Goal: Complete application form

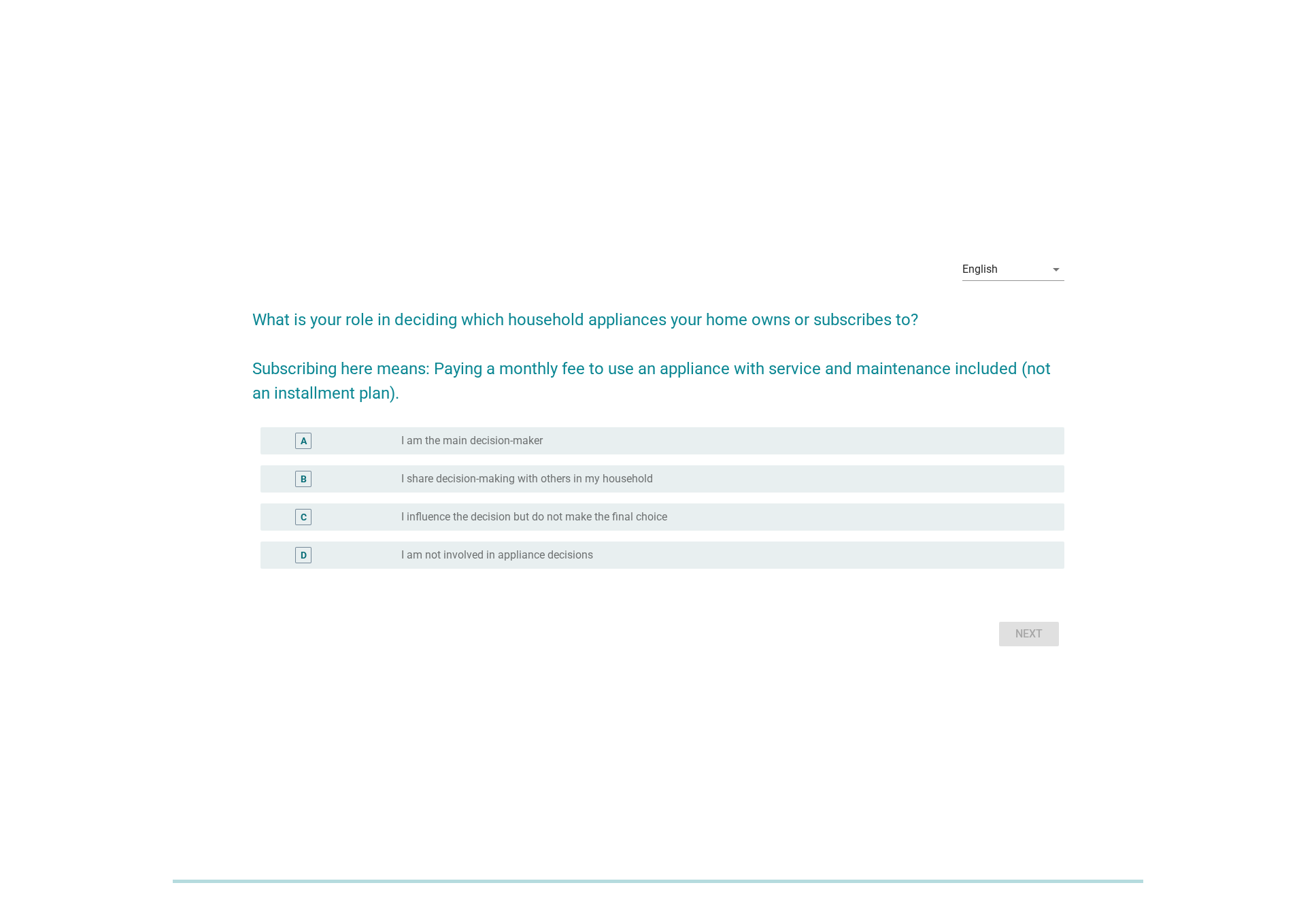
click at [533, 466] on div "B radio_button_unchecked I share decision-making with others in my household" at bounding box center [662, 479] width 804 height 27
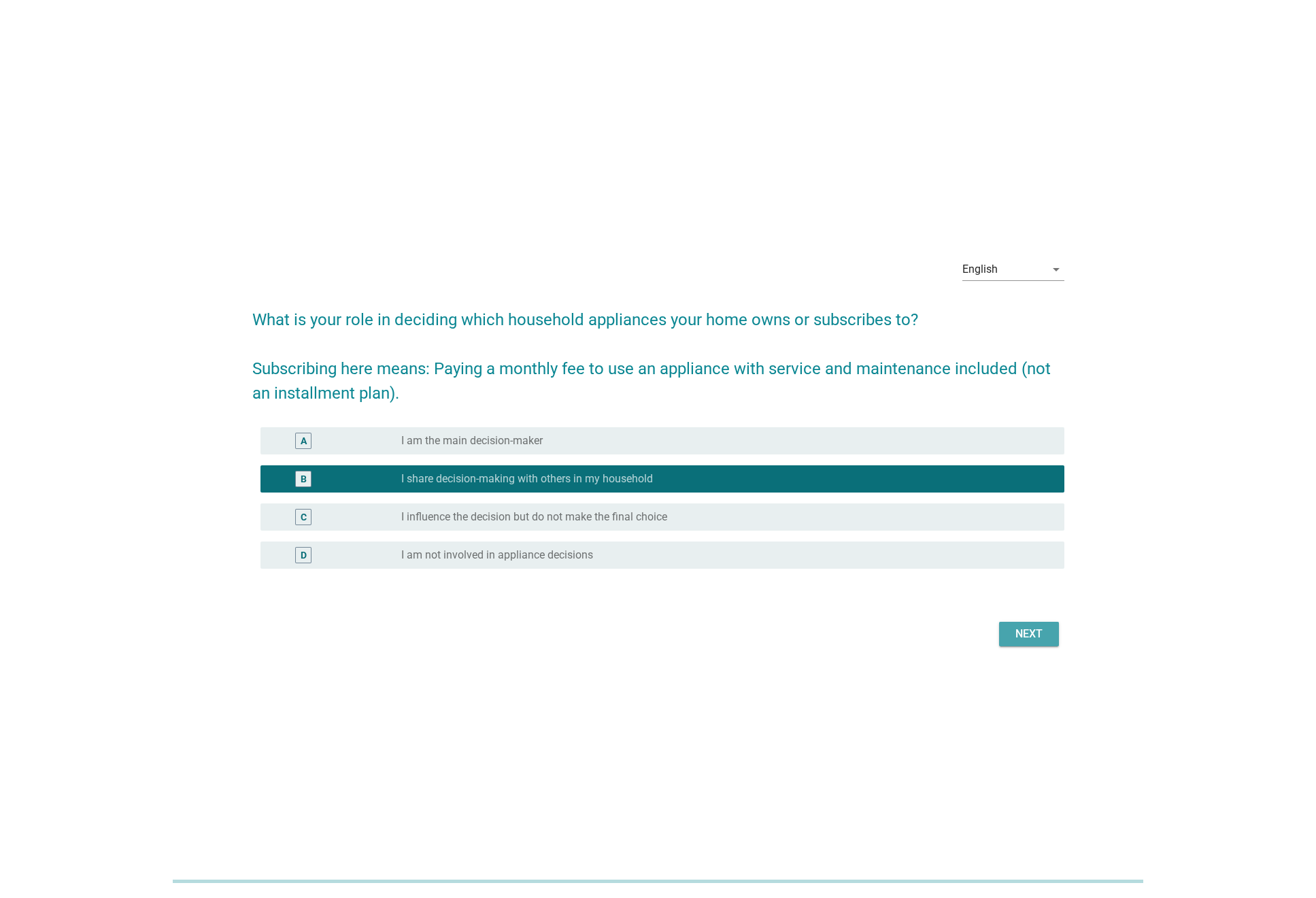
click at [1036, 639] on div "Next" at bounding box center [1029, 634] width 38 height 16
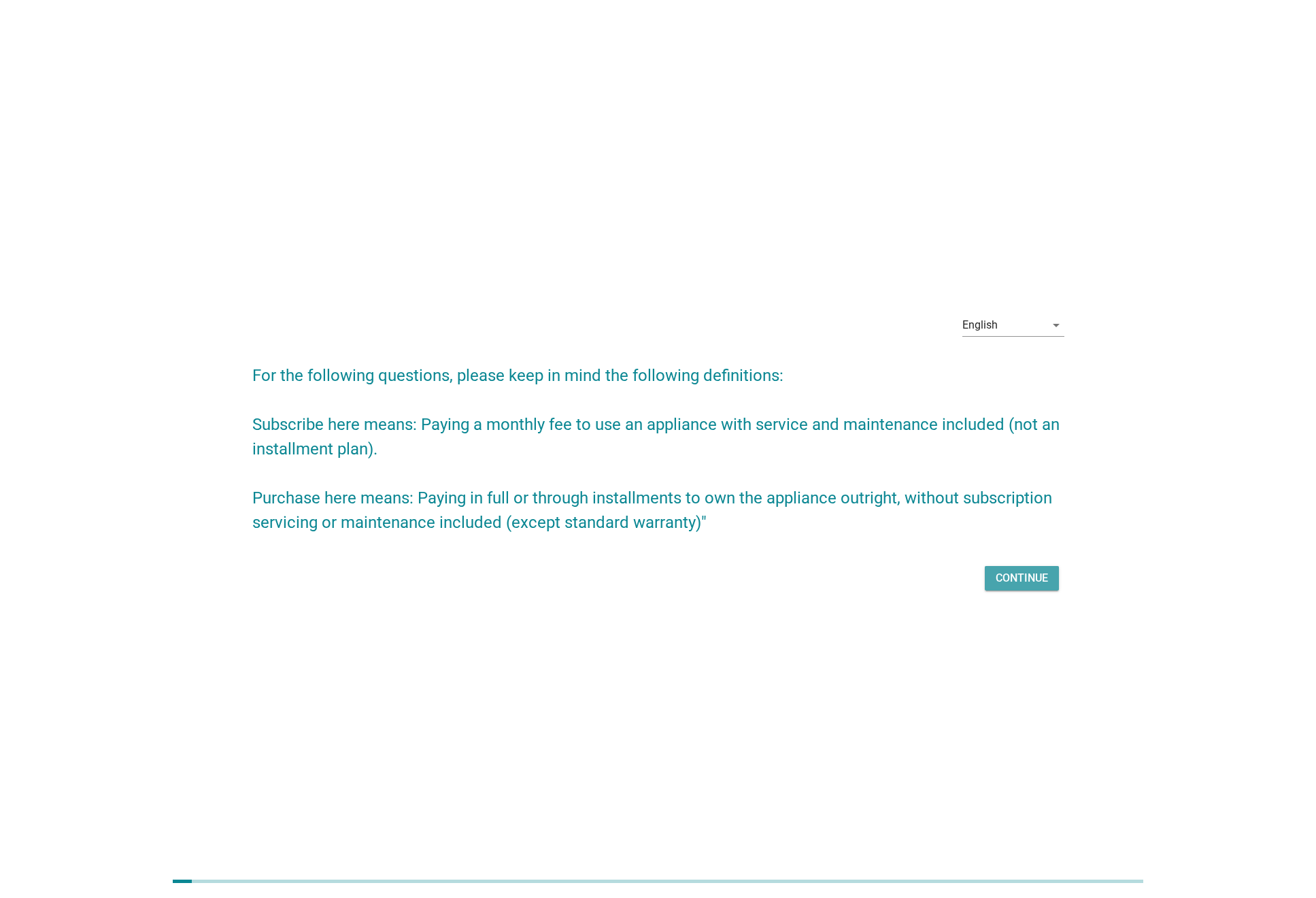
click at [1009, 572] on div "Continue" at bounding box center [1021, 578] width 52 height 16
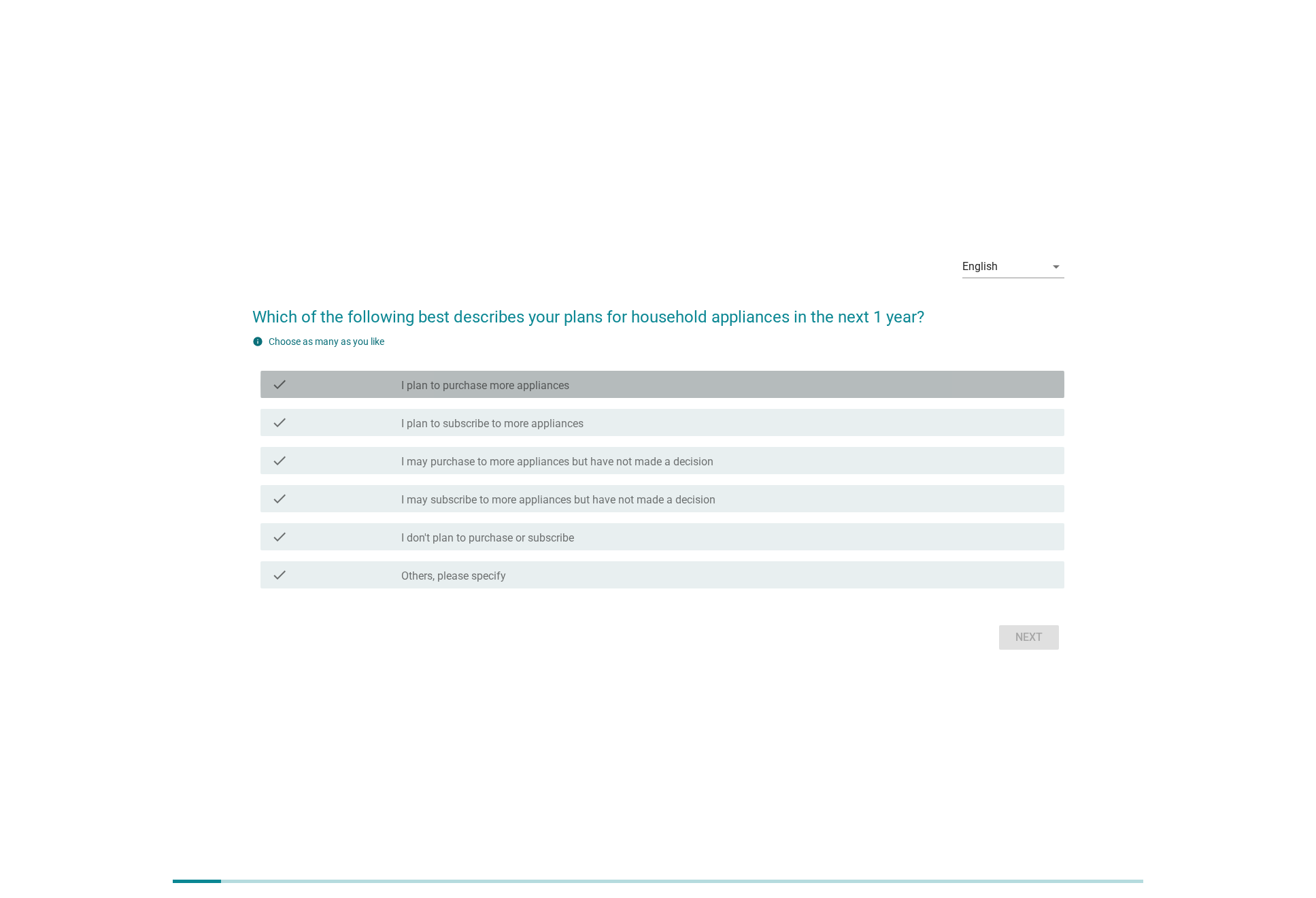
click at [523, 392] on label "I plan to purchase more appliances" at bounding box center [485, 386] width 168 height 14
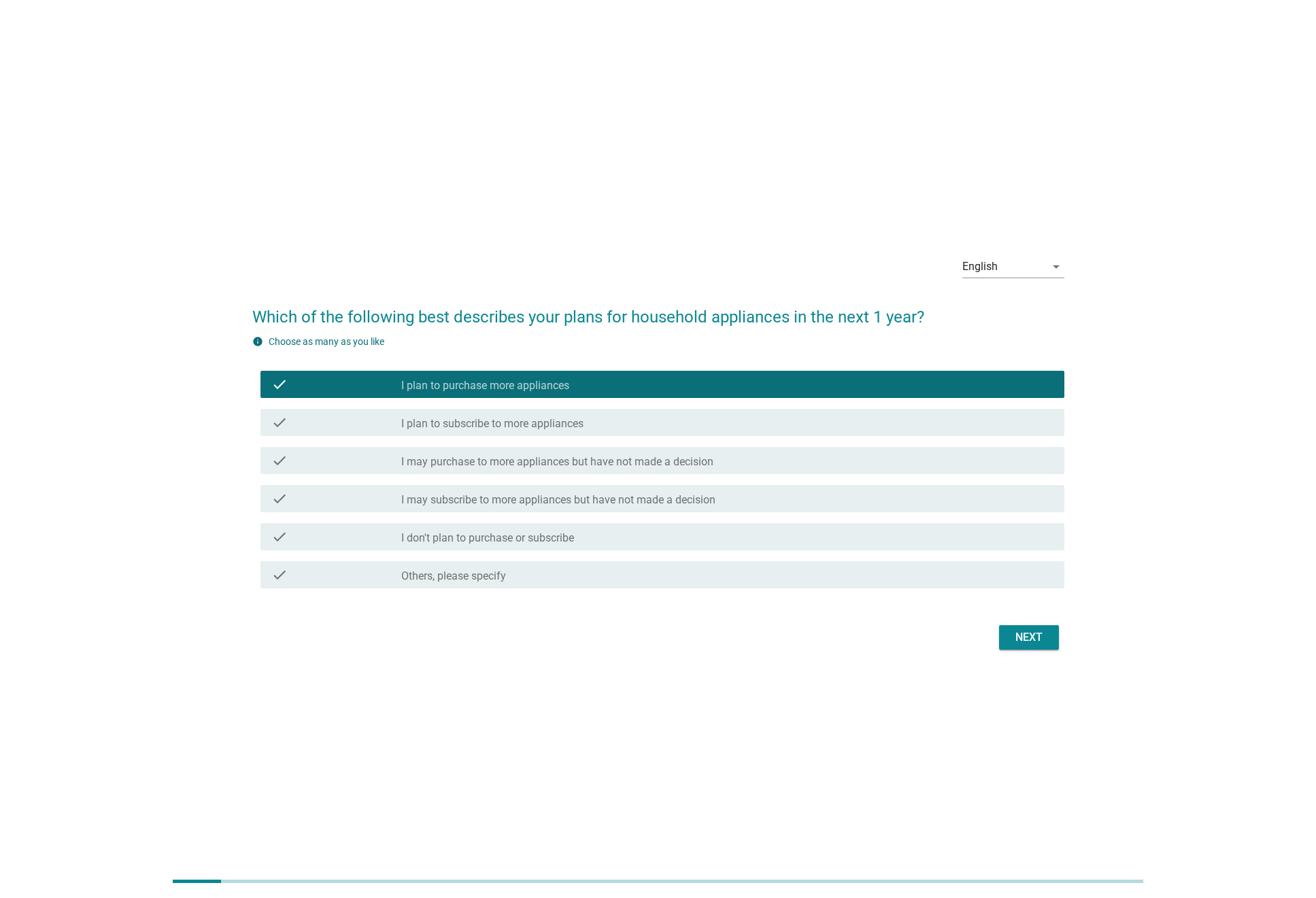
drag, startPoint x: 1006, startPoint y: 636, endPoint x: 894, endPoint y: 608, distance: 115.4
click at [1006, 636] on button "Next" at bounding box center [1029, 637] width 60 height 25
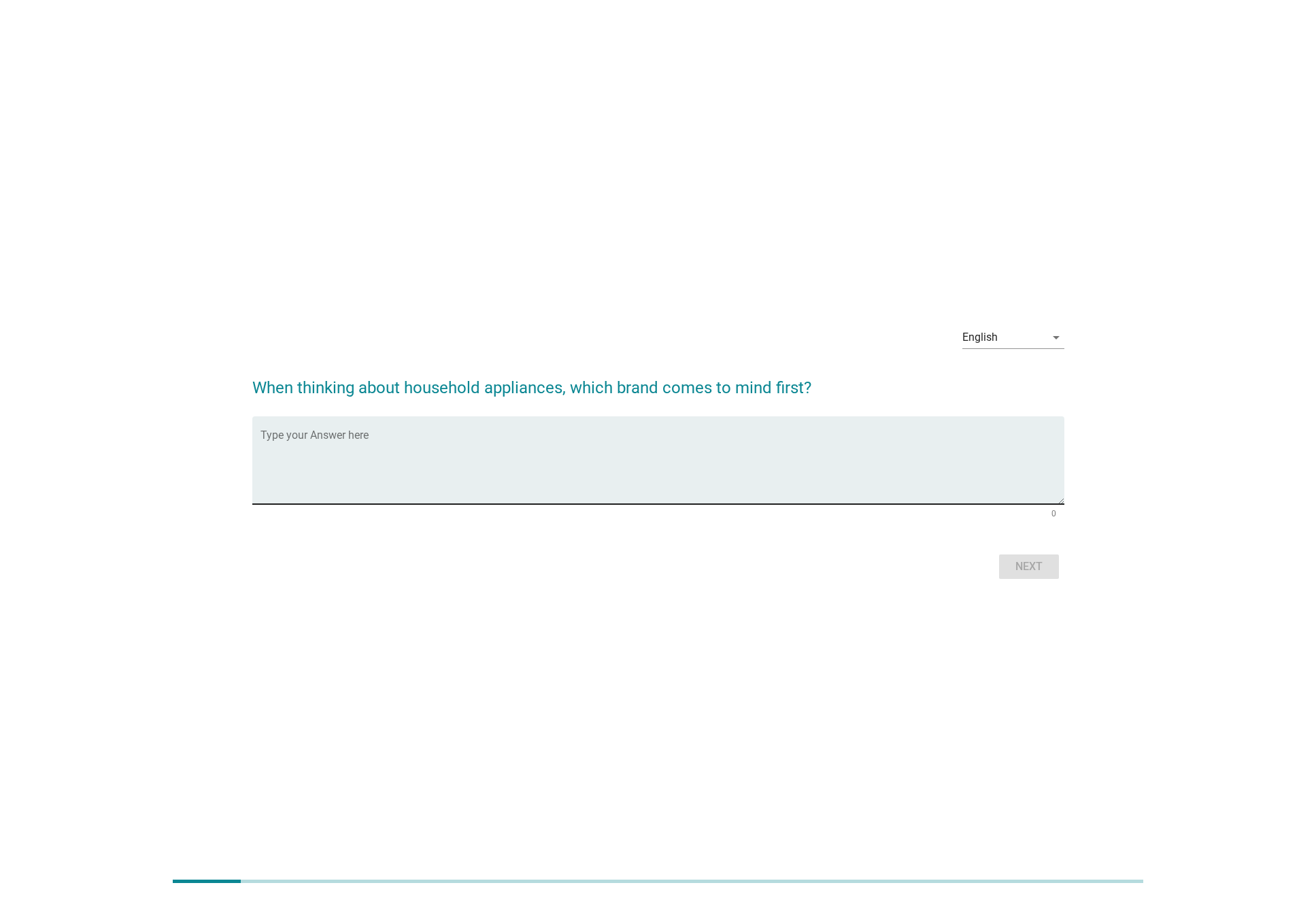
click at [690, 480] on textarea "Type your Answer here" at bounding box center [662, 469] width 804 height 72
type textarea "test"
click at [1031, 568] on div "Next" at bounding box center [1029, 566] width 38 height 16
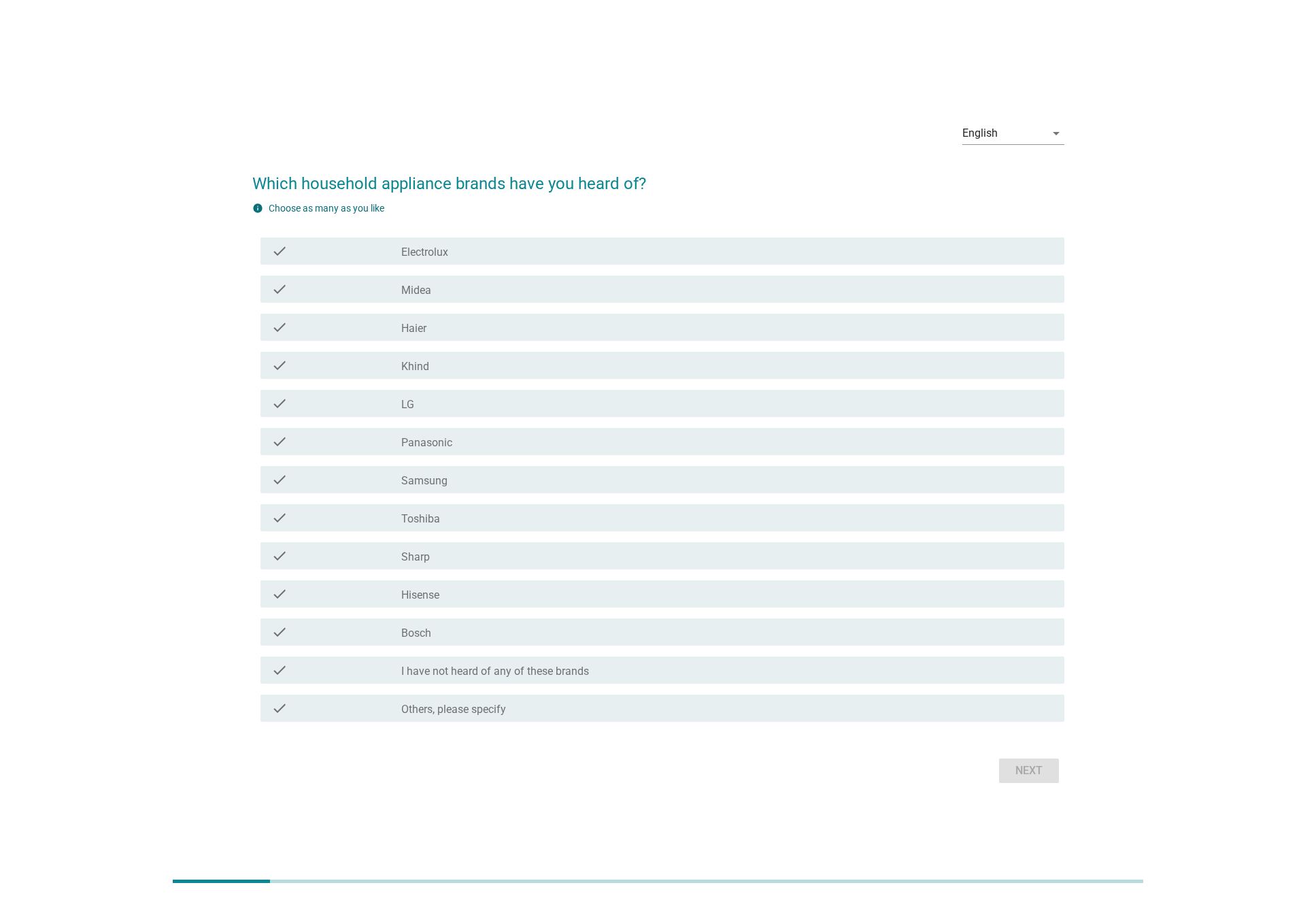
click at [670, 497] on div "check check_box_outline_blank Samsung" at bounding box center [658, 479] width 812 height 38
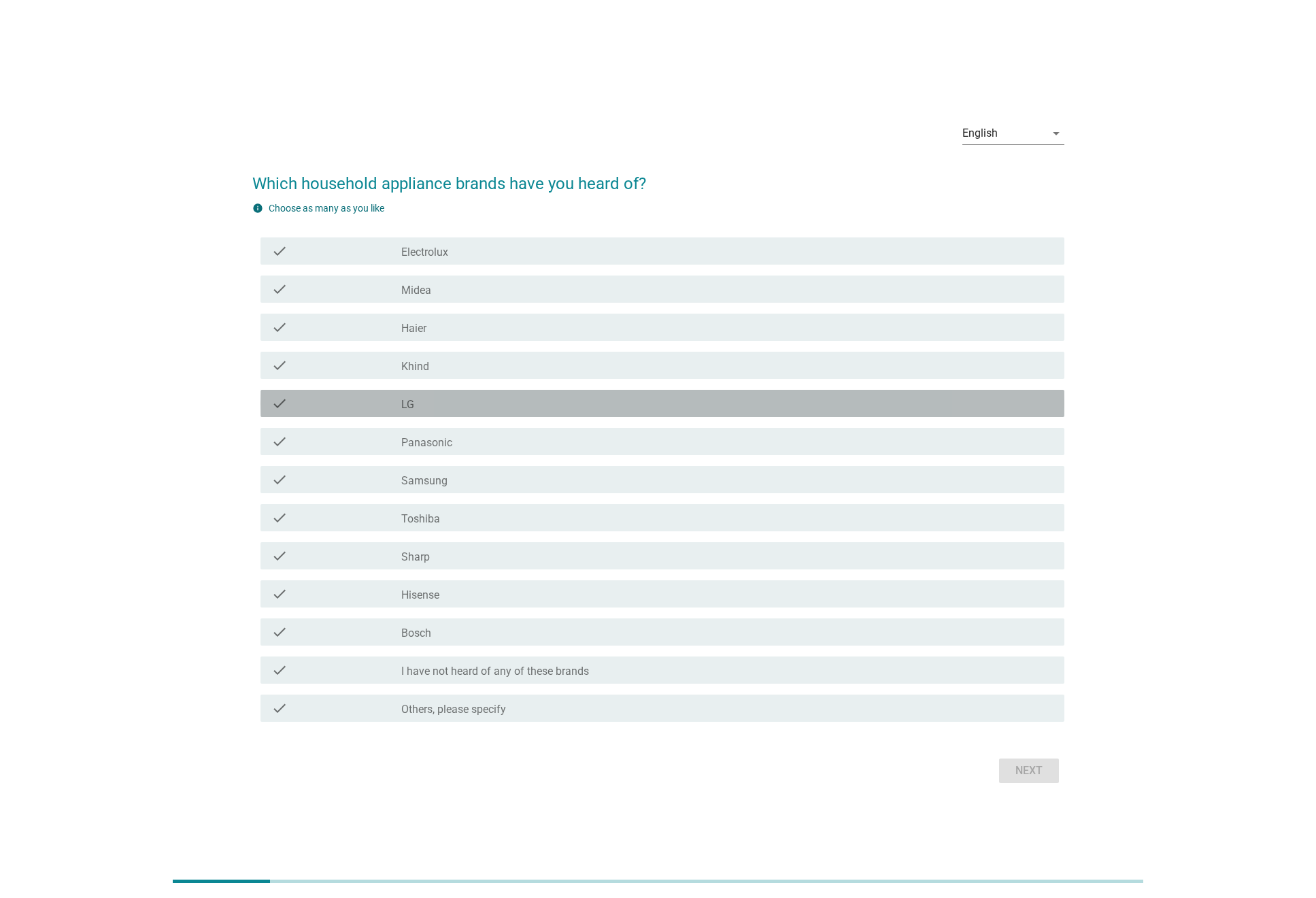
click at [532, 408] on div "check_box_outline_blank LG" at bounding box center [727, 403] width 652 height 16
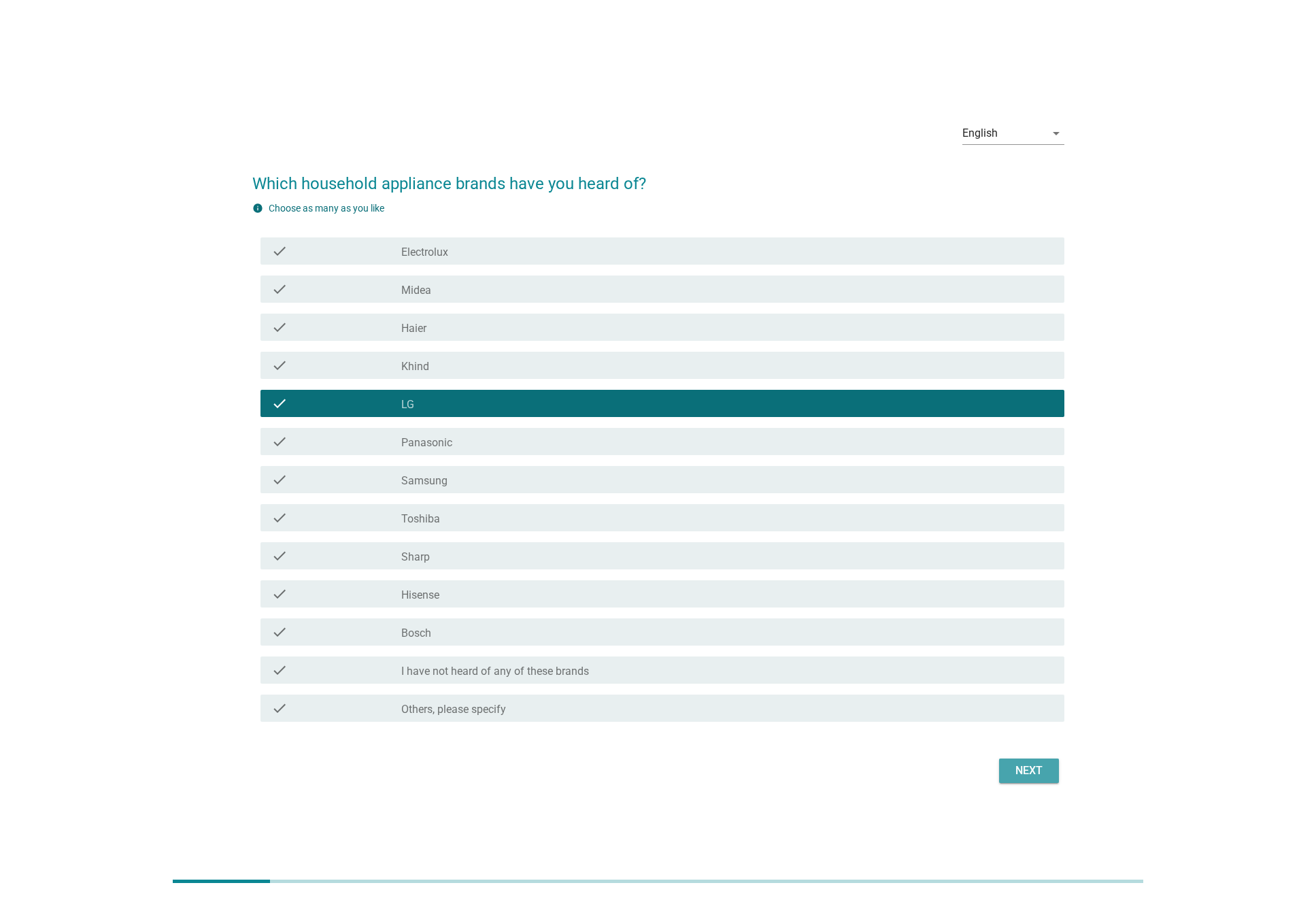
click at [1030, 763] on div "Next" at bounding box center [1029, 771] width 38 height 16
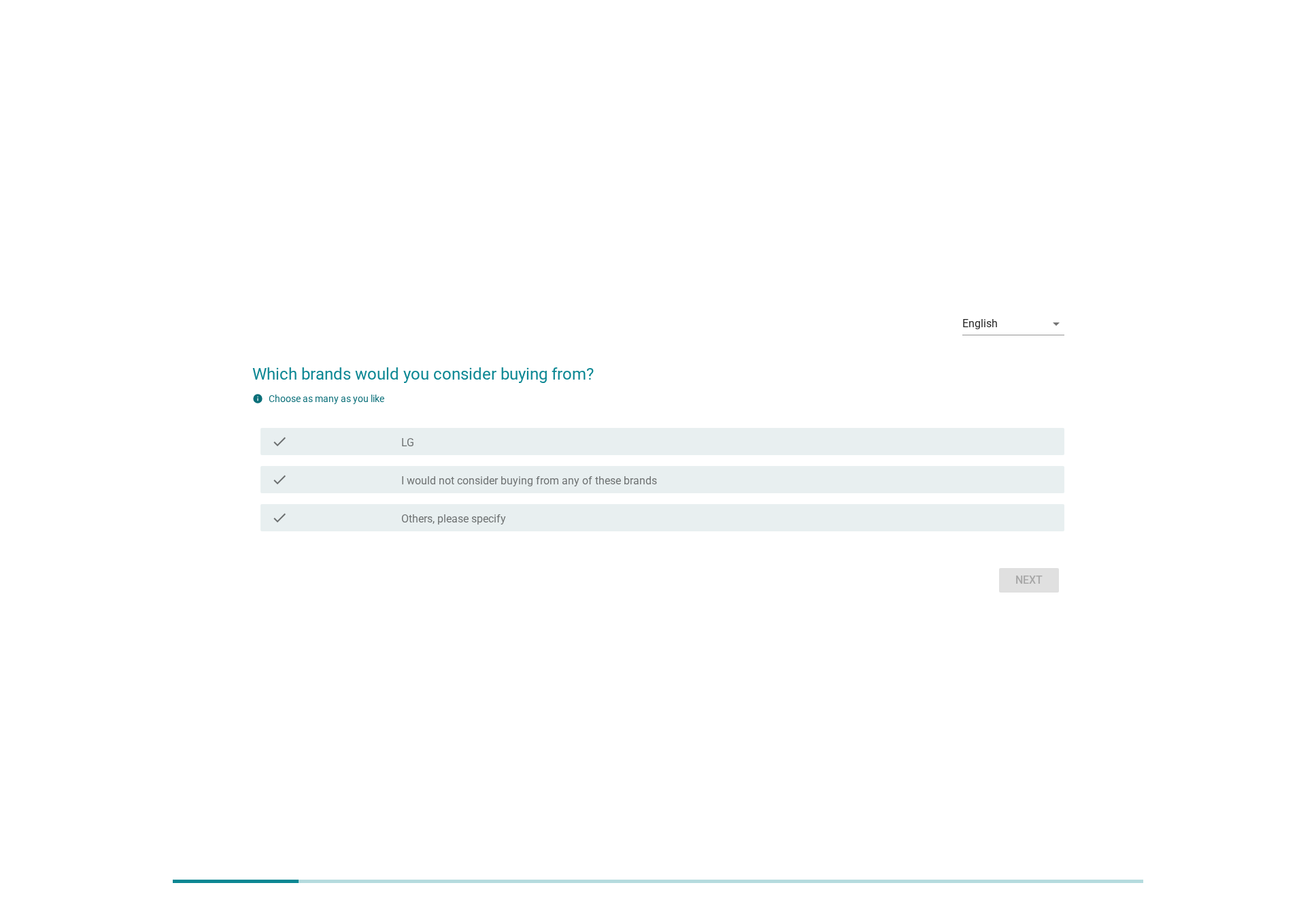
click at [478, 438] on div "check_box_outline_blank LG" at bounding box center [727, 441] width 652 height 16
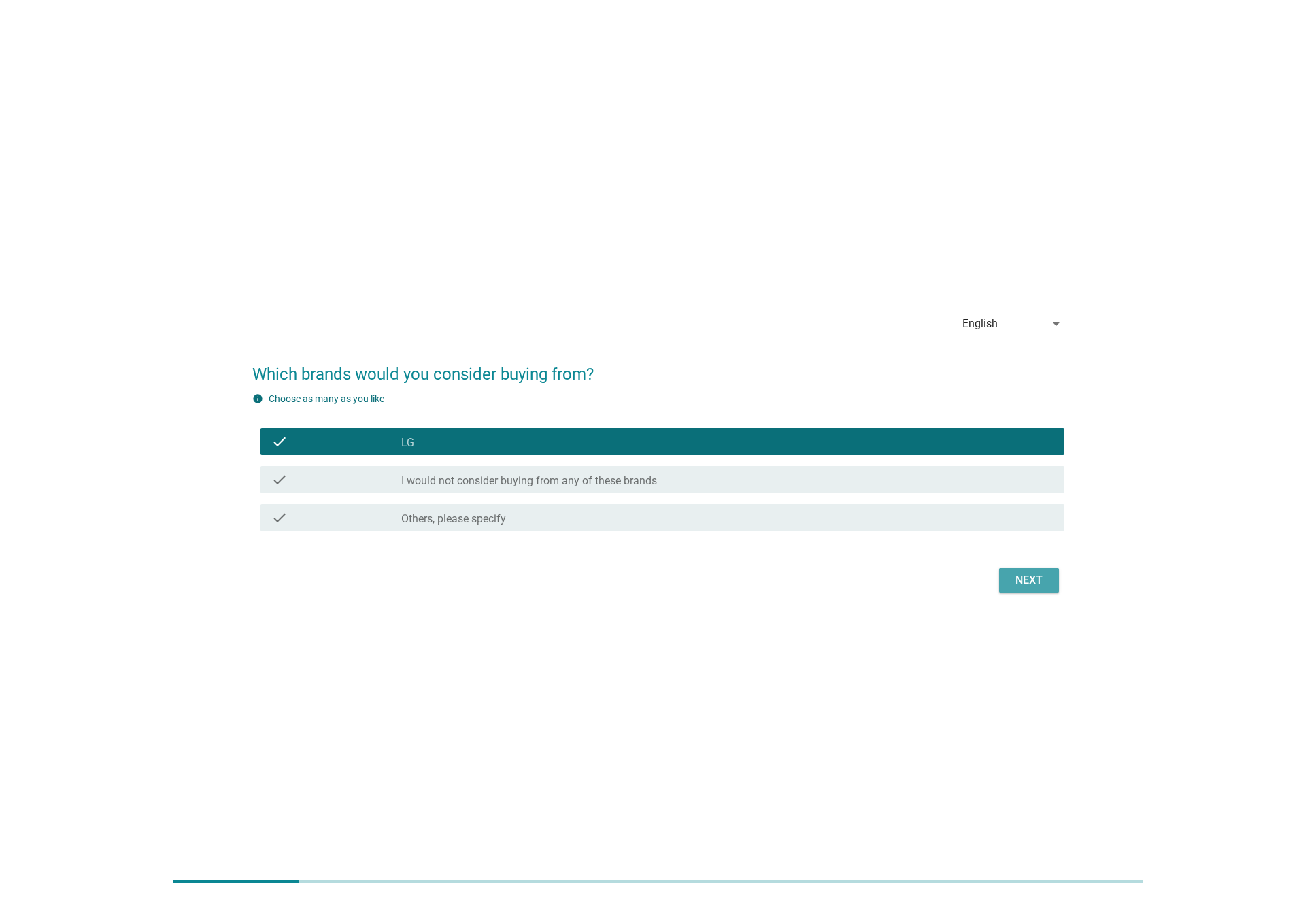
click at [1017, 572] on div "Next" at bounding box center [1029, 580] width 38 height 16
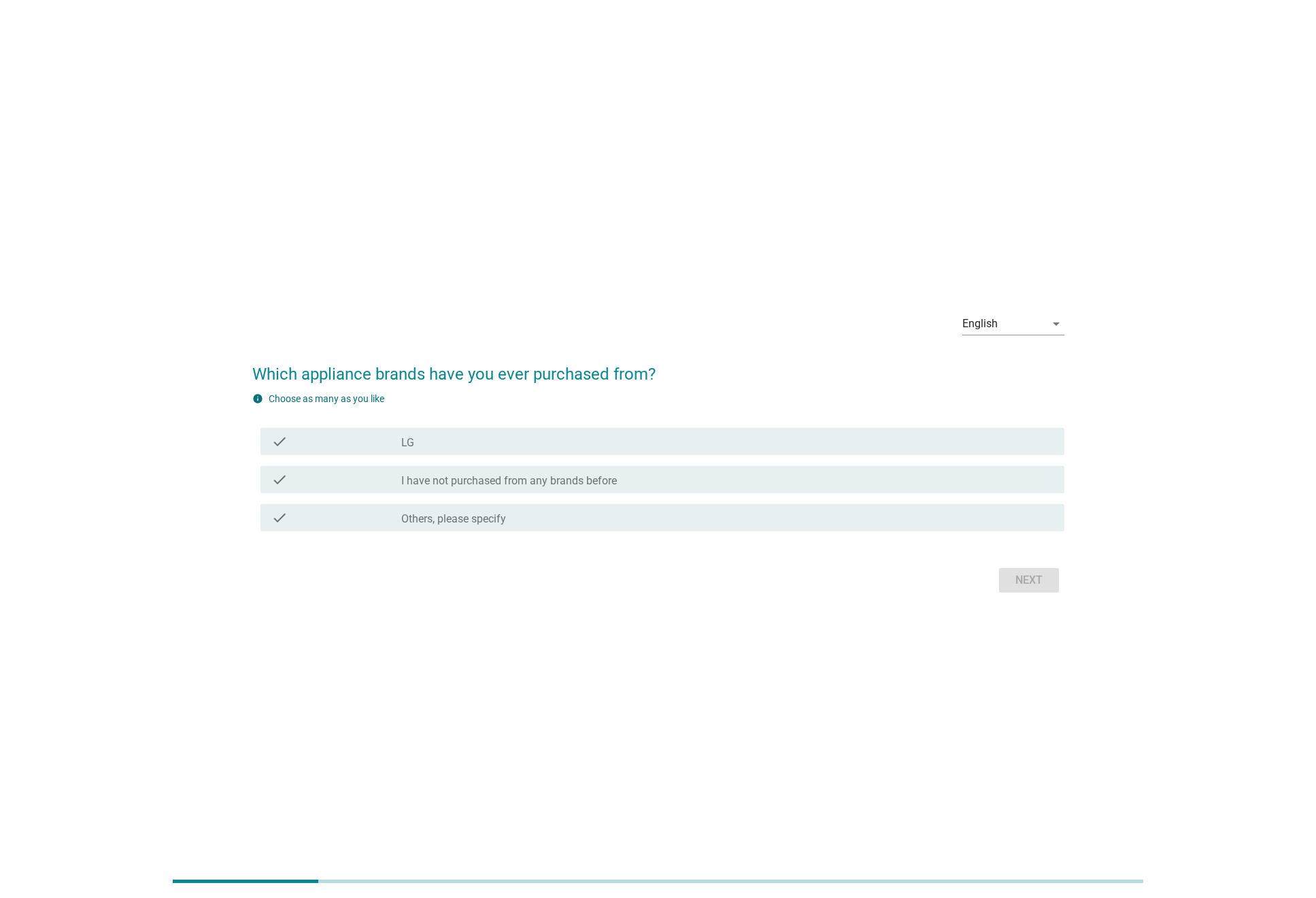
click at [492, 450] on div "check check_box_outline_blank LG" at bounding box center [662, 442] width 804 height 27
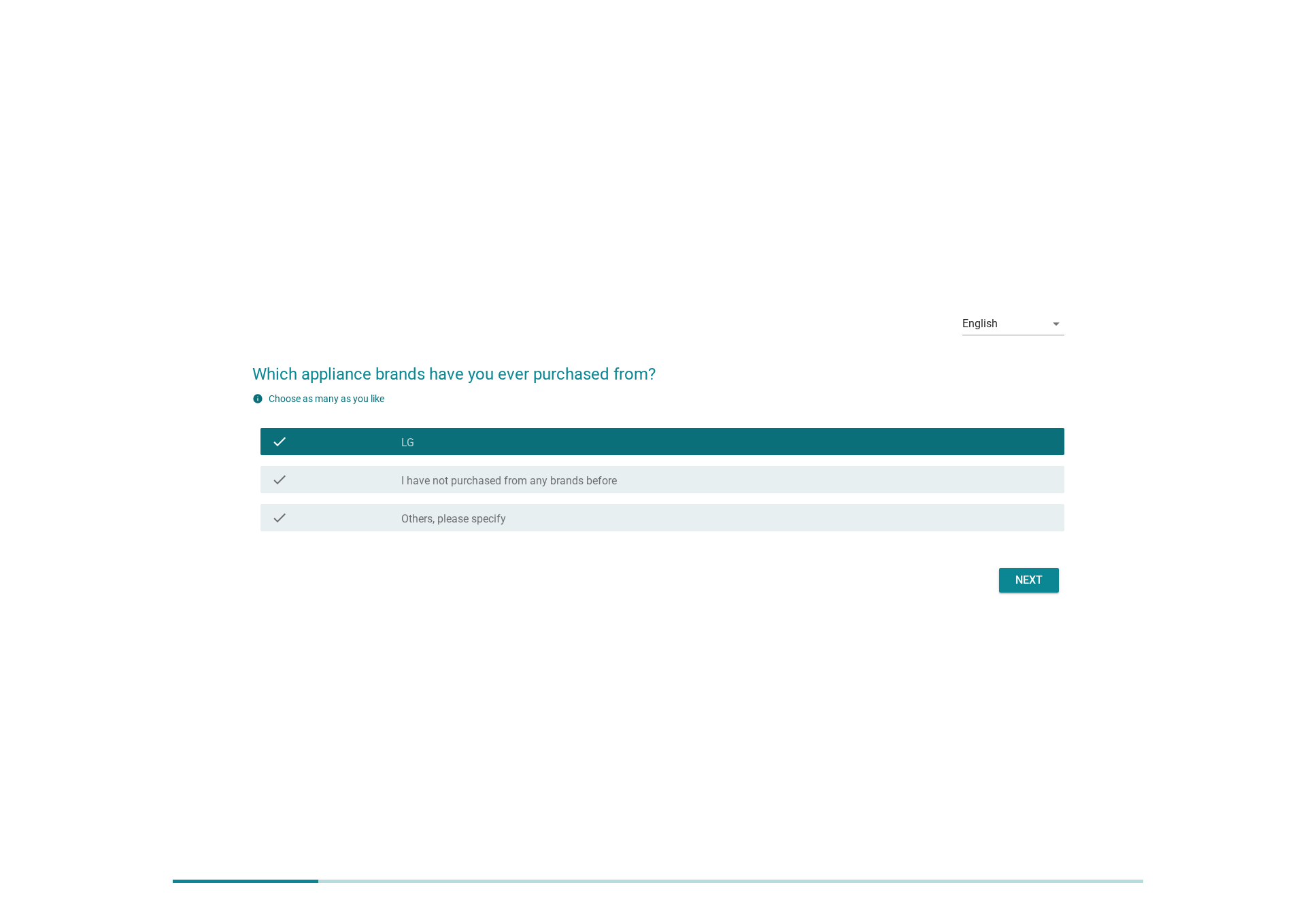
click at [1001, 573] on button "Next" at bounding box center [1029, 580] width 60 height 25
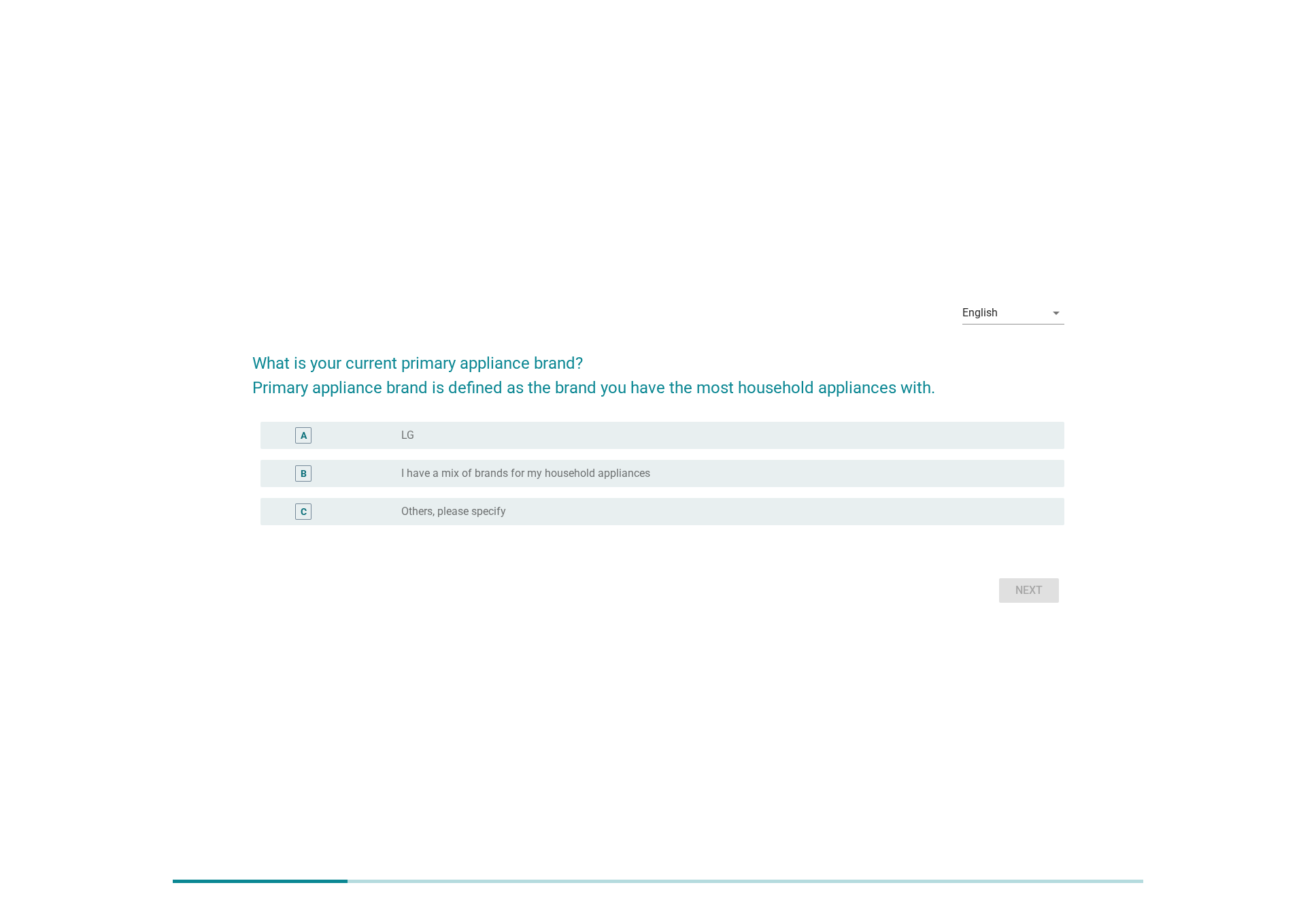
click at [617, 409] on form "What is your current primary appliance brand? Primary appliance brand is define…" at bounding box center [658, 472] width 812 height 269
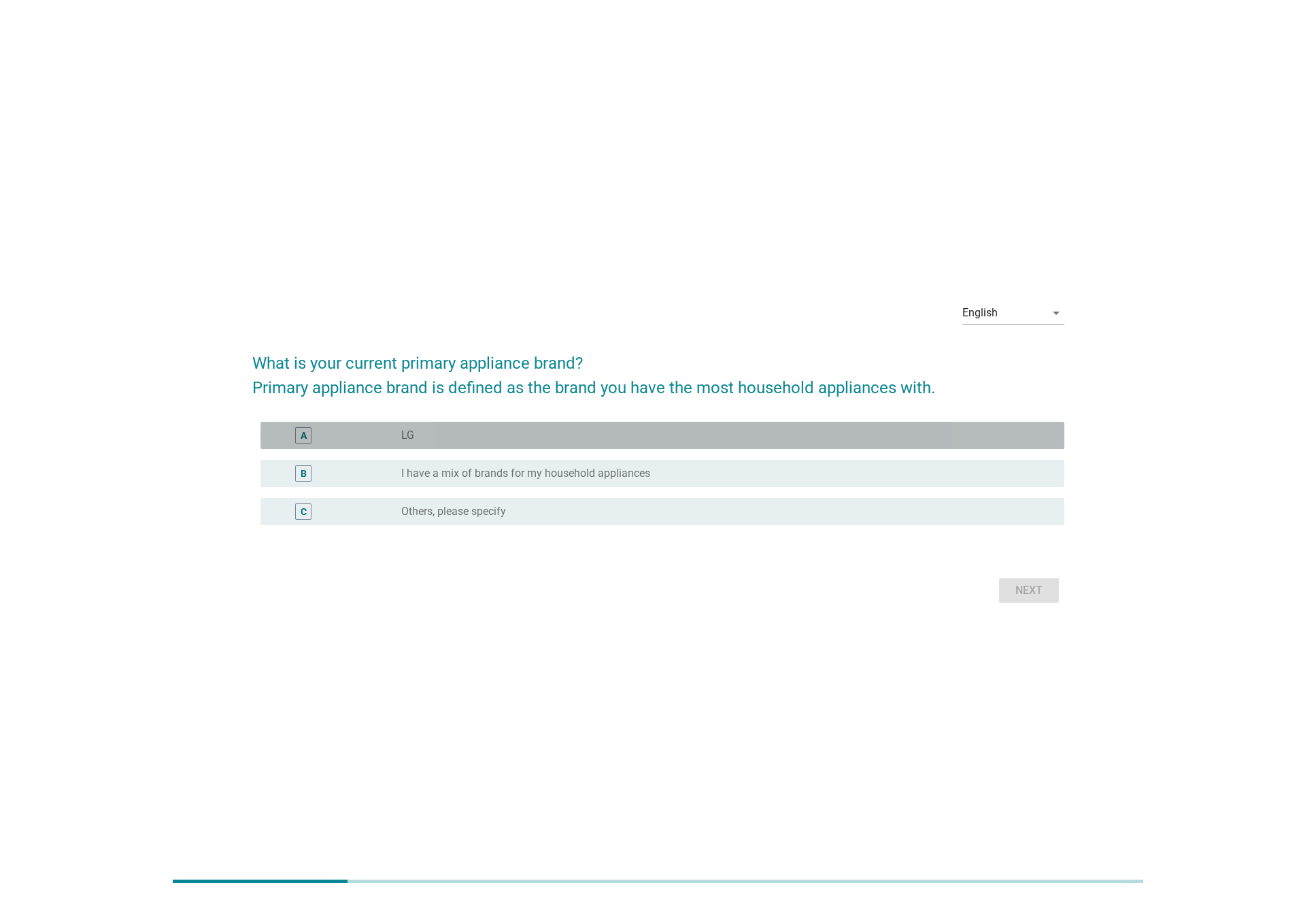
click at [615, 424] on div "A radio_button_unchecked LG" at bounding box center [662, 436] width 804 height 27
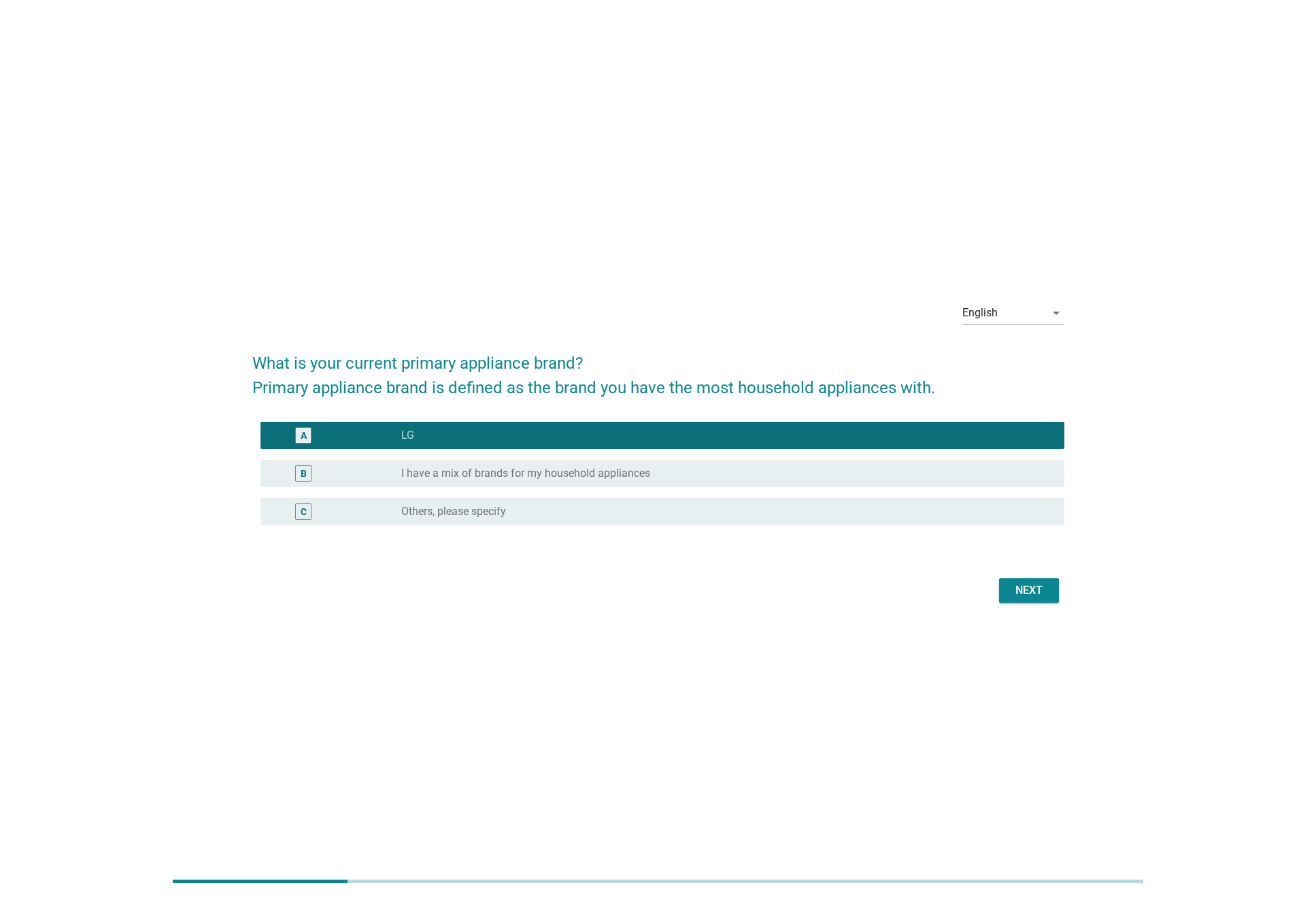
click at [1015, 584] on div "Next" at bounding box center [1029, 590] width 38 height 16
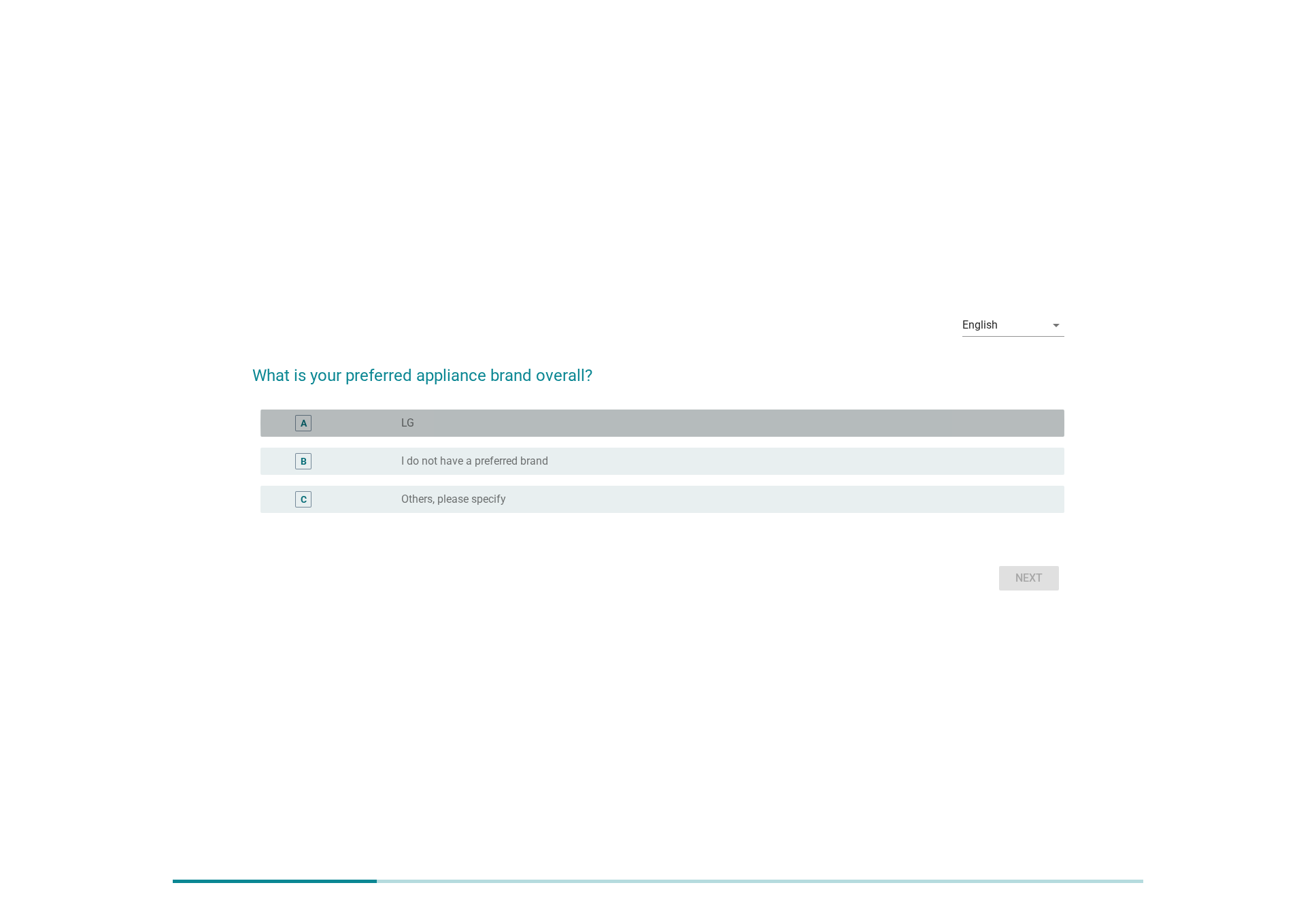
click at [512, 437] on div "A radio_button_unchecked LG" at bounding box center [662, 423] width 804 height 27
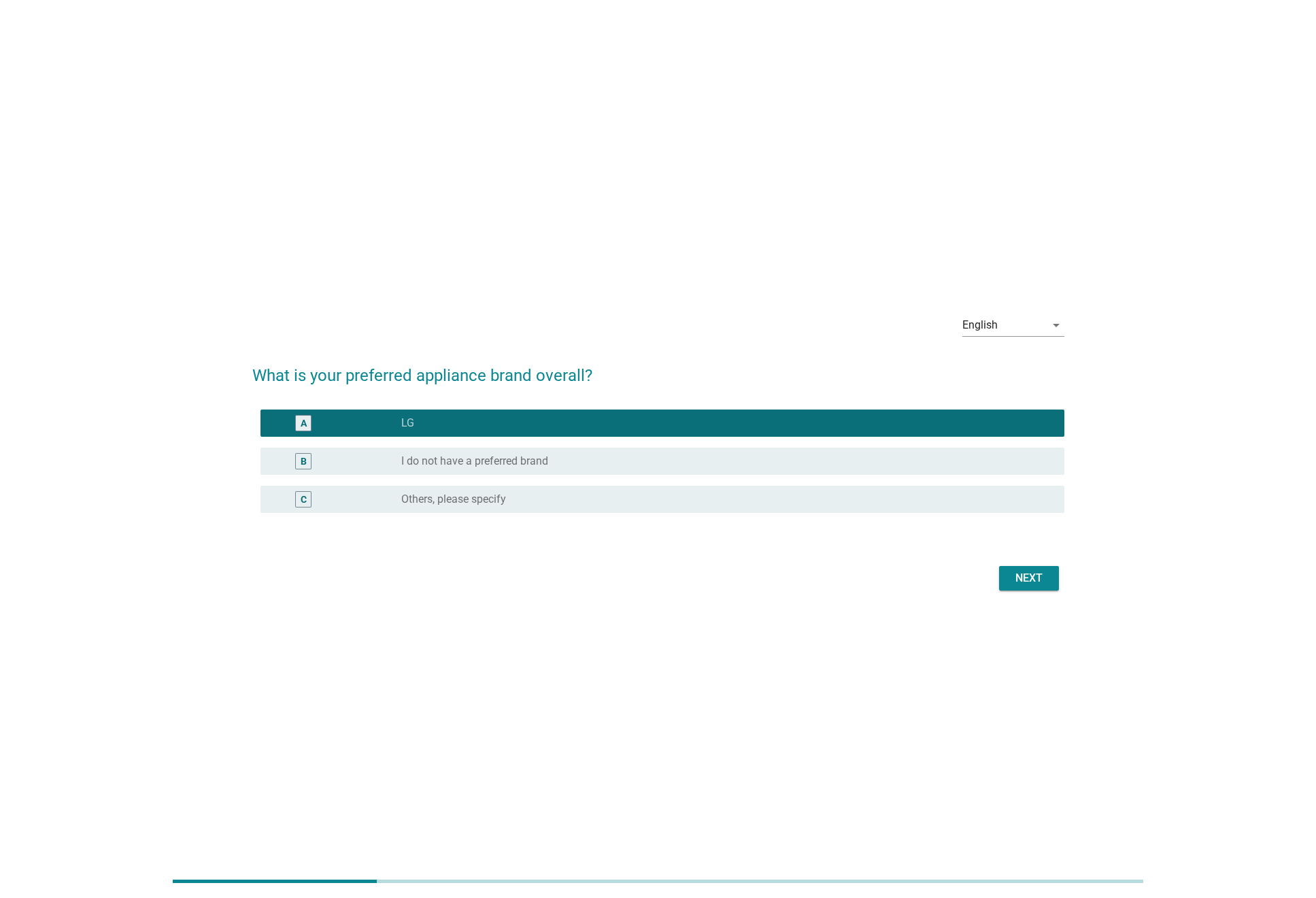
click at [1029, 582] on div "Next" at bounding box center [1029, 578] width 38 height 16
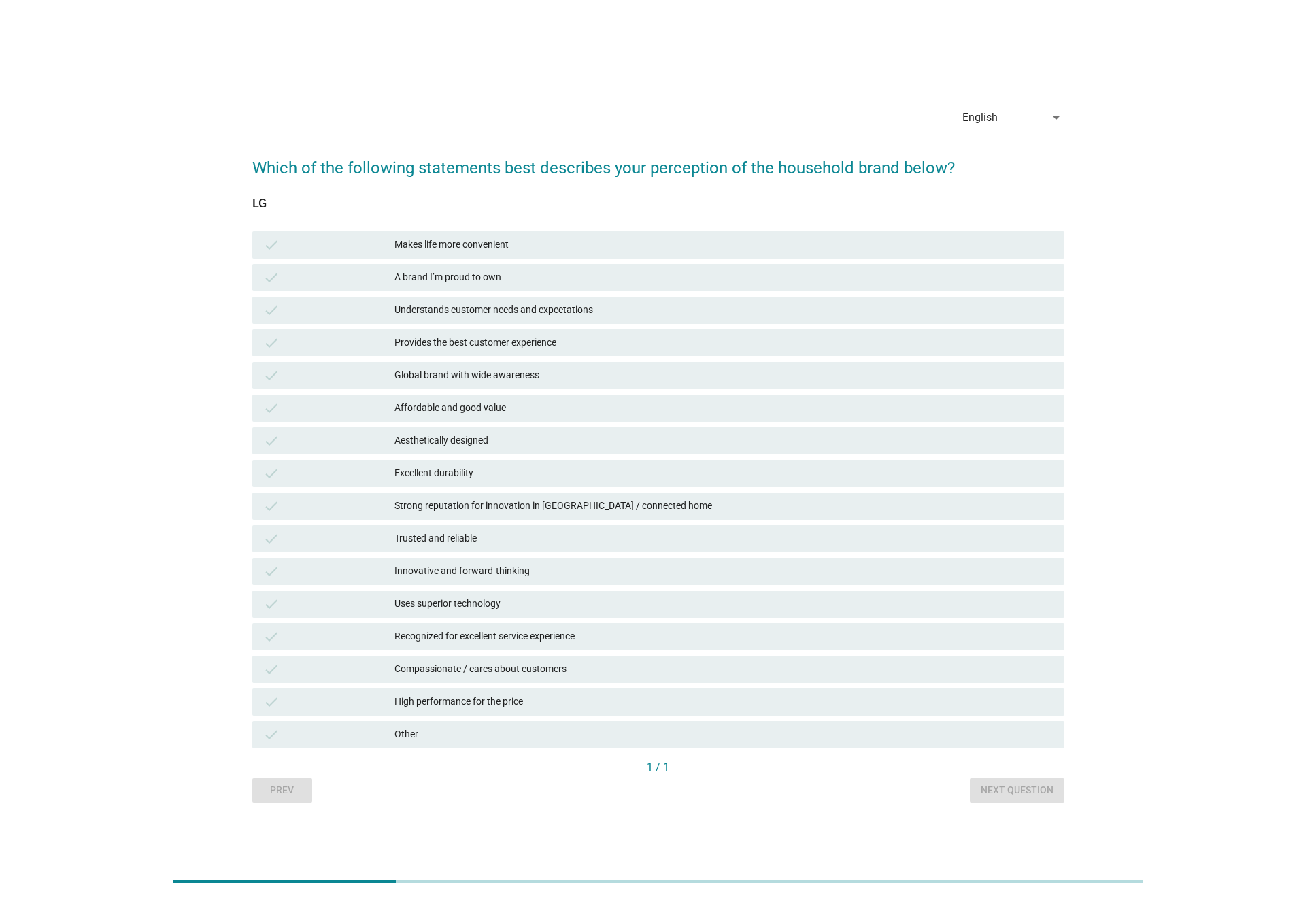
click at [451, 299] on div "check Understands customer needs and expectations" at bounding box center [658, 310] width 812 height 27
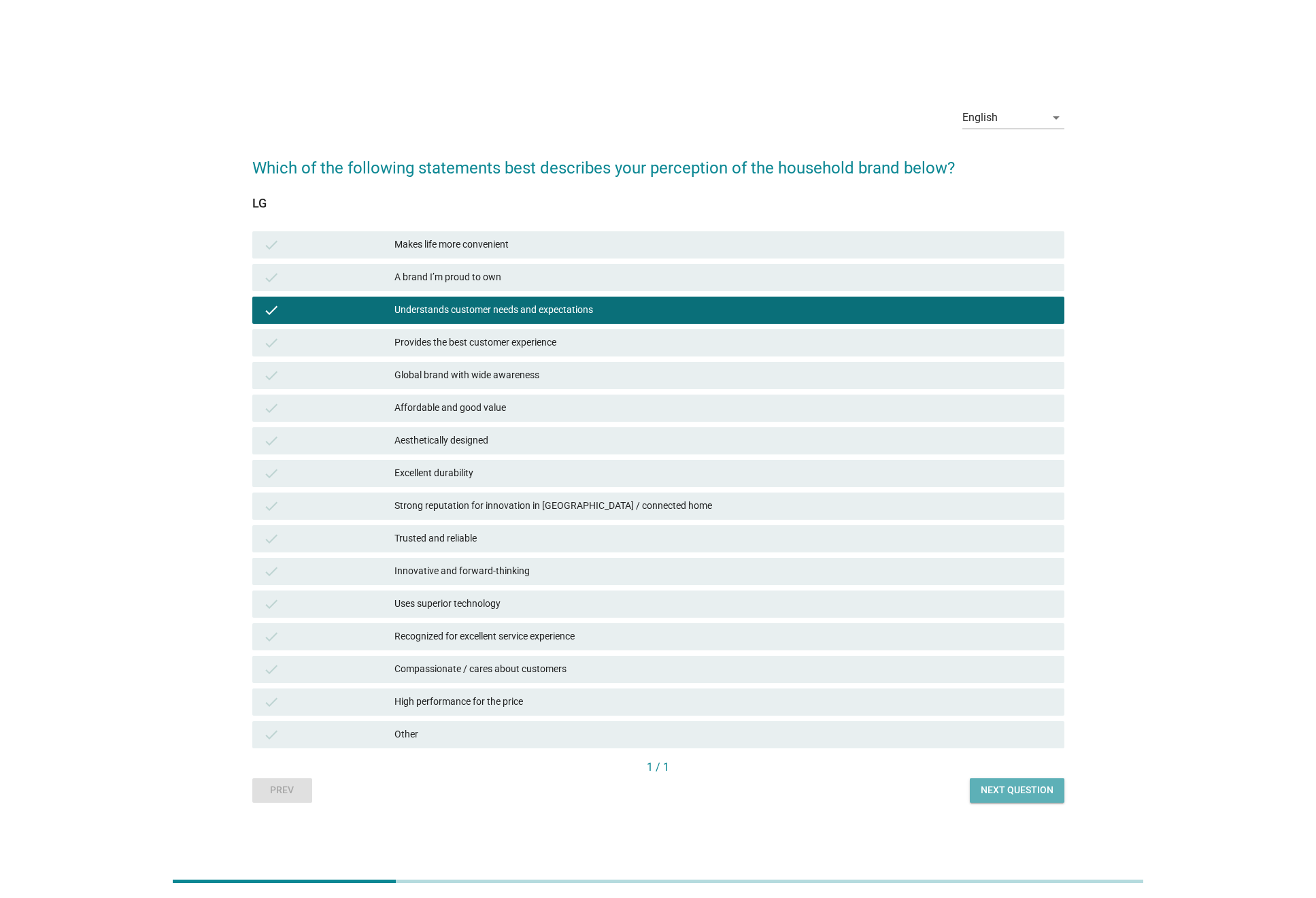
drag, startPoint x: 1007, startPoint y: 790, endPoint x: 925, endPoint y: 753, distance: 90.0
click at [1007, 790] on div "Next question" at bounding box center [1017, 791] width 72 height 14
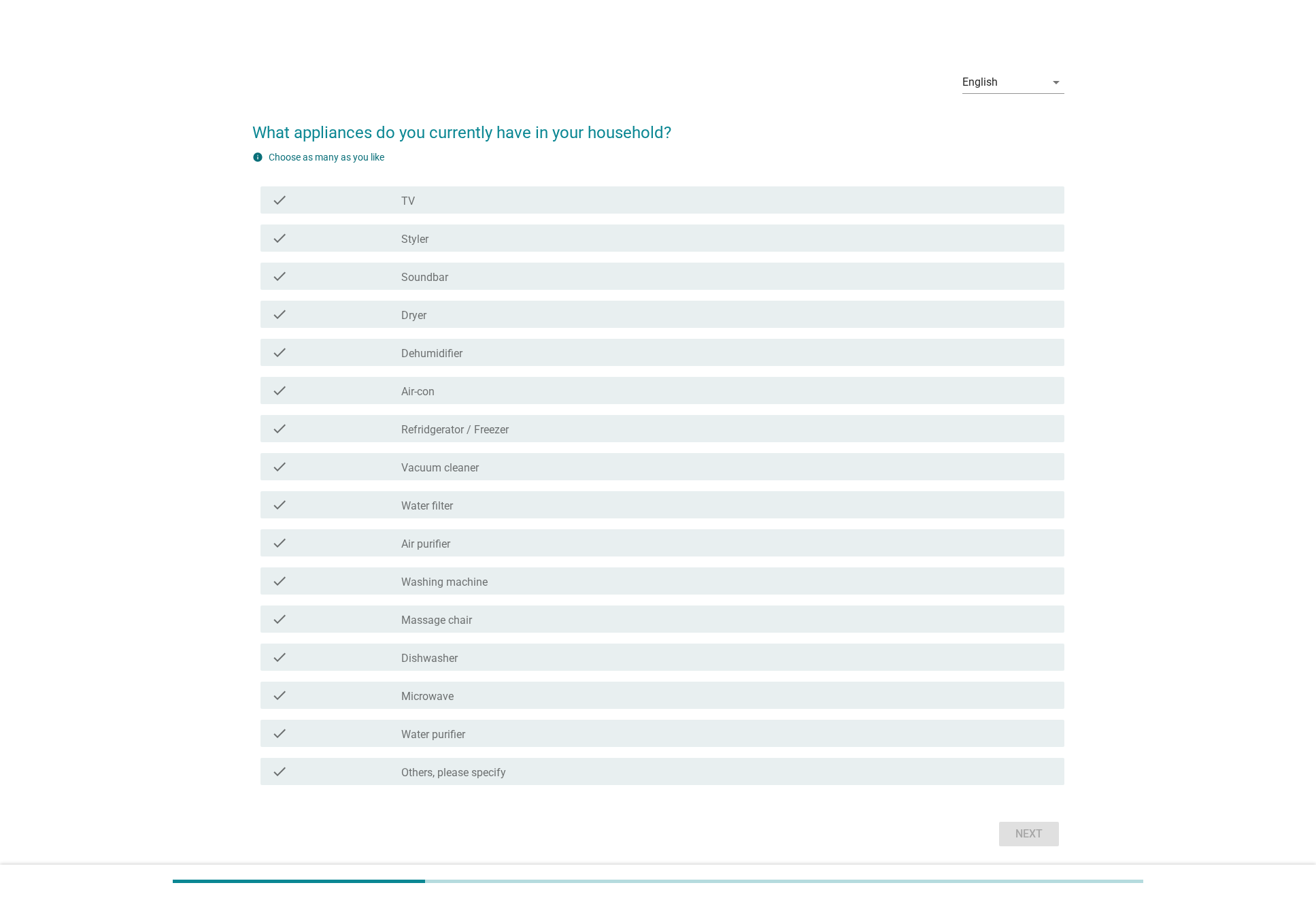
click at [442, 461] on label "Vacuum cleaner" at bounding box center [440, 468] width 78 height 14
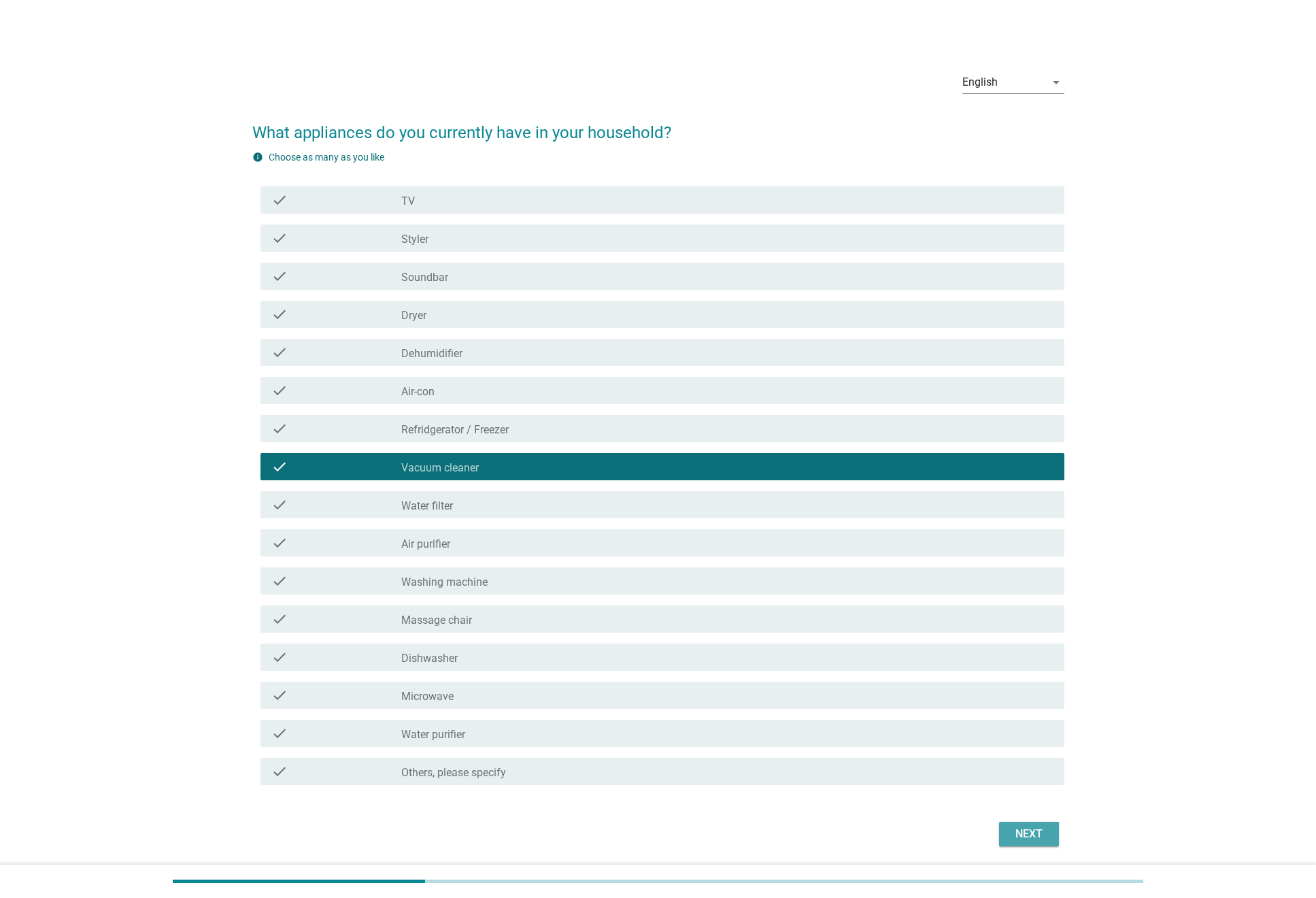
click at [1056, 831] on button "Next" at bounding box center [1029, 834] width 60 height 25
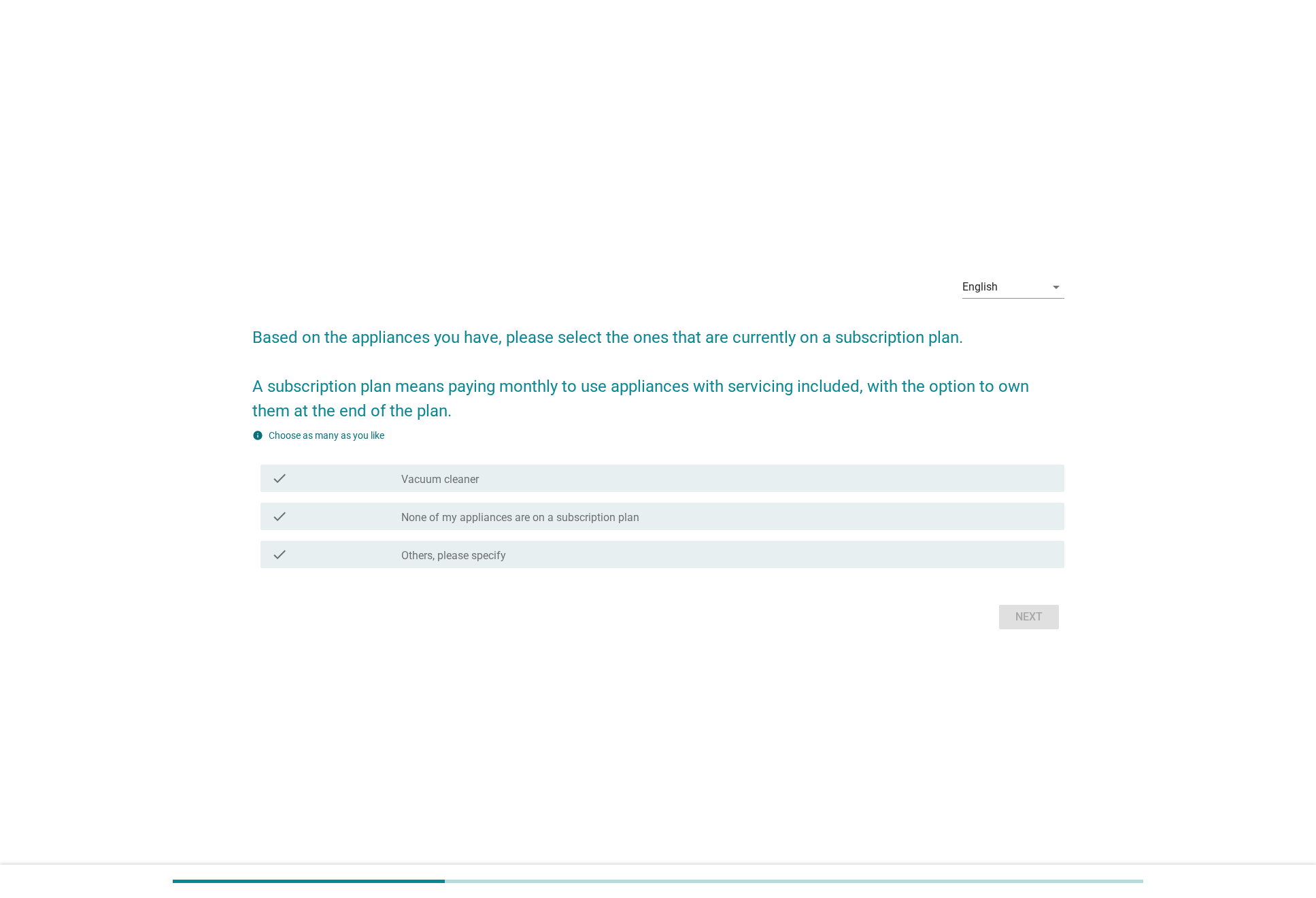
drag, startPoint x: 466, startPoint y: 478, endPoint x: 523, endPoint y: 494, distance: 59.2
click at [466, 478] on label "Vacuum cleaner" at bounding box center [440, 480] width 78 height 14
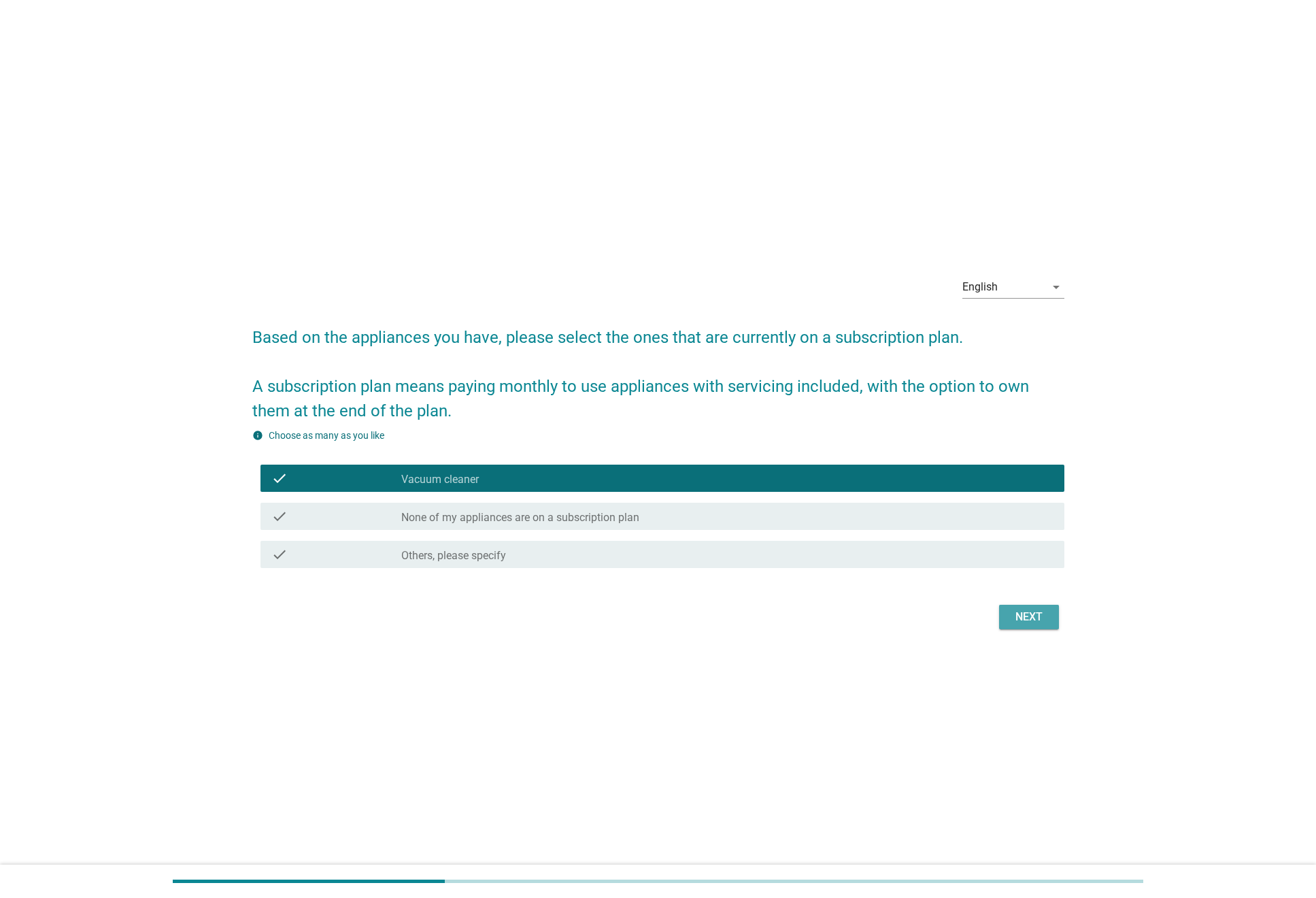
click at [1015, 617] on div "Next" at bounding box center [1029, 617] width 38 height 16
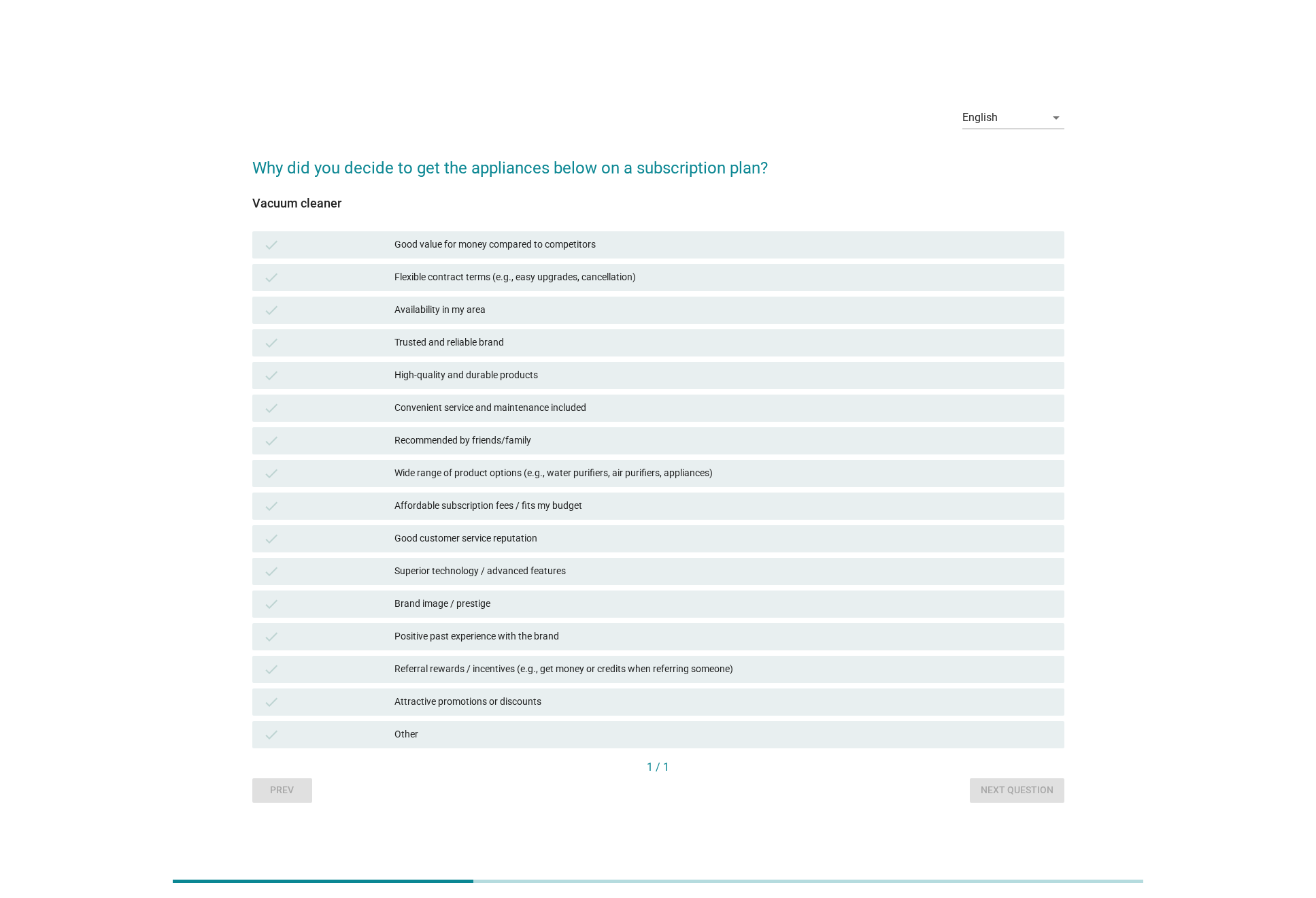
click at [444, 389] on div "check High-quality and durable products" at bounding box center [658, 375] width 817 height 32
click at [503, 395] on div "check Convenient service and maintenance included" at bounding box center [658, 408] width 812 height 27
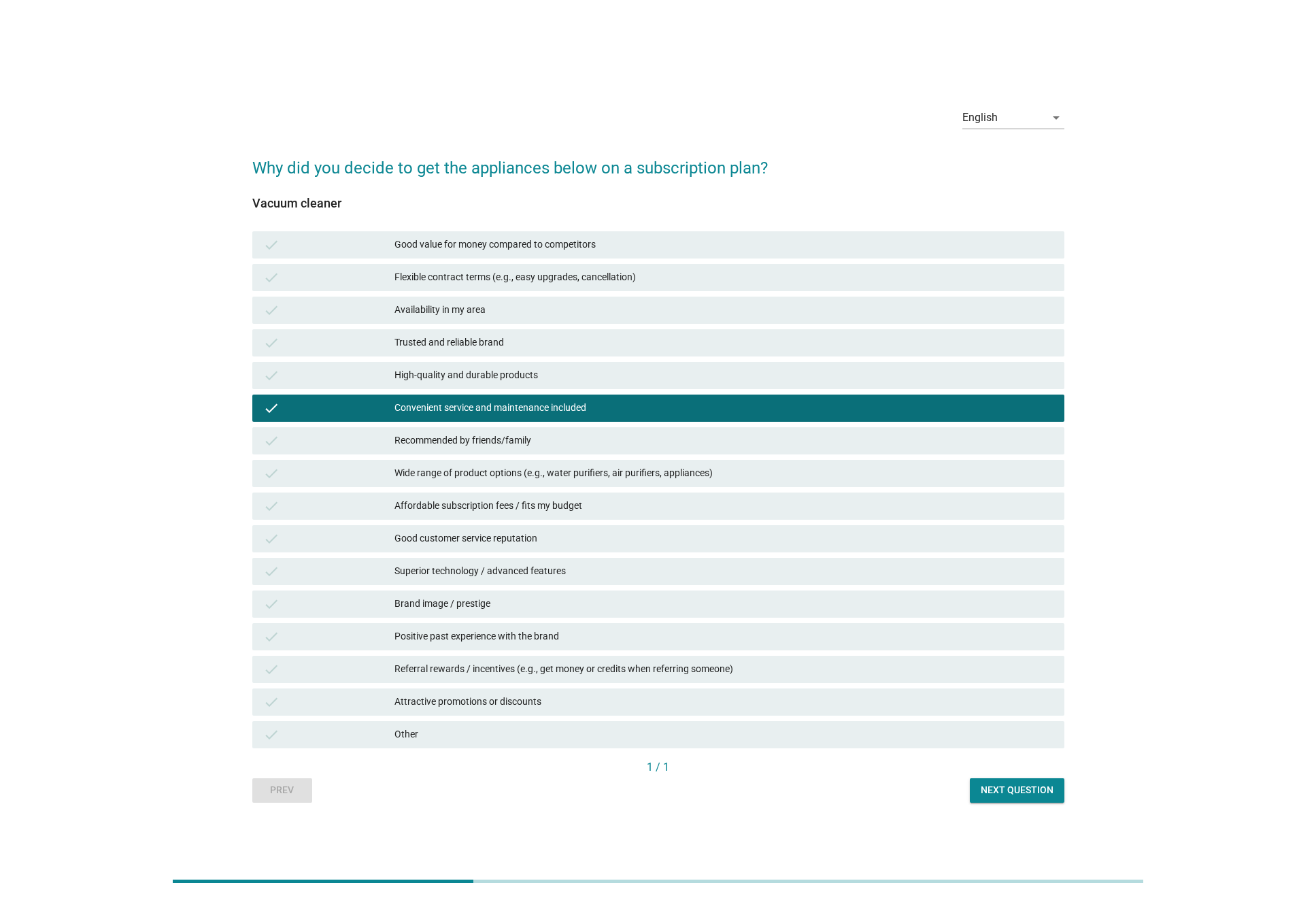
click at [1009, 788] on div "Next question" at bounding box center [1017, 791] width 72 height 14
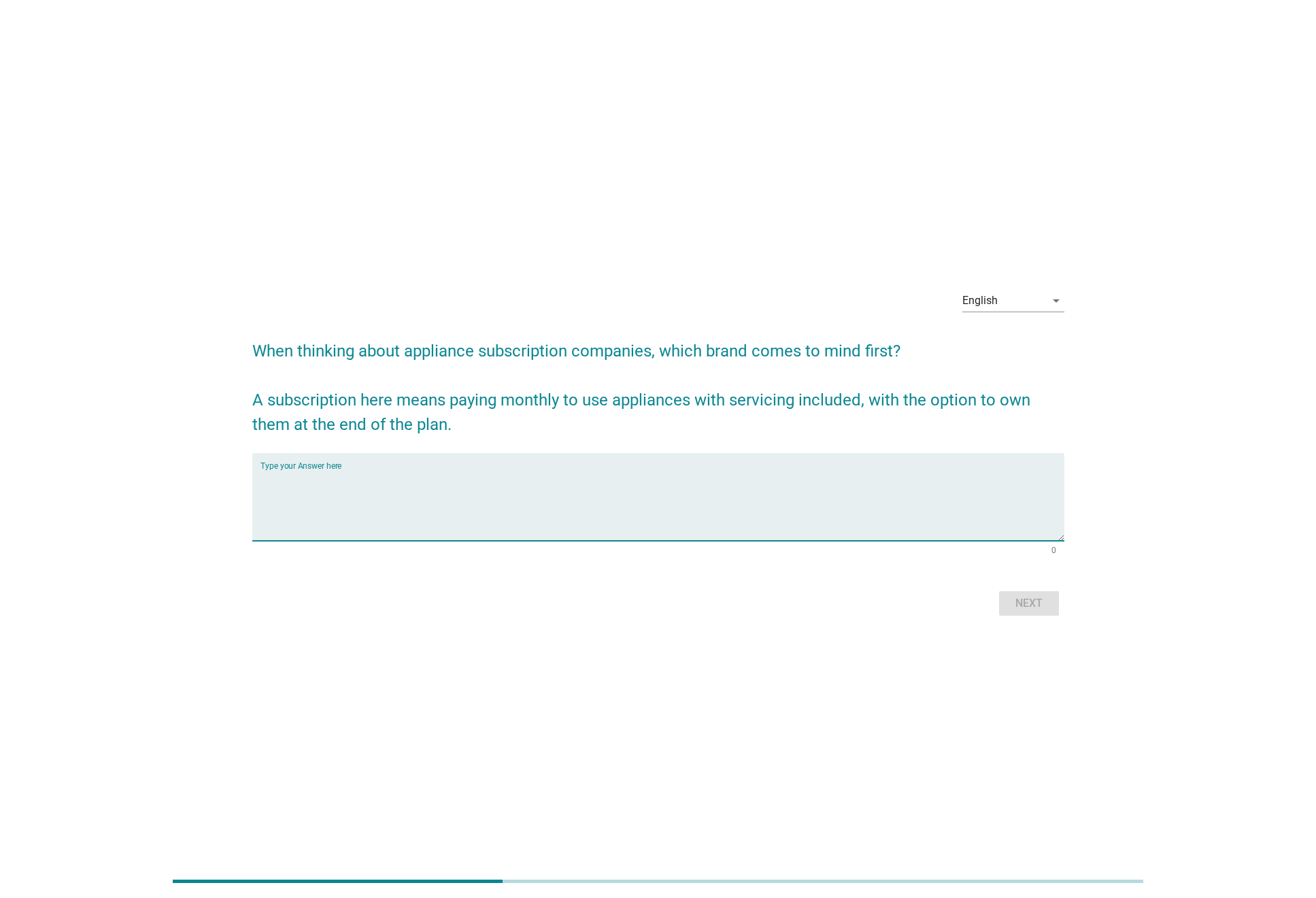
click at [416, 470] on textarea "Type your Answer here" at bounding box center [662, 506] width 804 height 72
type textarea "test"
click at [1029, 597] on div "Next" at bounding box center [1029, 603] width 38 height 16
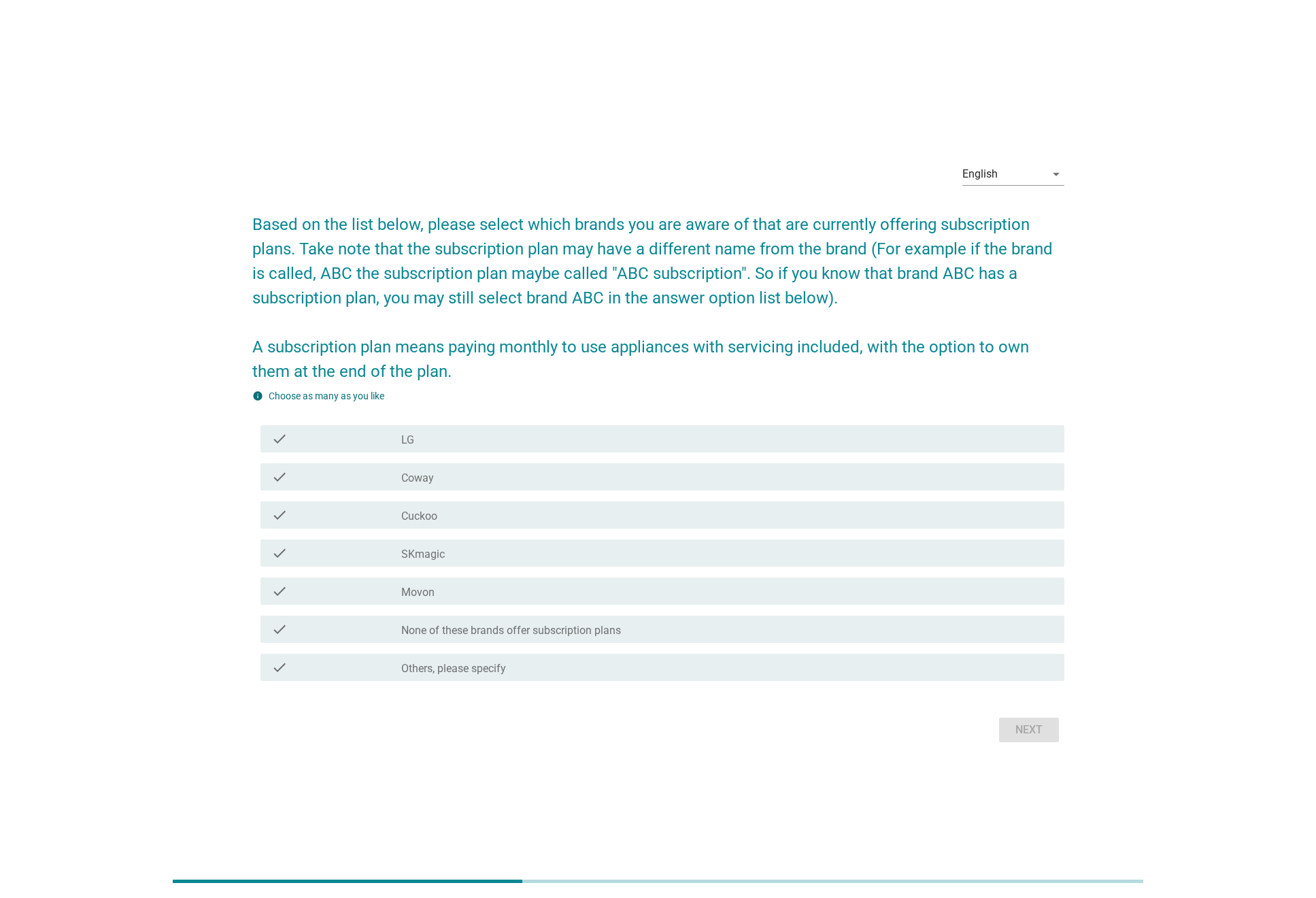
click at [455, 451] on div "check check_box_outline_blank LG" at bounding box center [662, 439] width 804 height 27
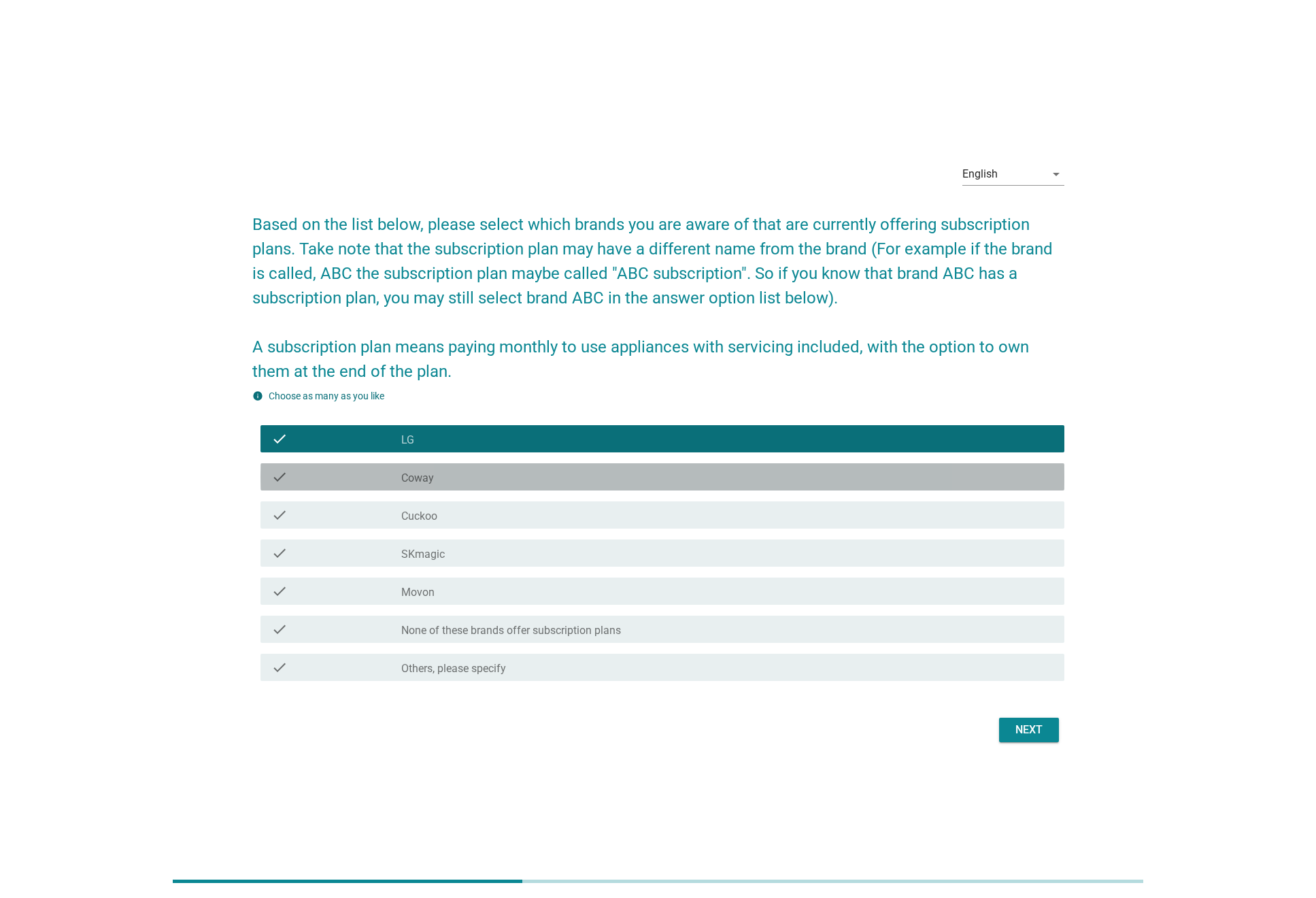
drag, startPoint x: 452, startPoint y: 480, endPoint x: 453, endPoint y: 495, distance: 15.0
click at [452, 480] on div "check_box_outline_blank Coway" at bounding box center [727, 477] width 652 height 16
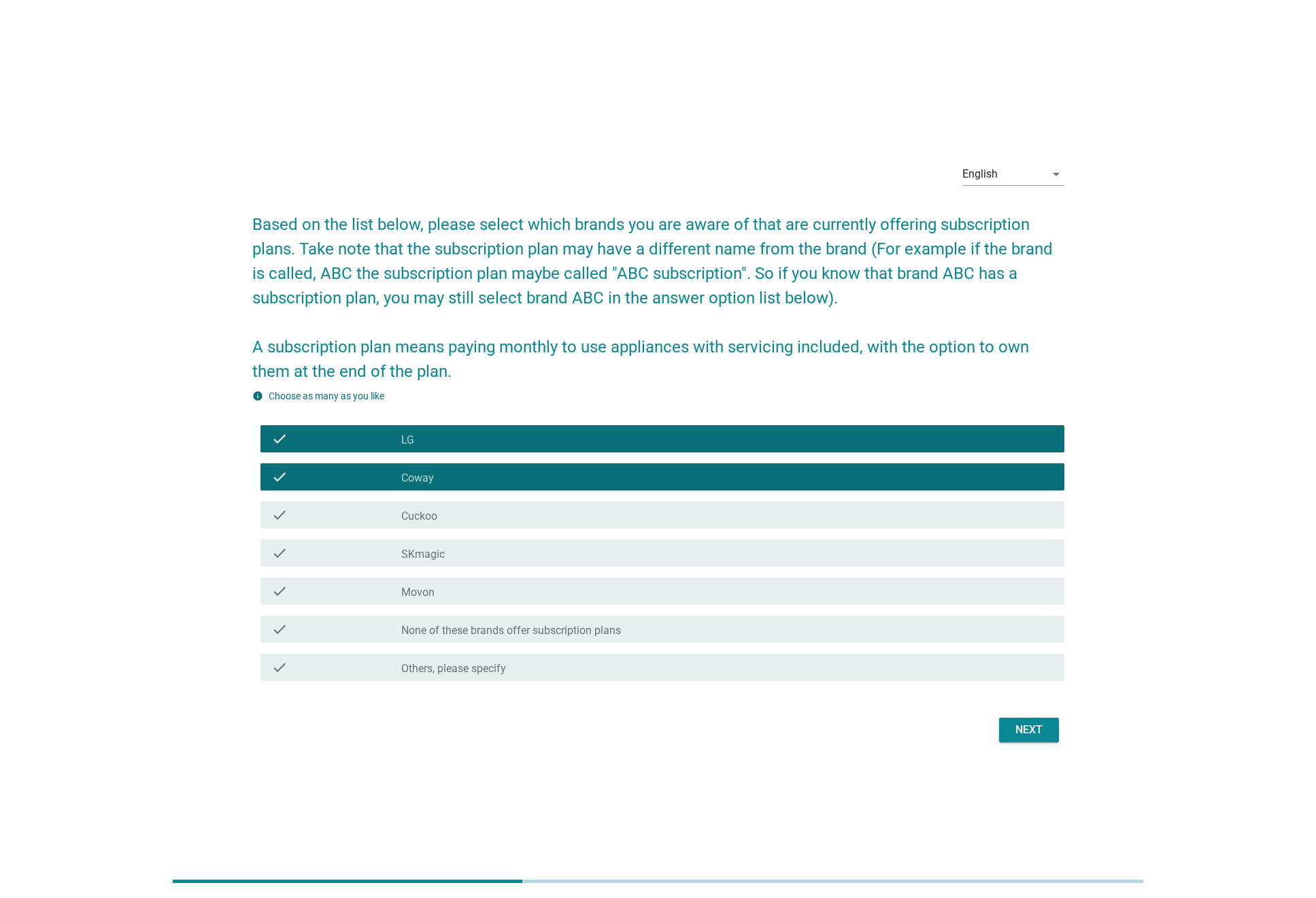
click at [467, 545] on div "check_box_outline_blank SKmagic" at bounding box center [727, 553] width 652 height 16
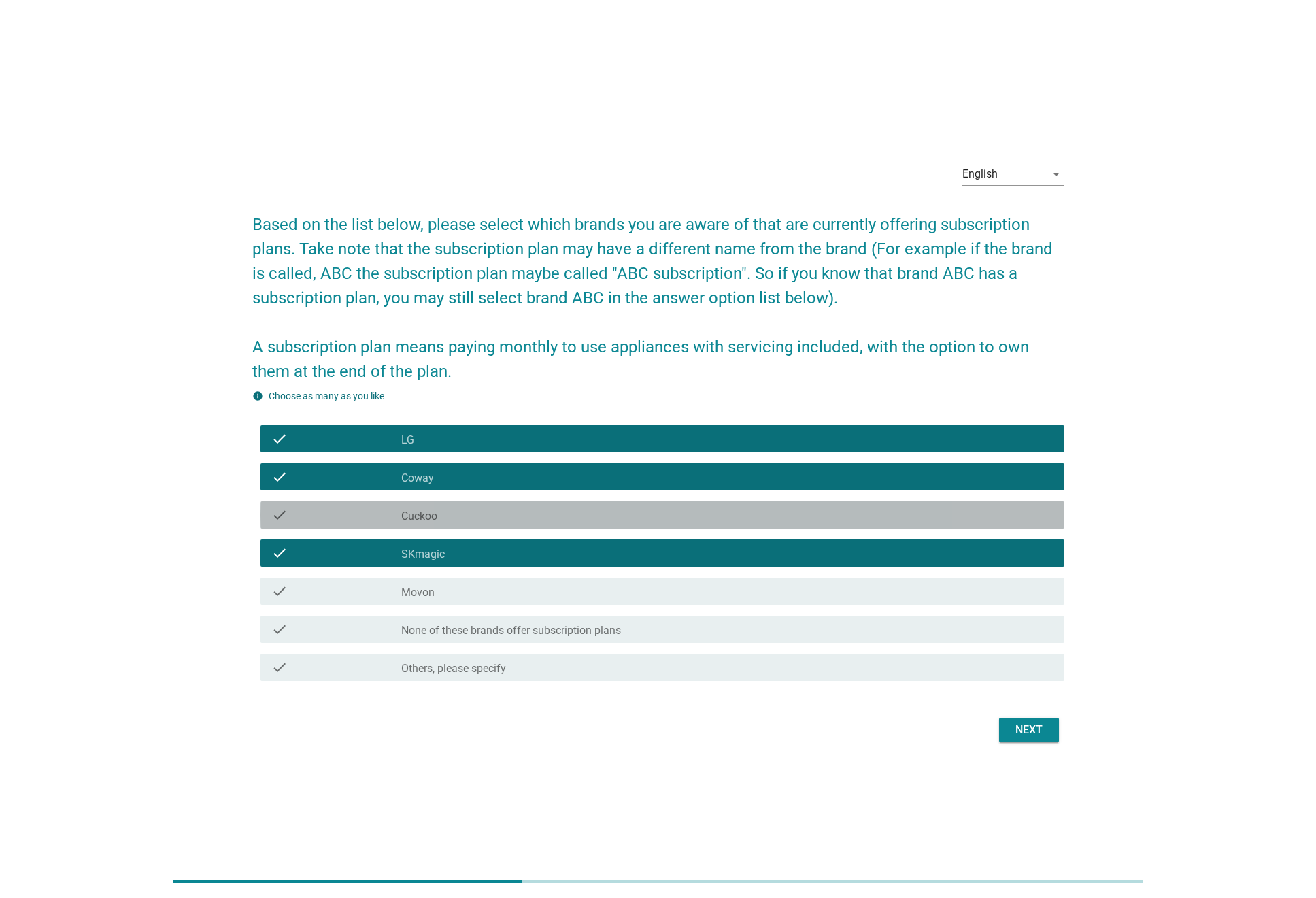
click at [465, 516] on div "check_box_outline_blank Cuckoo" at bounding box center [727, 515] width 652 height 16
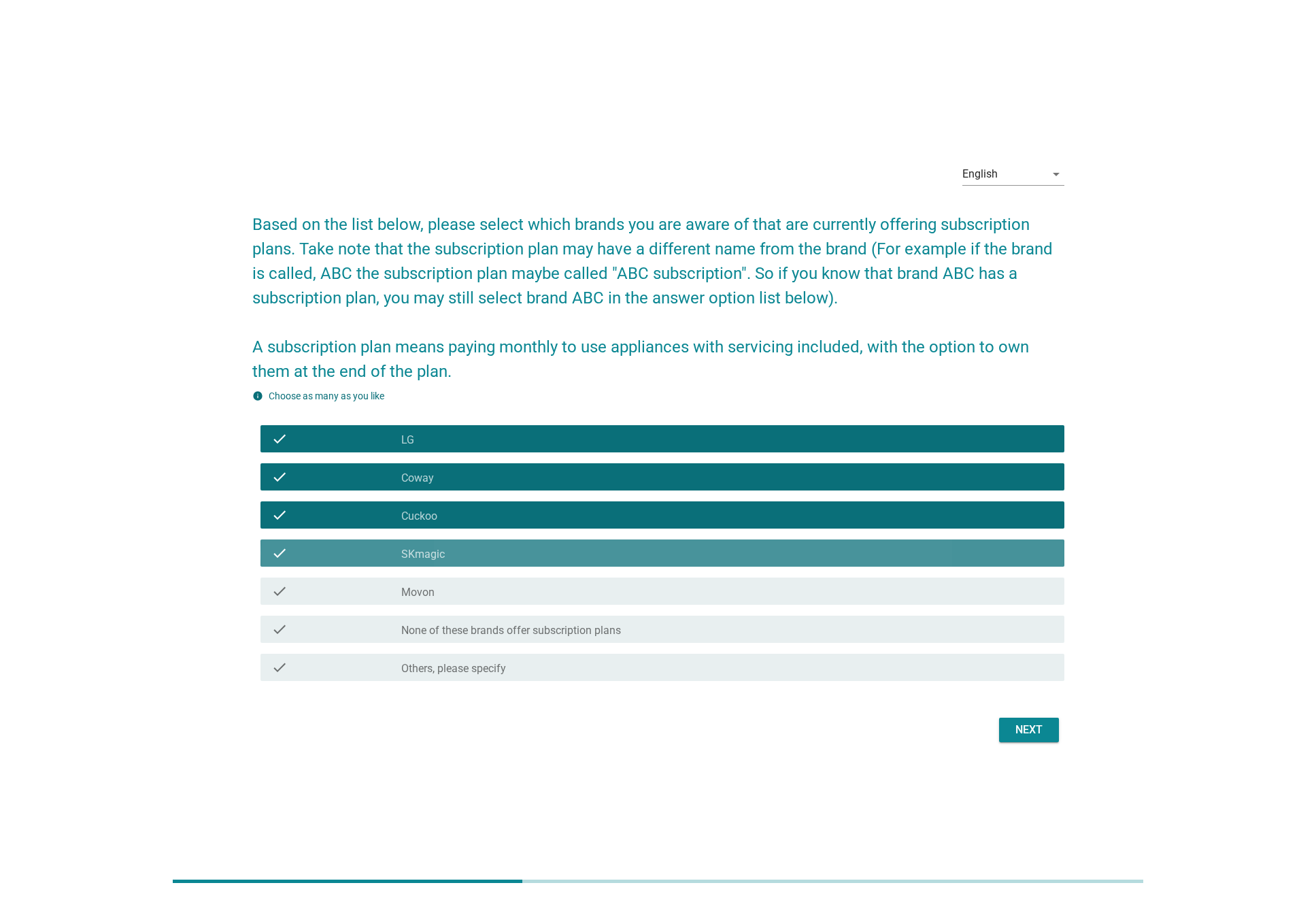
click at [453, 545] on div "check_box_outline_blank SKmagic" at bounding box center [727, 553] width 652 height 16
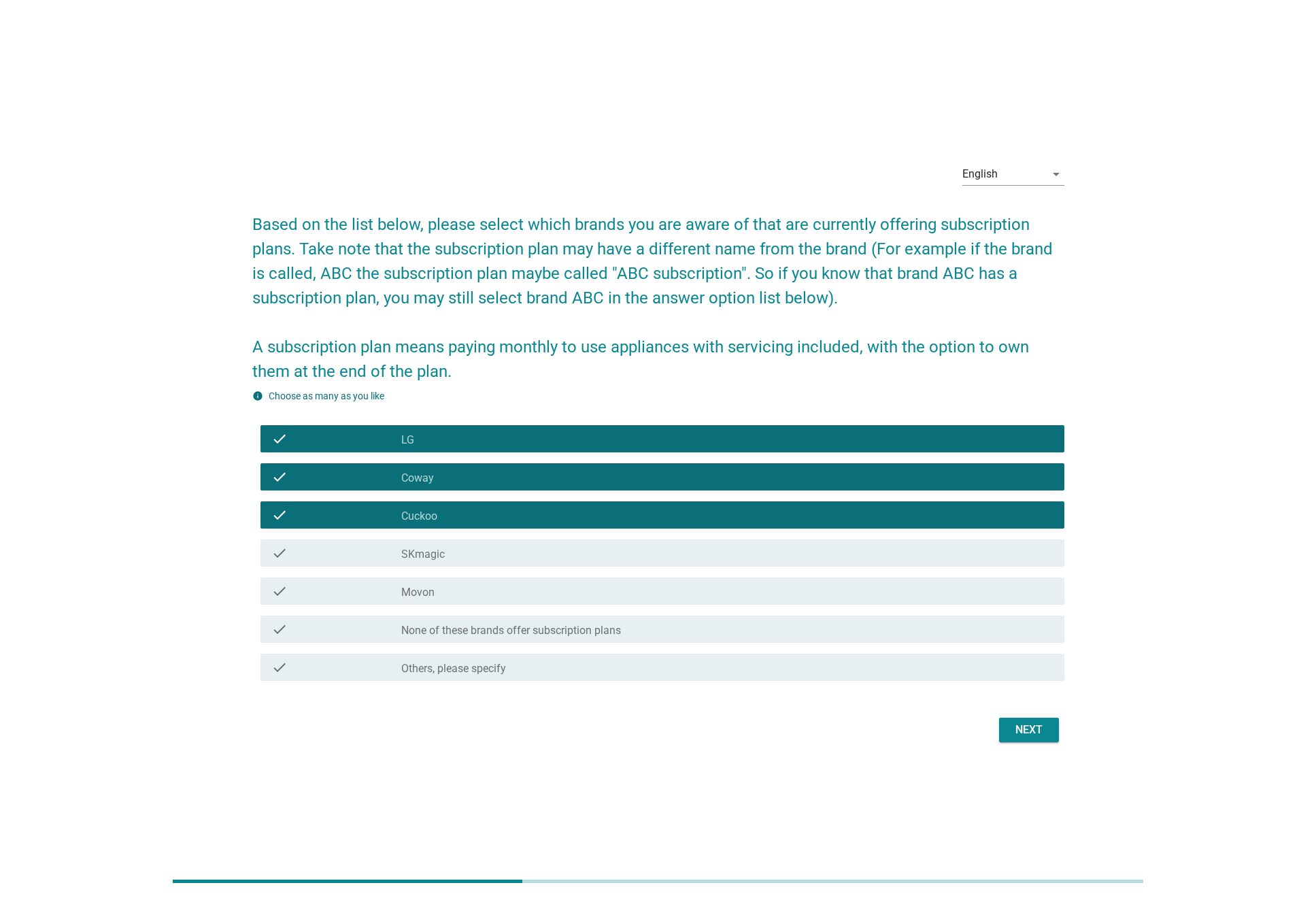
click at [456, 511] on div "check_box_outline_blank Cuckoo" at bounding box center [727, 515] width 652 height 16
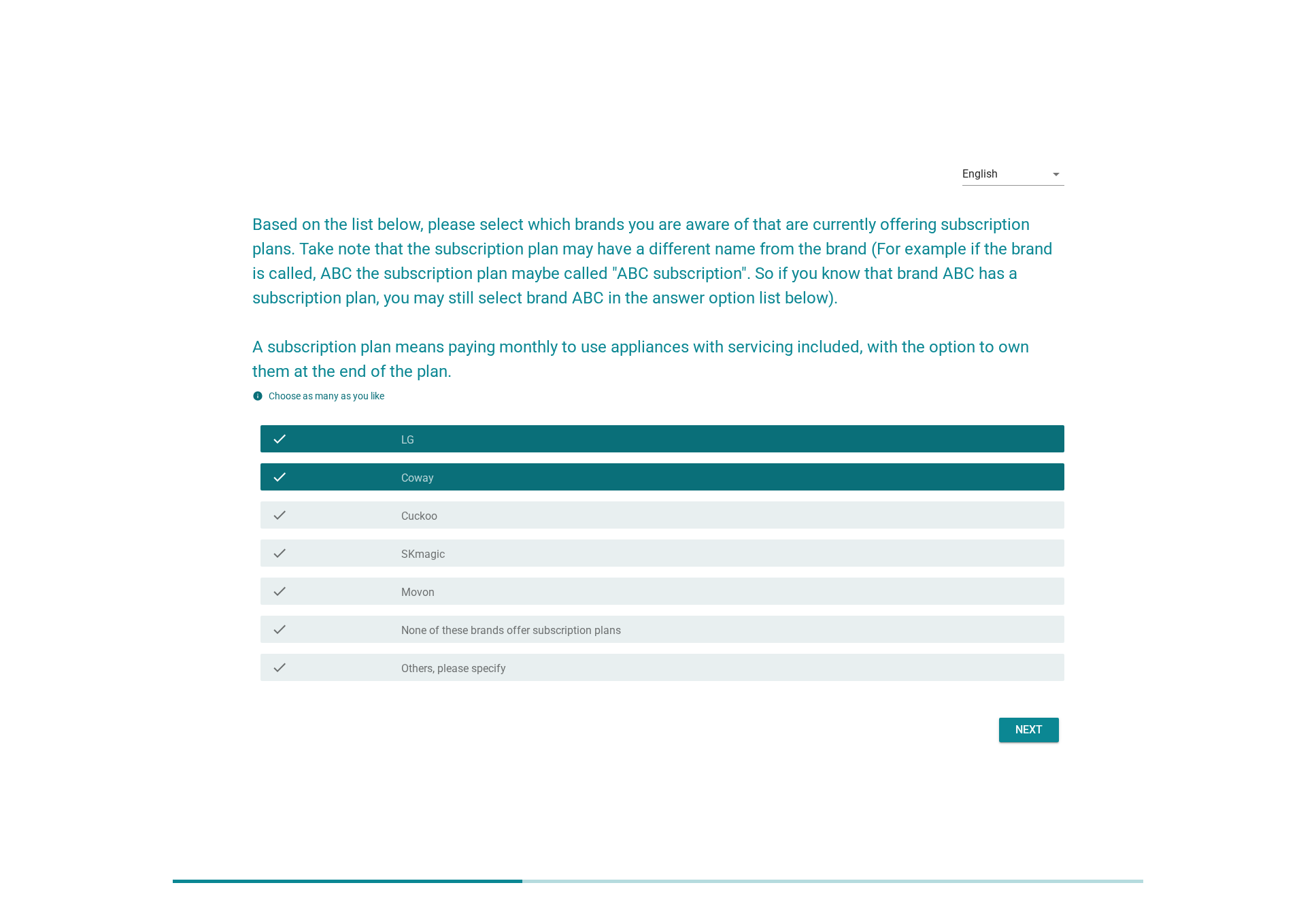
click at [1009, 726] on button "Next" at bounding box center [1029, 730] width 60 height 25
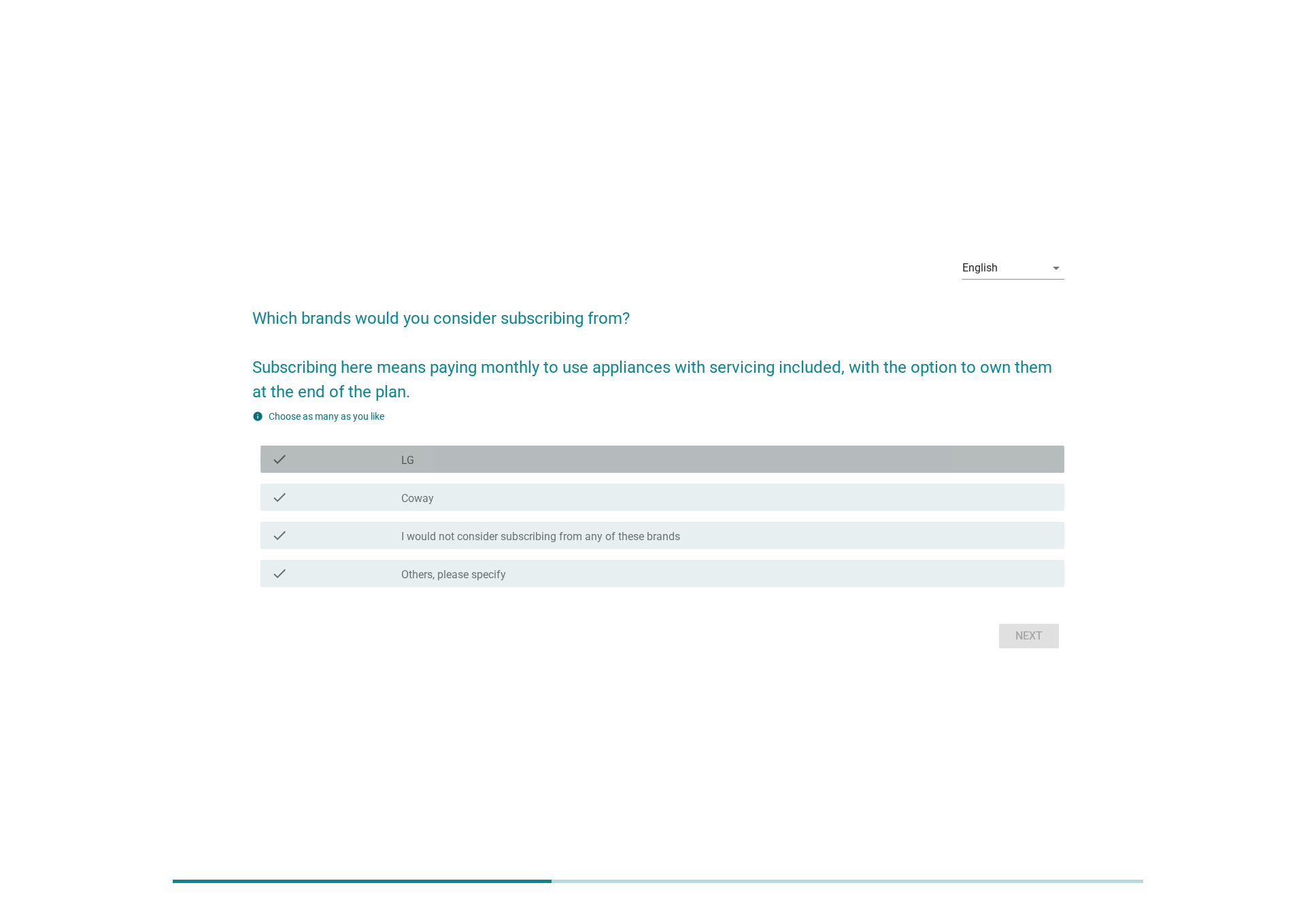
click at [519, 470] on div "check check_box_outline_blank LG" at bounding box center [662, 460] width 804 height 27
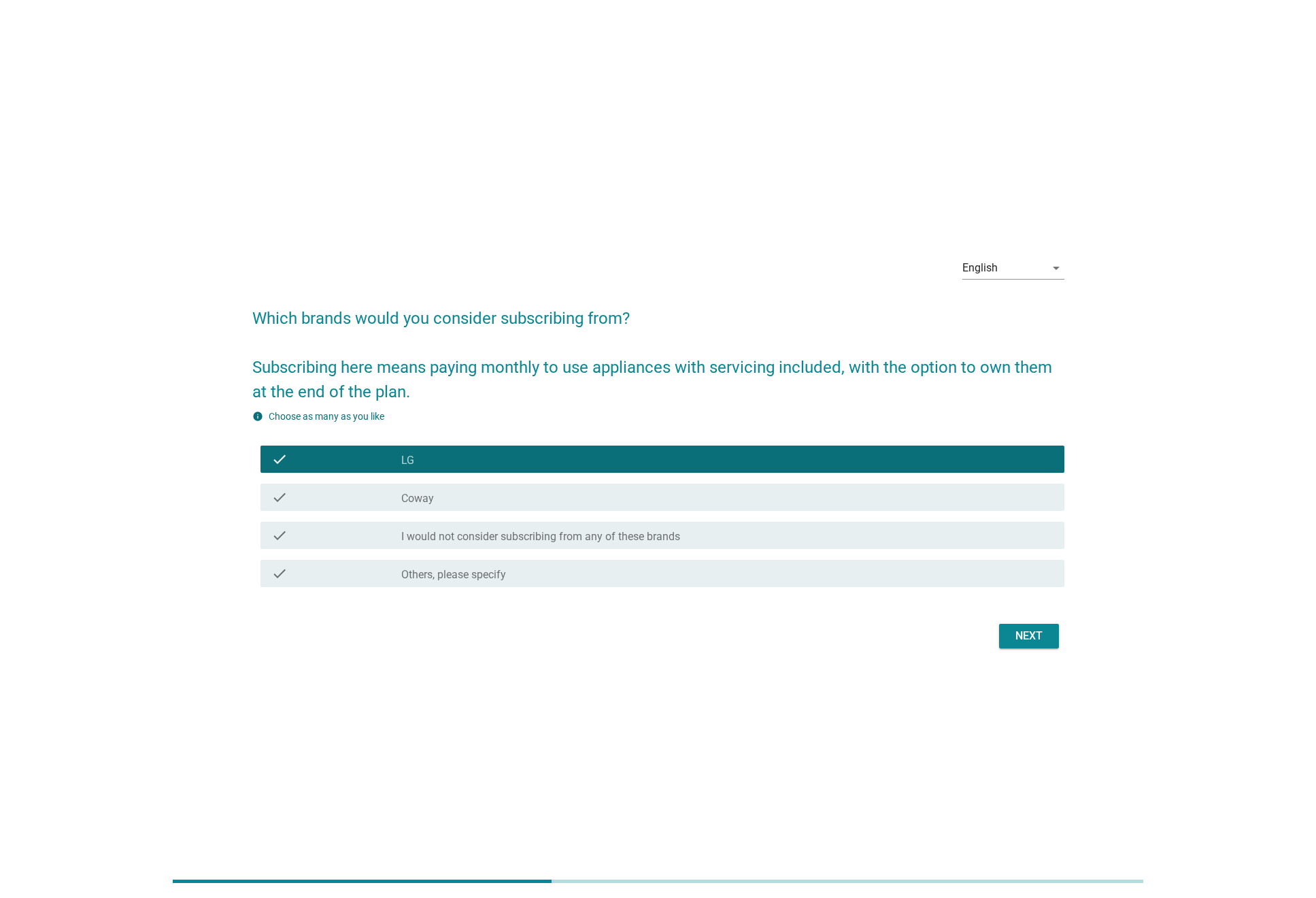
click at [515, 490] on div "check_box_outline_blank Coway" at bounding box center [727, 497] width 652 height 16
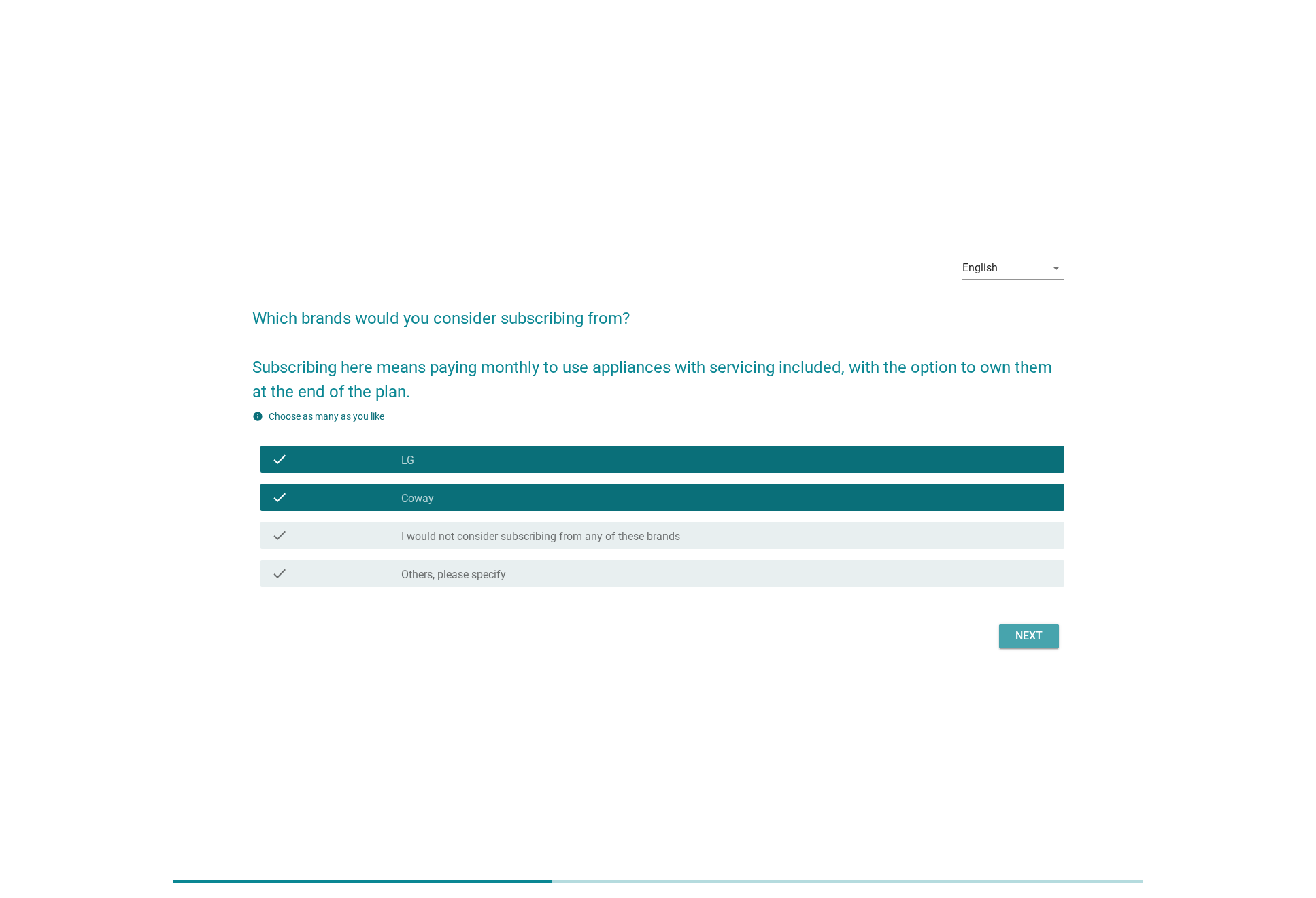
click at [1021, 639] on div "Next" at bounding box center [1029, 636] width 38 height 16
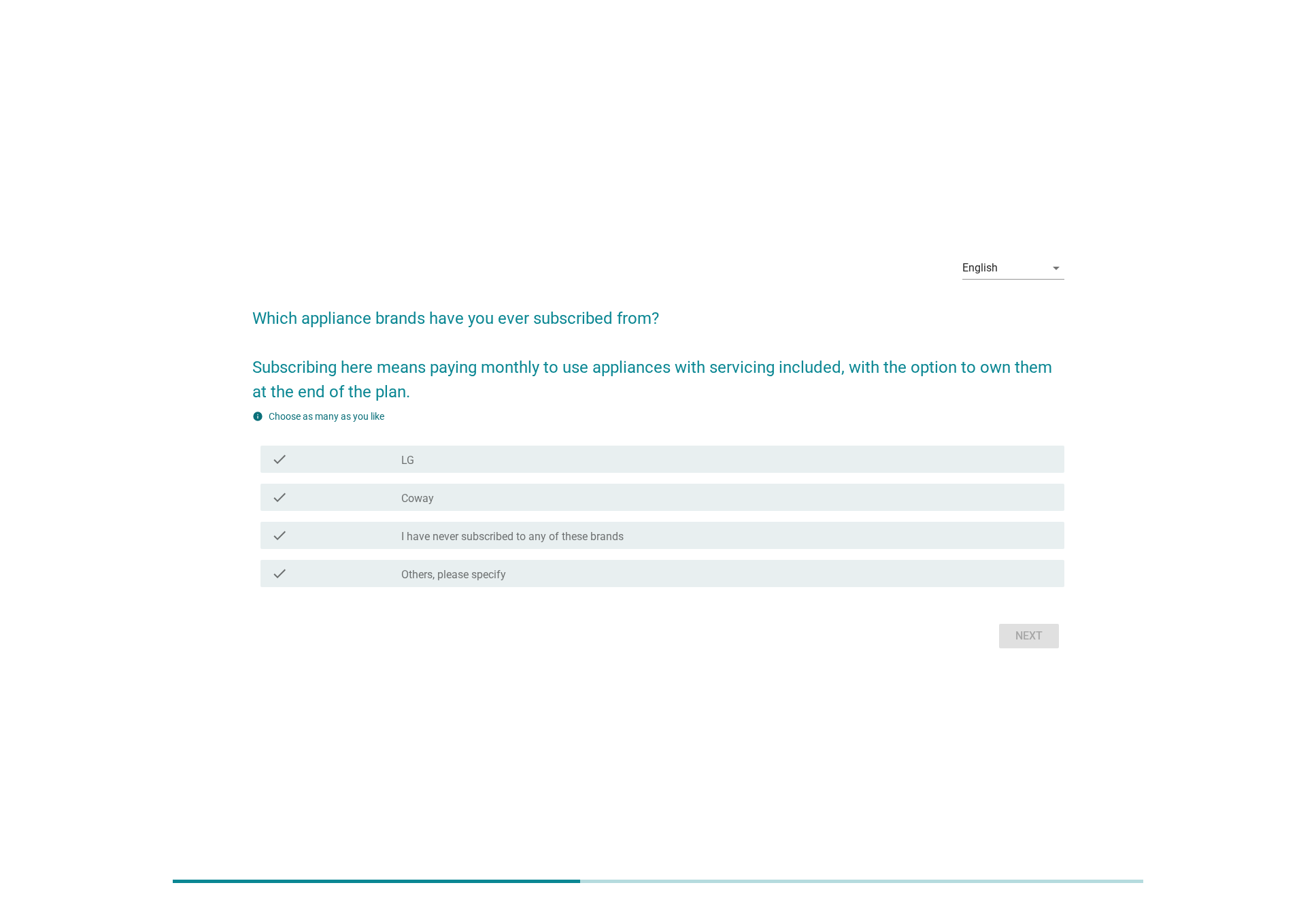
click at [413, 461] on label "LG" at bounding box center [407, 461] width 13 height 14
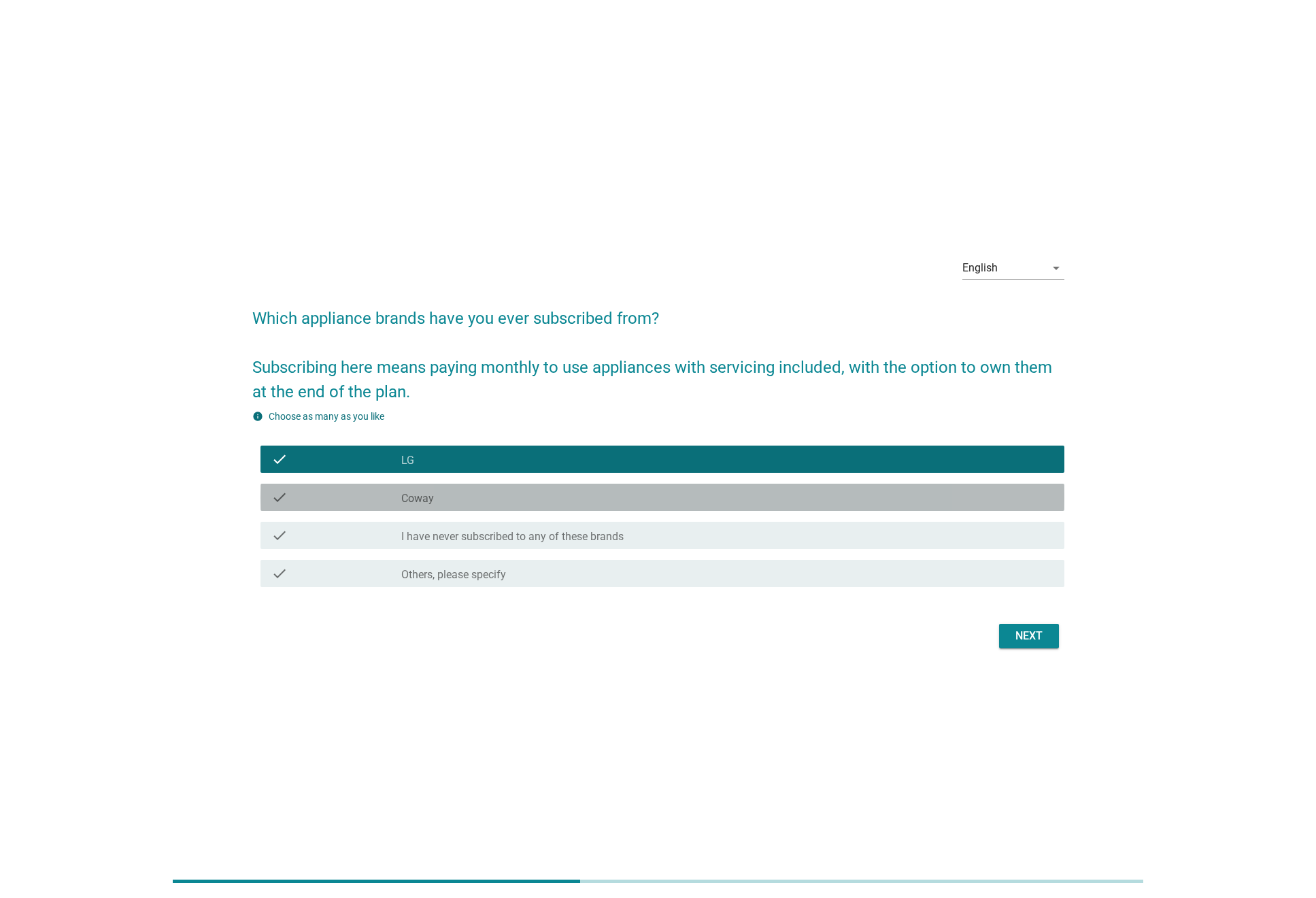
click at [413, 484] on div "check check_box_outline_blank Coway" at bounding box center [662, 497] width 804 height 27
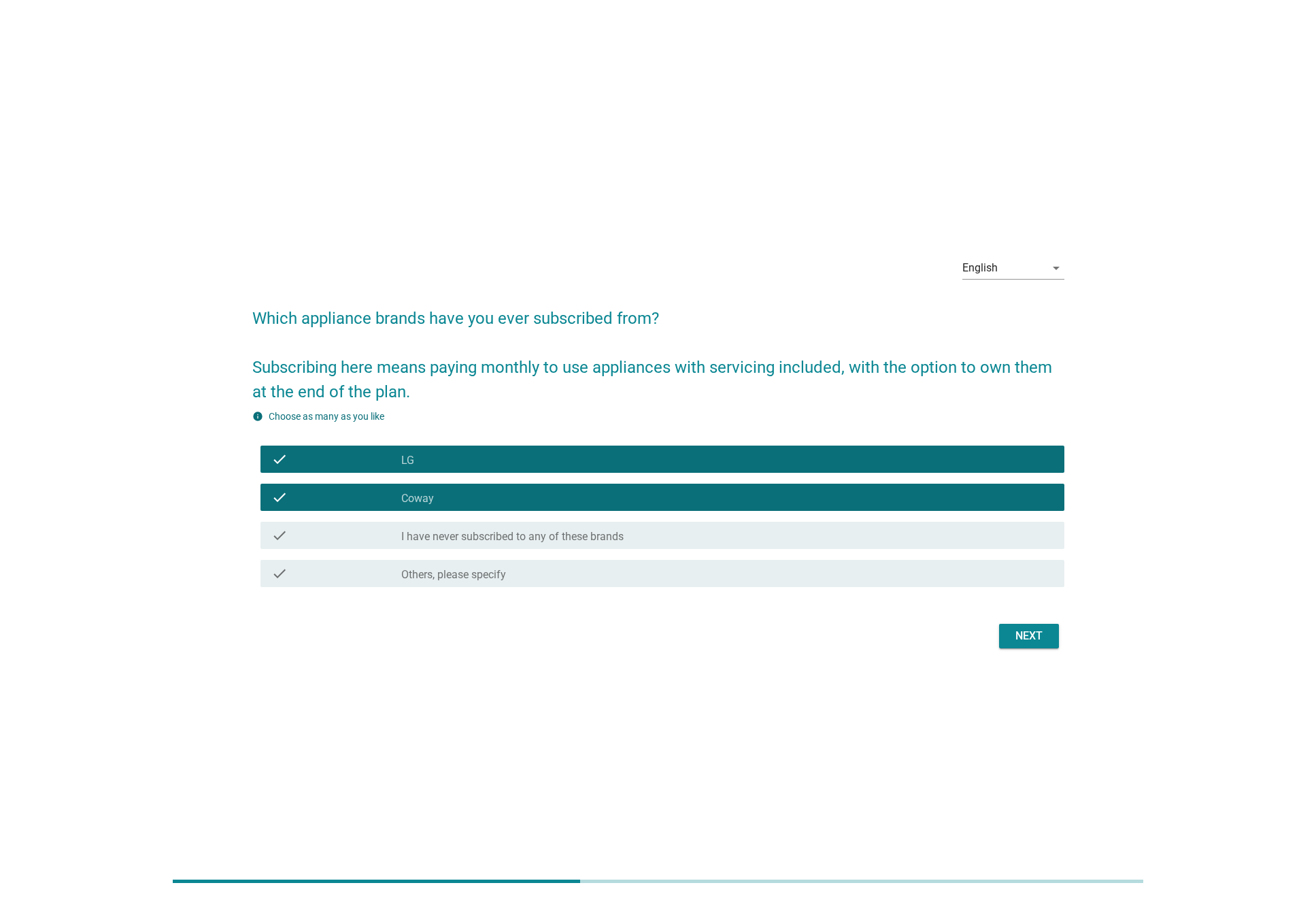
click at [1021, 281] on div "English arrow_drop_down" at bounding box center [1013, 275] width 102 height 35
click at [1022, 278] on div "English" at bounding box center [1003, 269] width 83 height 22
click at [1012, 304] on div "Bahasa Melayu" at bounding box center [1013, 311] width 80 height 16
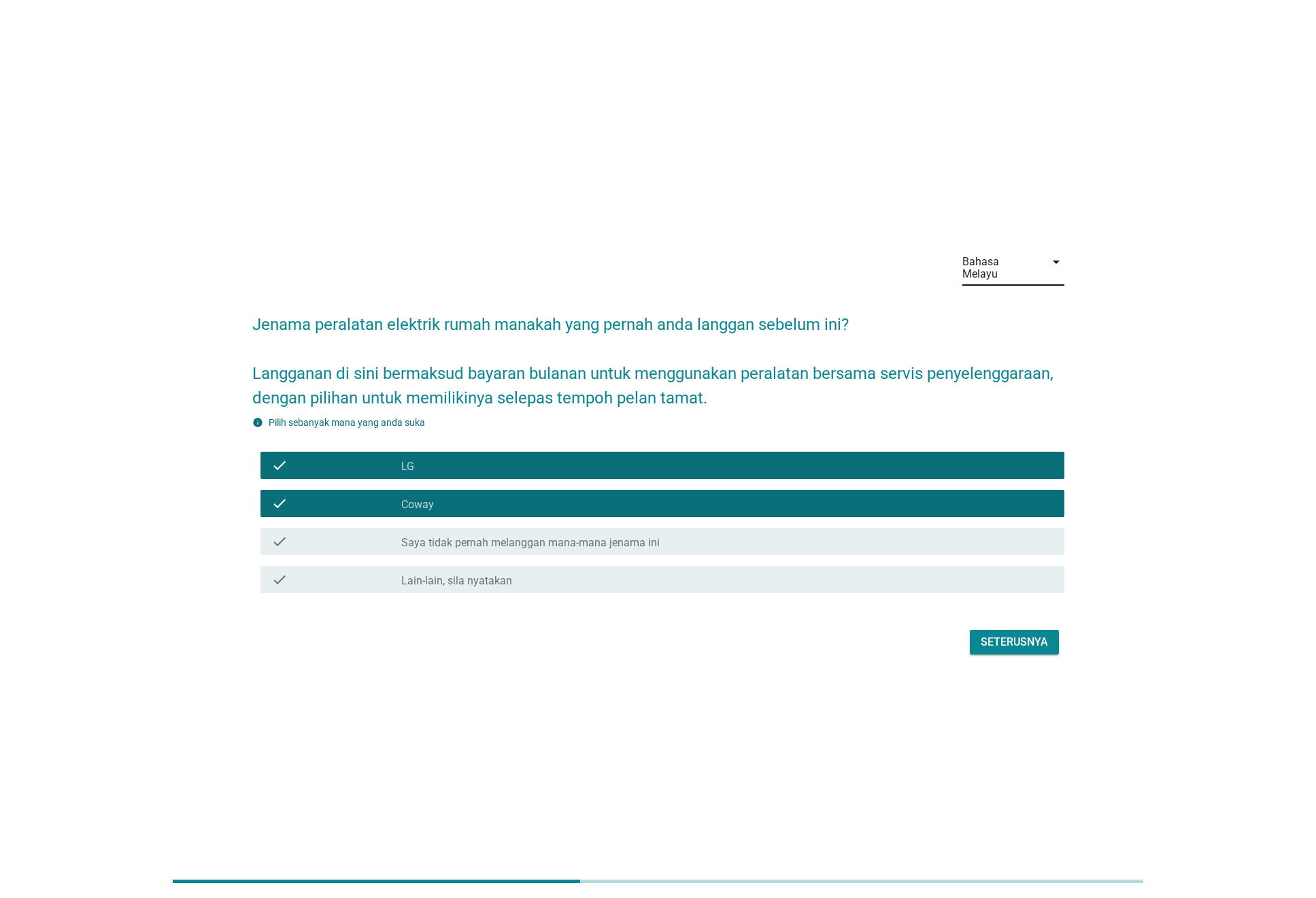
click at [798, 466] on div "check_box LG" at bounding box center [727, 465] width 652 height 16
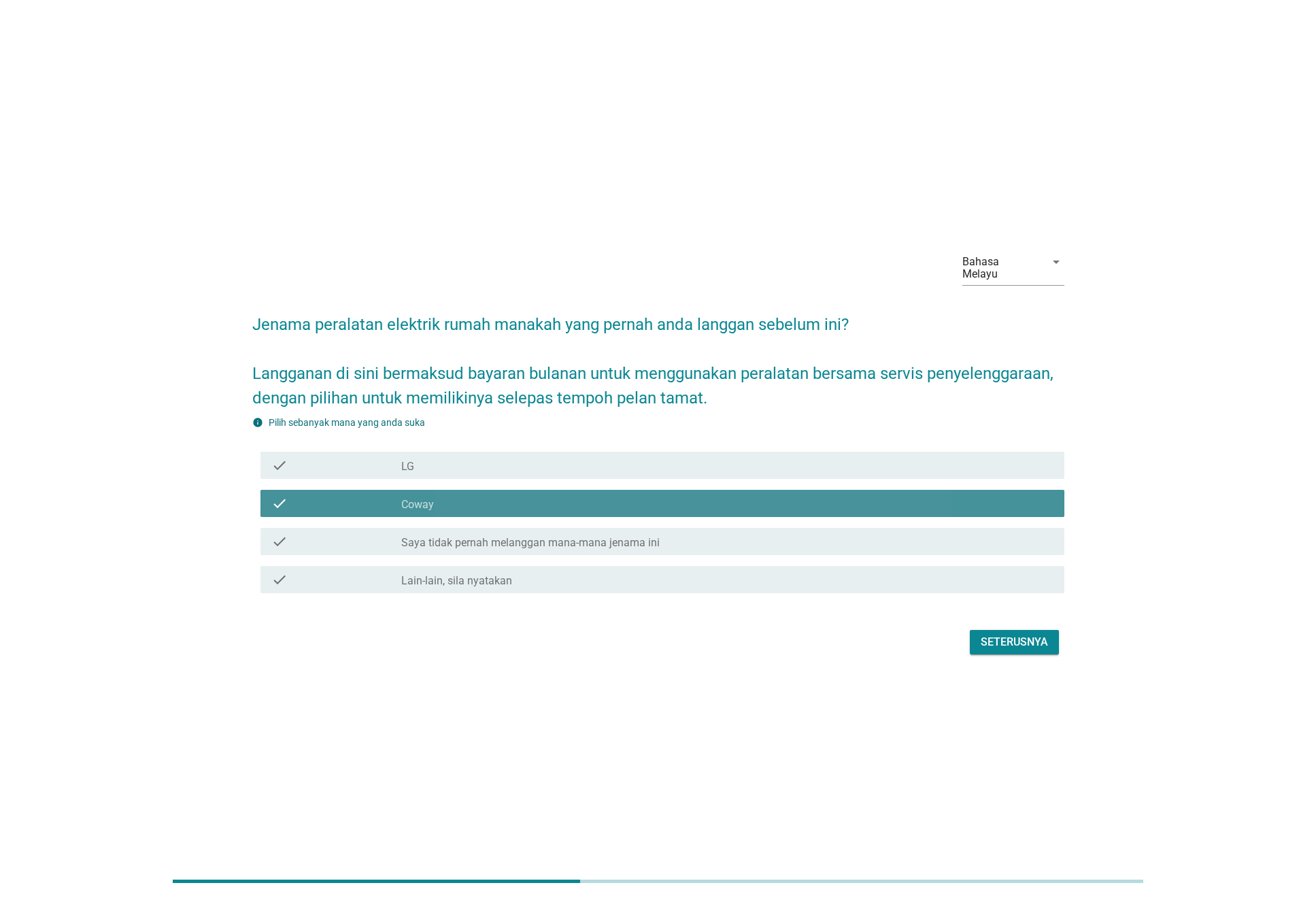
click at [788, 490] on div "check check_box_outline_blank Coway" at bounding box center [662, 504] width 804 height 27
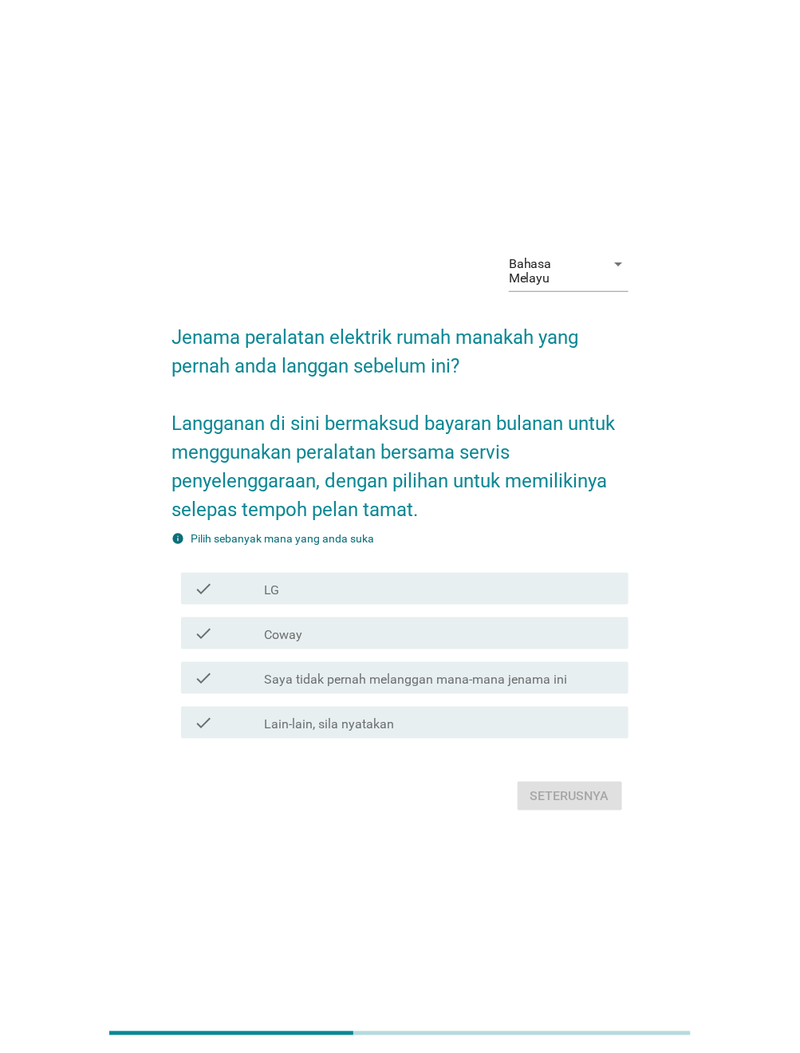
click at [127, 492] on div "Bahasa Melayu arrow_drop_down Jenama peralatan elektrik rumah manakah yang pern…" at bounding box center [400, 527] width 724 height 603
click at [462, 662] on div "check check_box_outline_blank [PERSON_NAME] tidak pernah melanggan mana-mana je…" at bounding box center [405, 678] width 448 height 32
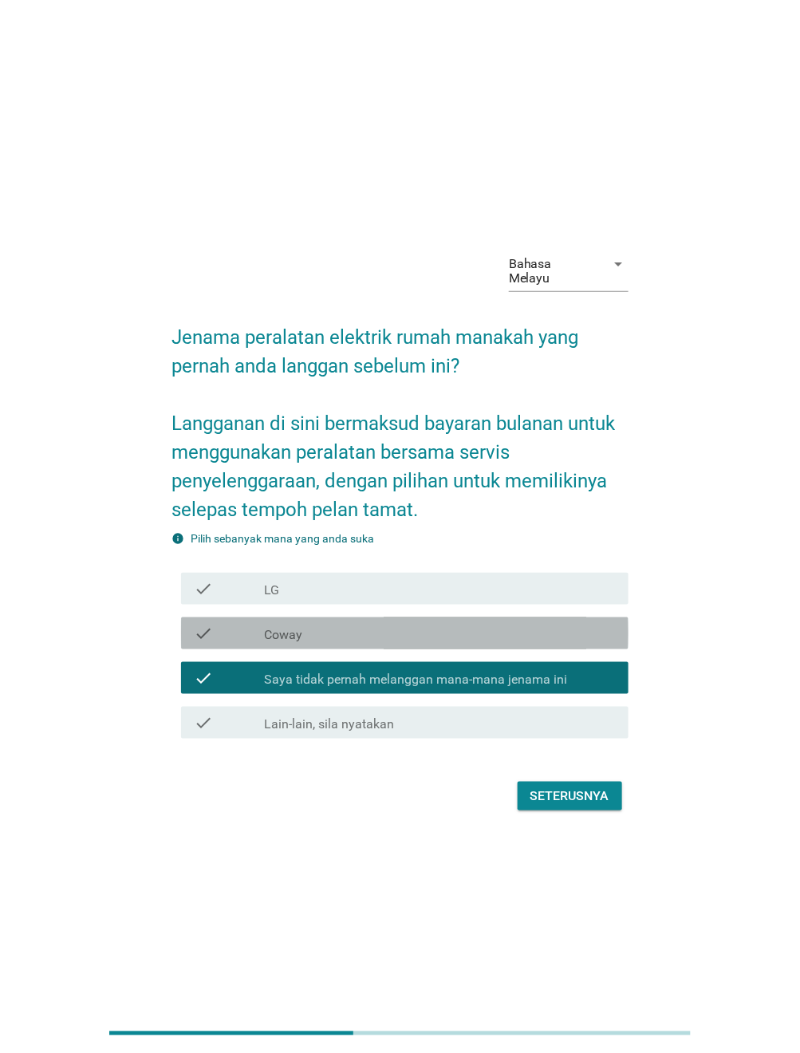
click at [396, 624] on div "check_box_outline_blank Coway" at bounding box center [440, 633] width 352 height 19
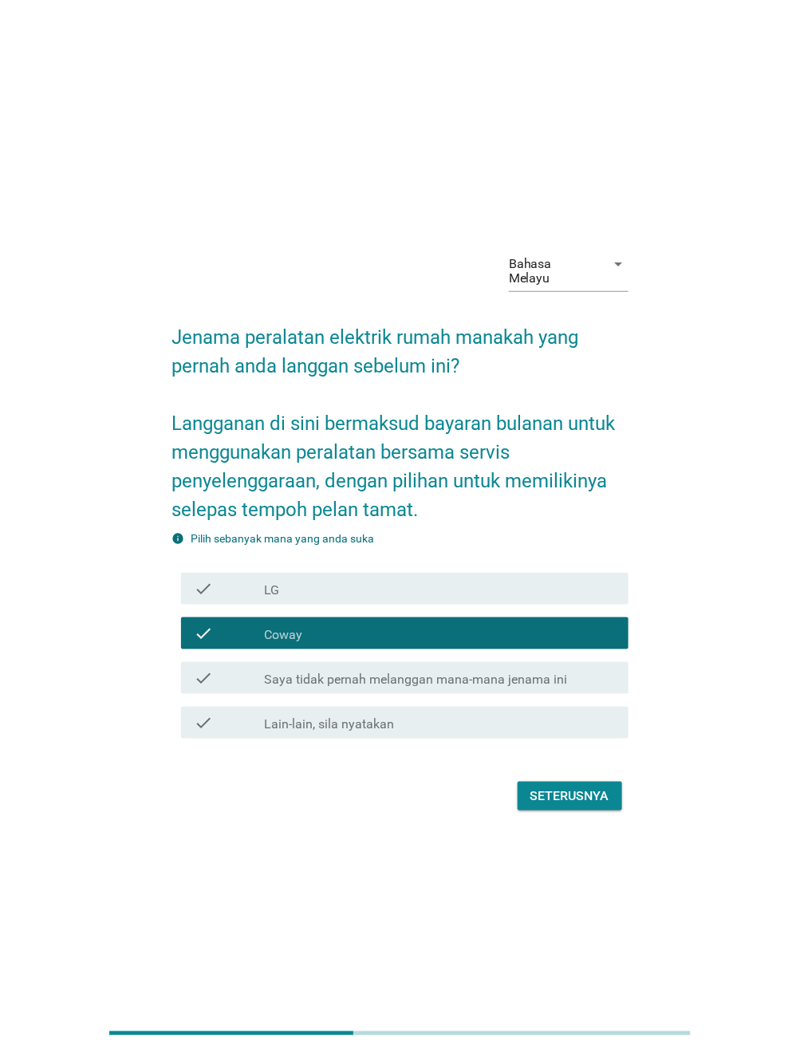
click at [386, 579] on div "check_box LG" at bounding box center [440, 588] width 352 height 19
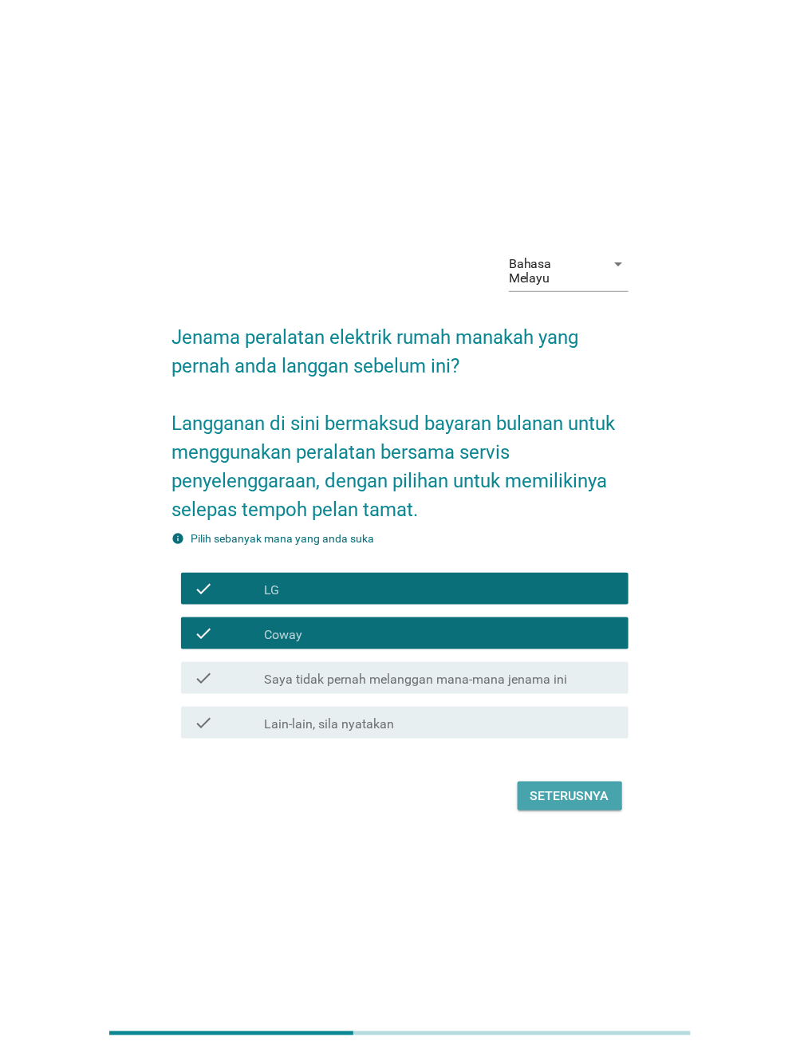
click at [559, 787] on div "Seterusnya" at bounding box center [570, 796] width 79 height 19
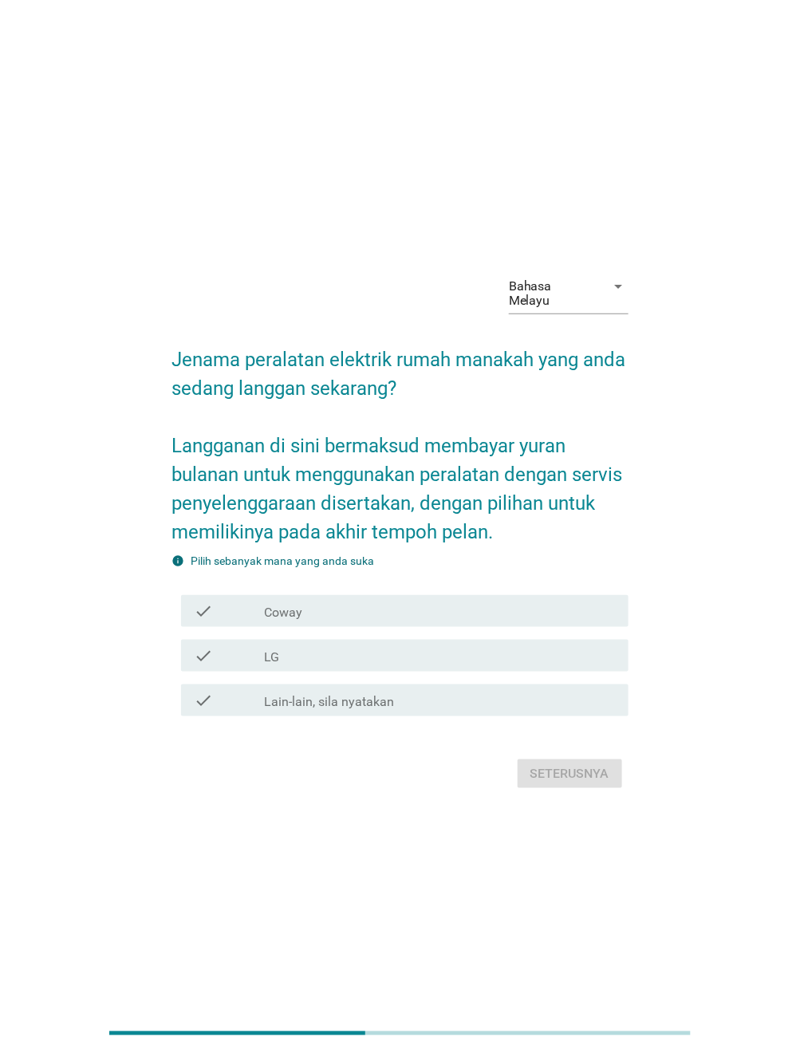
click at [314, 609] on div "check_box Coway" at bounding box center [440, 611] width 352 height 19
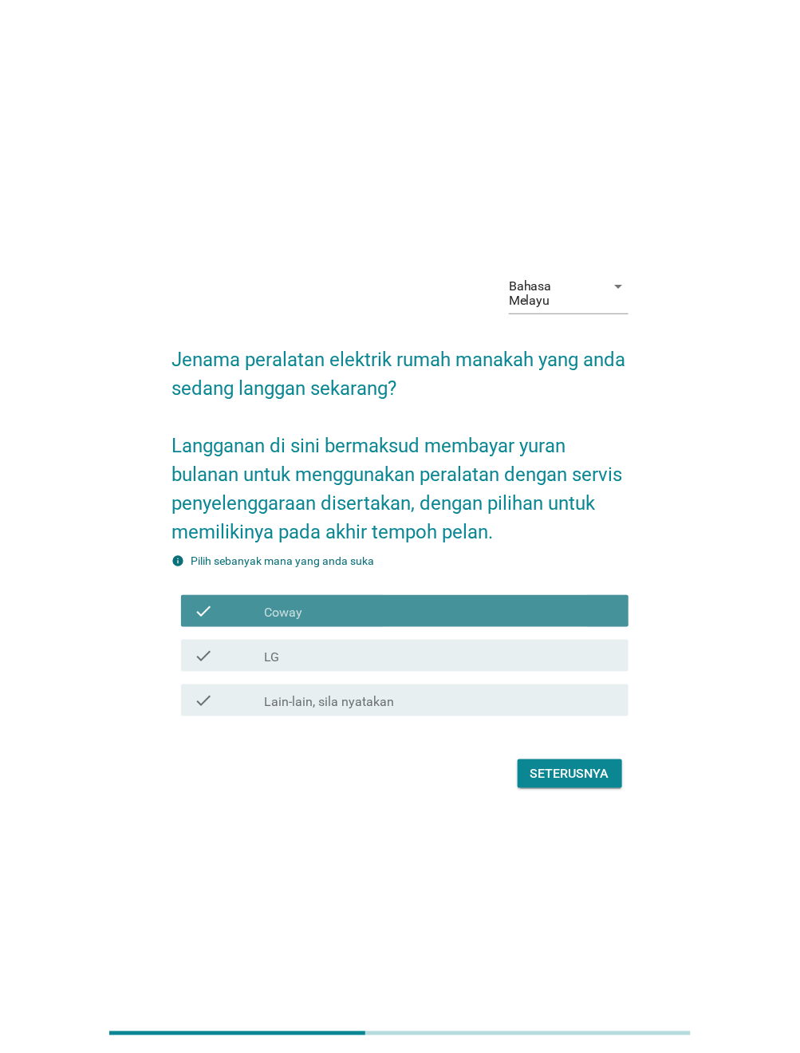
click at [322, 646] on div "check_box LG" at bounding box center [440, 655] width 352 height 19
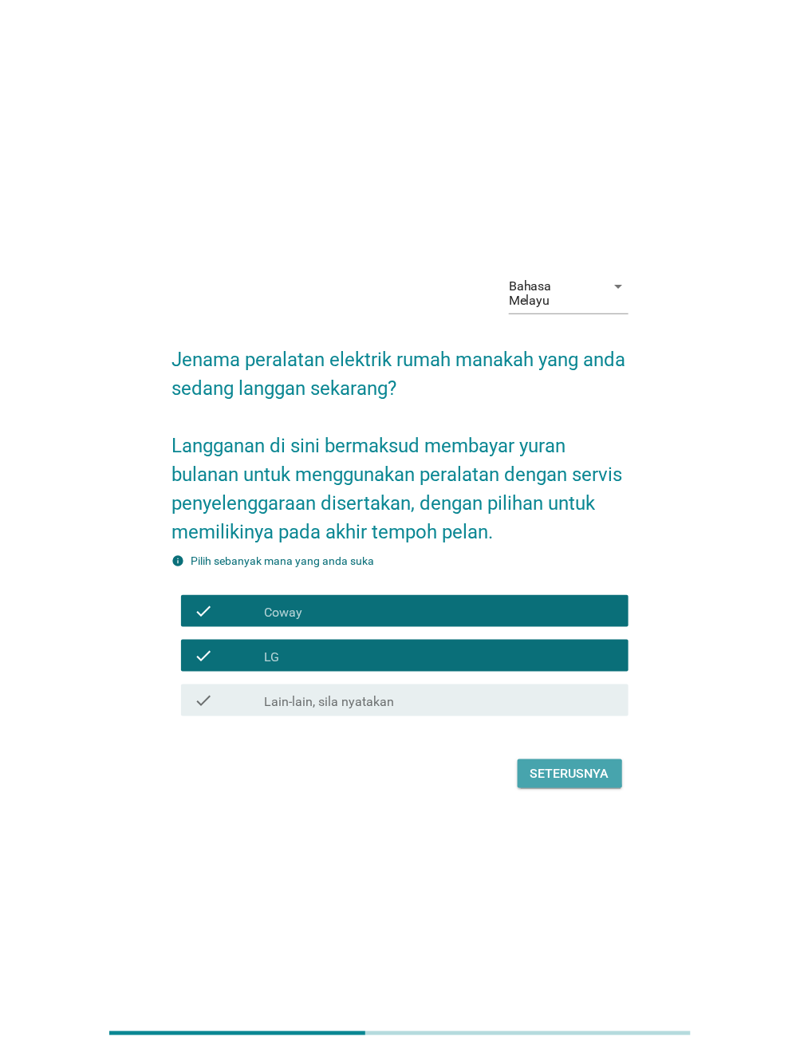
click at [580, 769] on div "Seterusnya" at bounding box center [570, 774] width 79 height 19
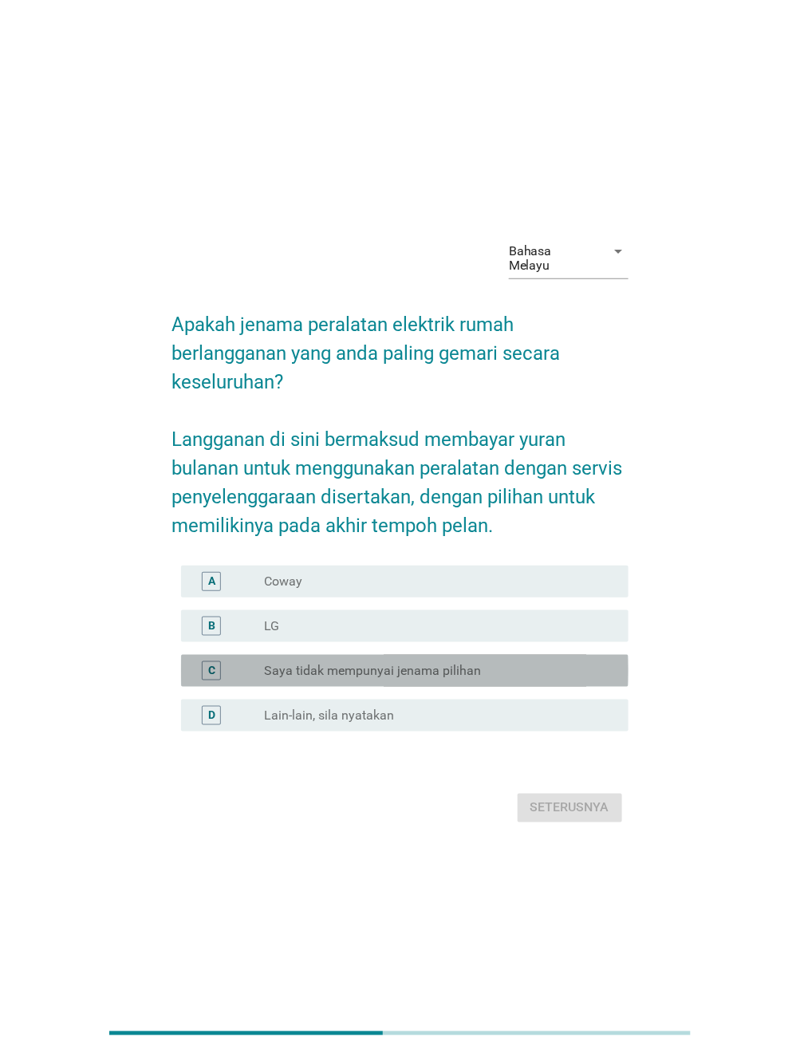
click at [345, 663] on label "Saya tidak mempunyai jenama pilihan" at bounding box center [372, 671] width 217 height 16
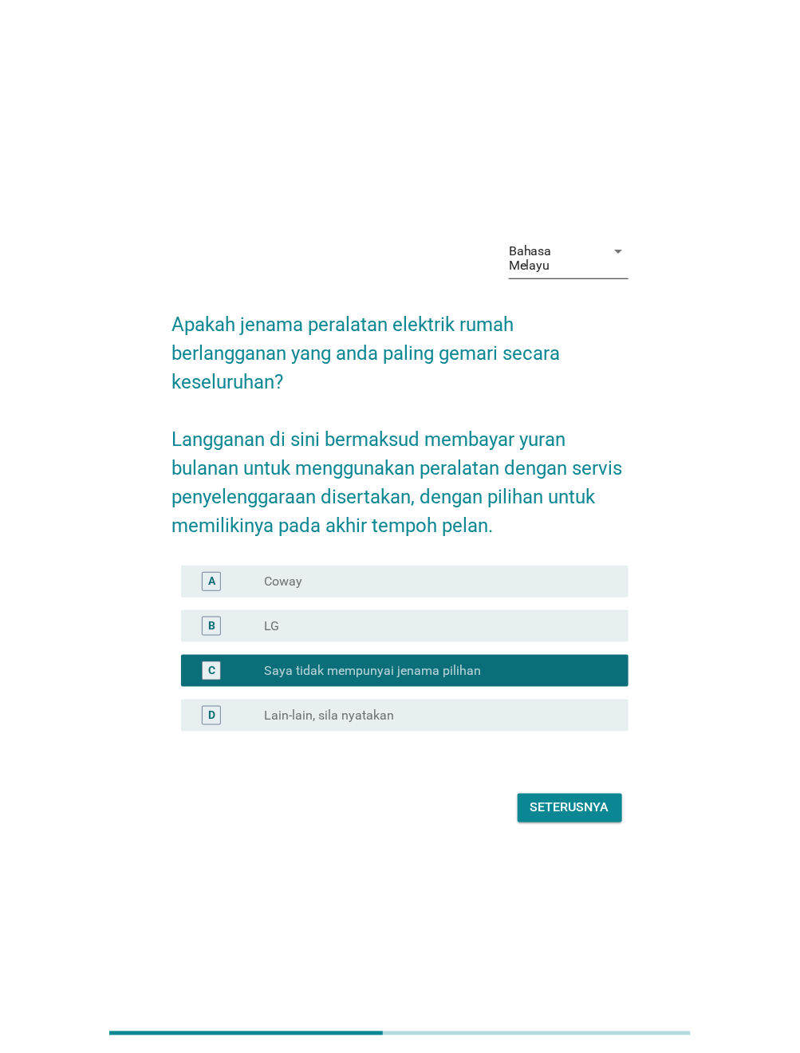
click at [552, 270] on div "Bahasa Melayu" at bounding box center [557, 259] width 97 height 40
click at [553, 278] on div "English" at bounding box center [569, 271] width 94 height 19
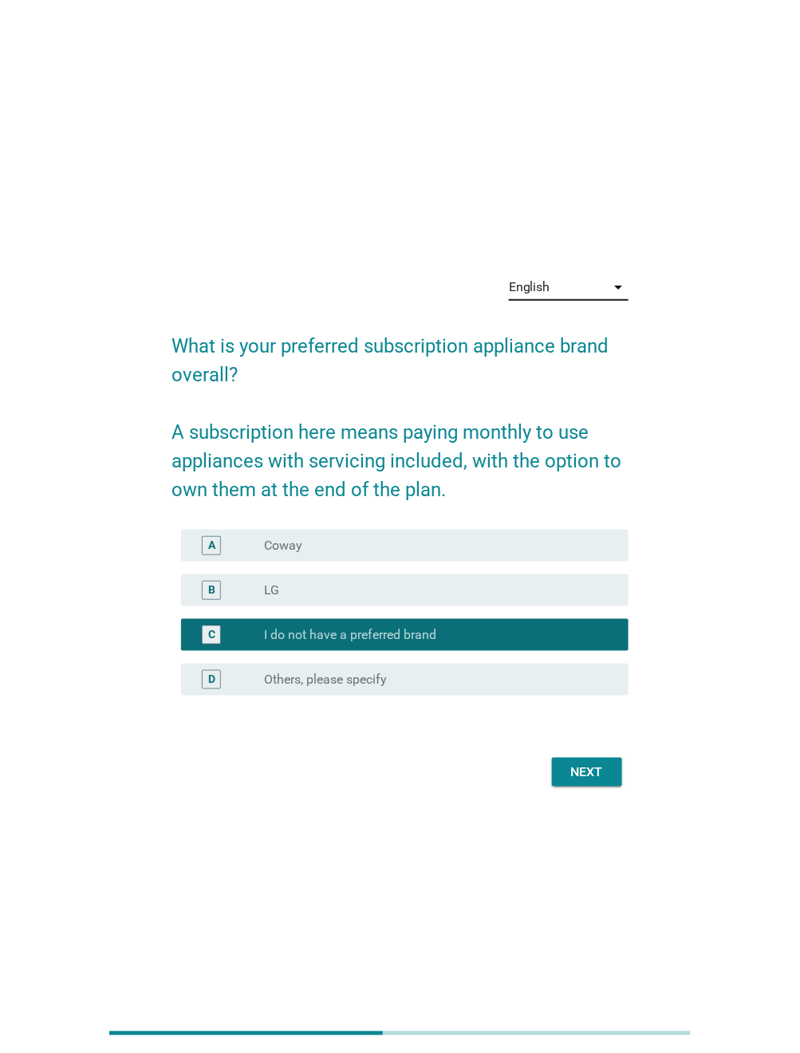
click at [401, 581] on div "radio_button_unchecked LG" at bounding box center [440, 590] width 352 height 19
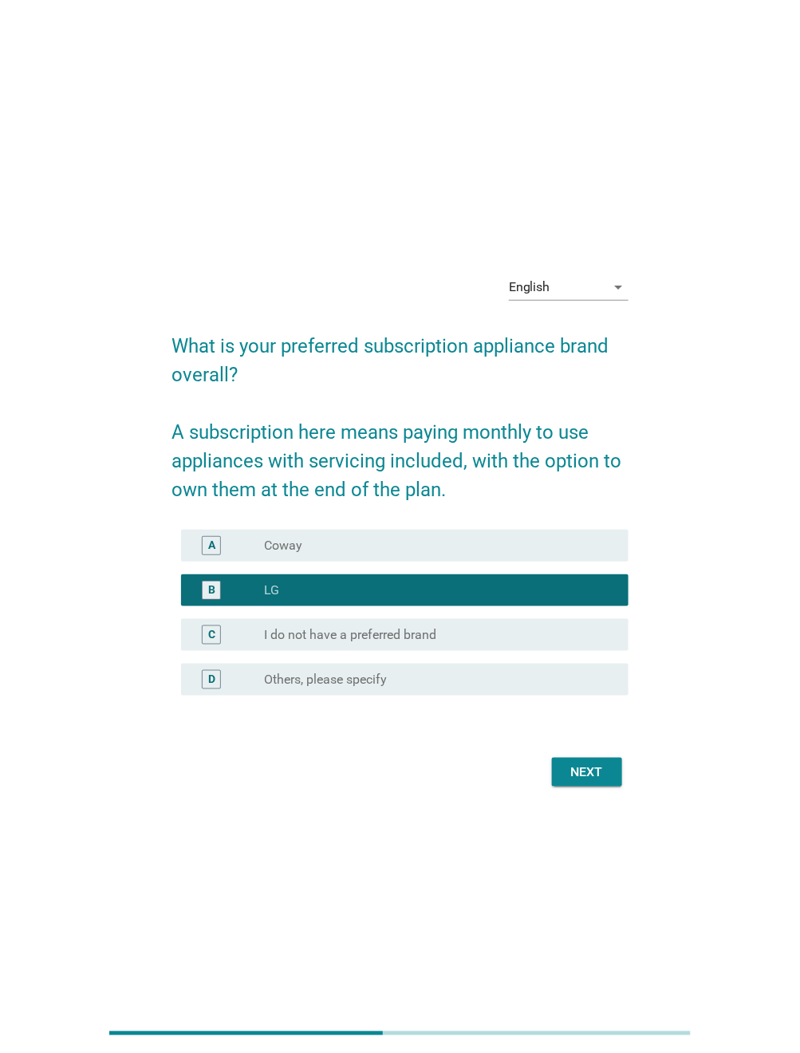
click at [382, 547] on div "radio_button_unchecked Coway" at bounding box center [433, 546] width 339 height 16
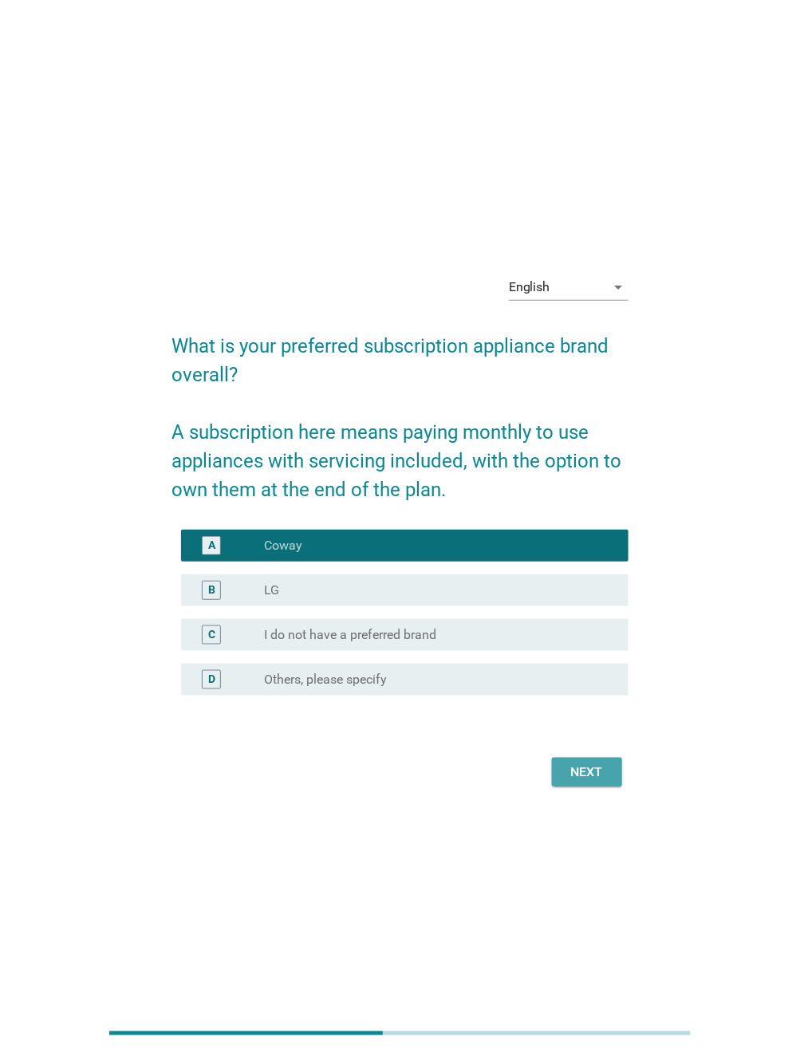
click at [583, 767] on div "Next" at bounding box center [587, 772] width 45 height 19
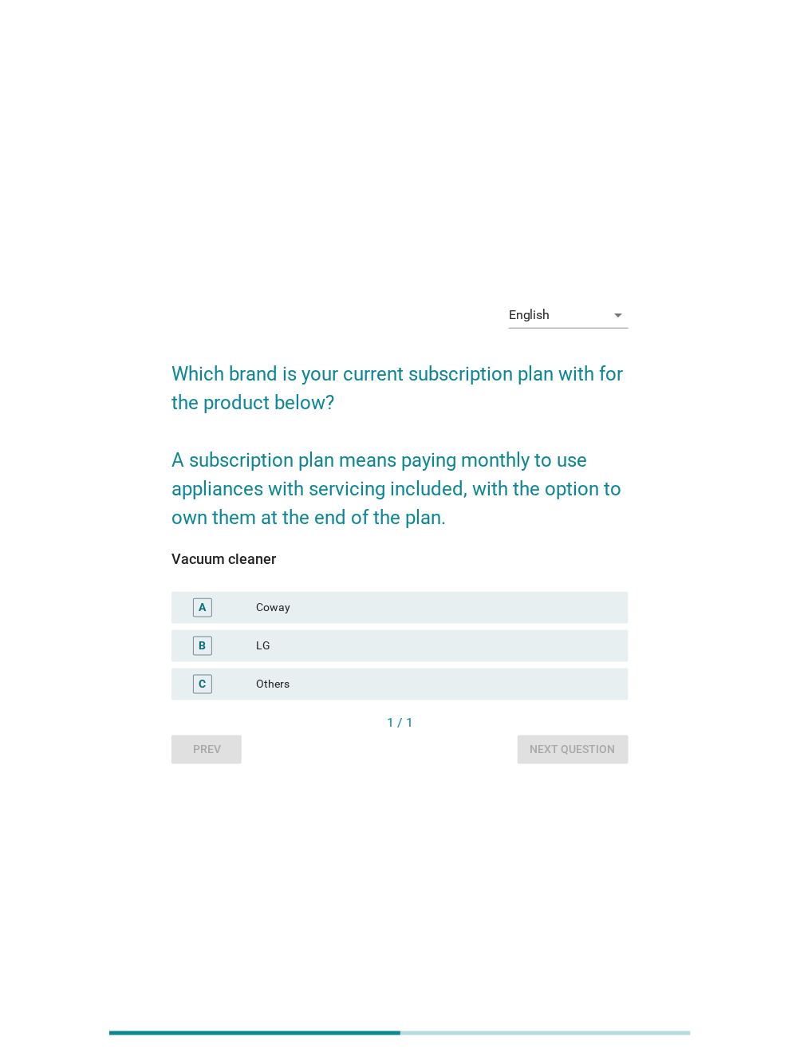
click at [342, 650] on div "LG" at bounding box center [436, 646] width 360 height 19
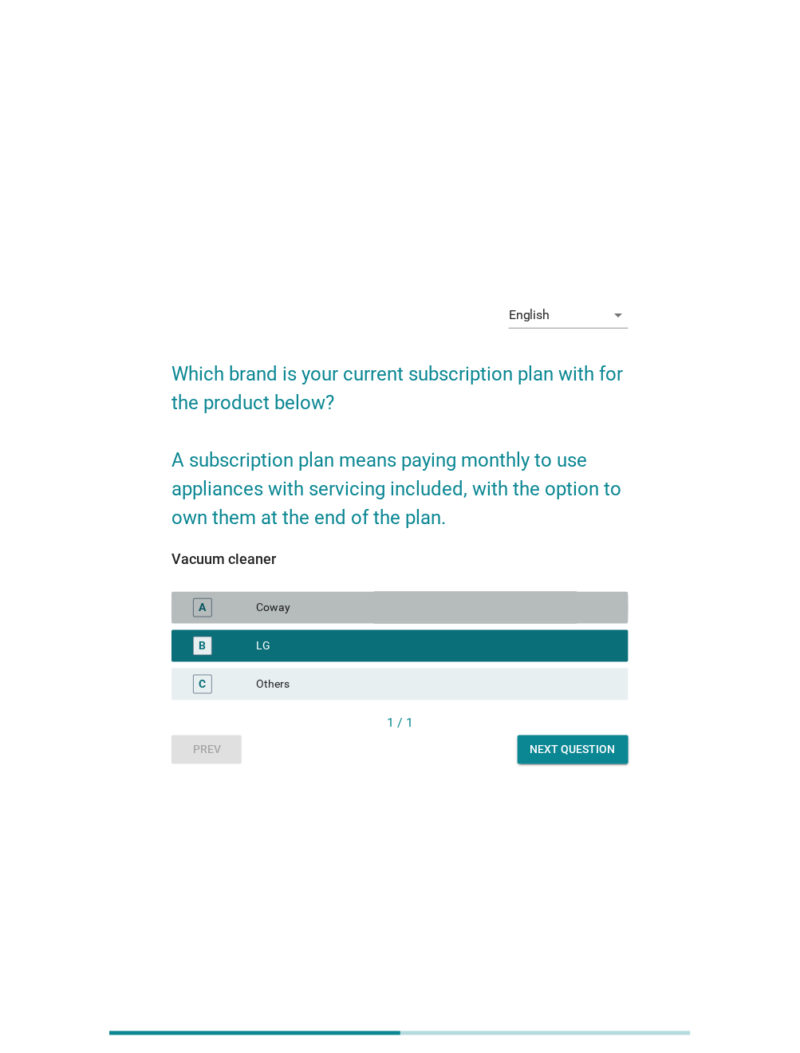
click at [342, 608] on div "Coway" at bounding box center [436, 608] width 360 height 19
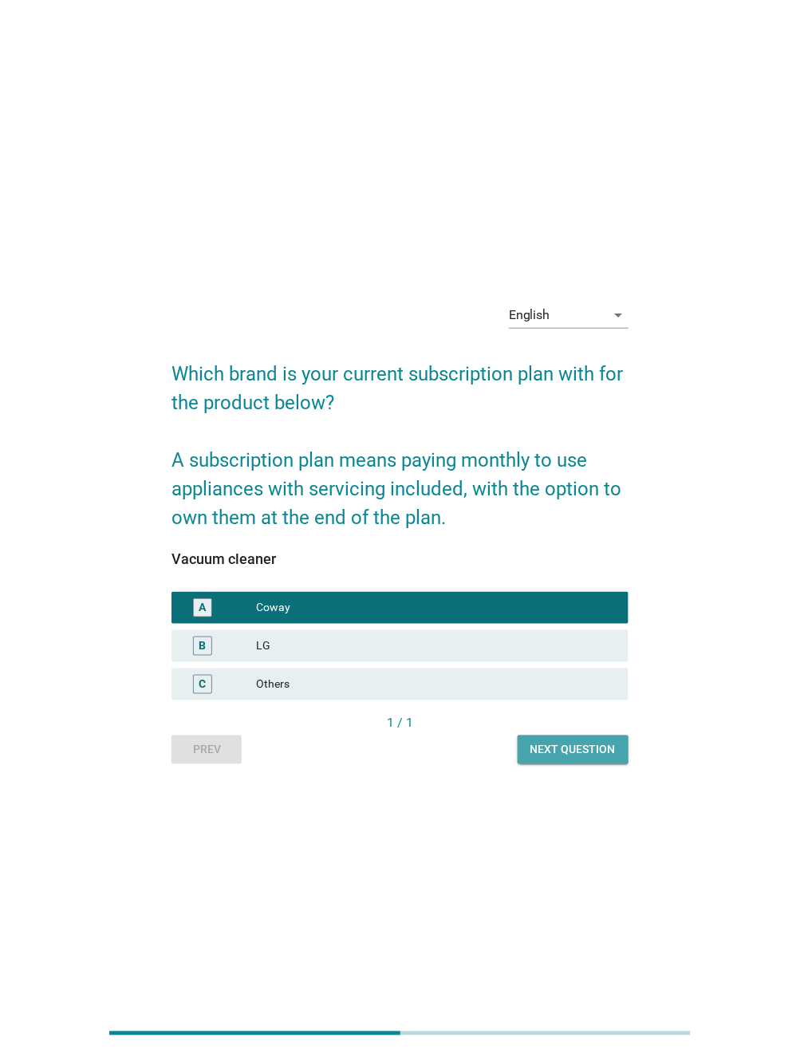
click at [575, 742] on div "Next question" at bounding box center [573, 749] width 85 height 17
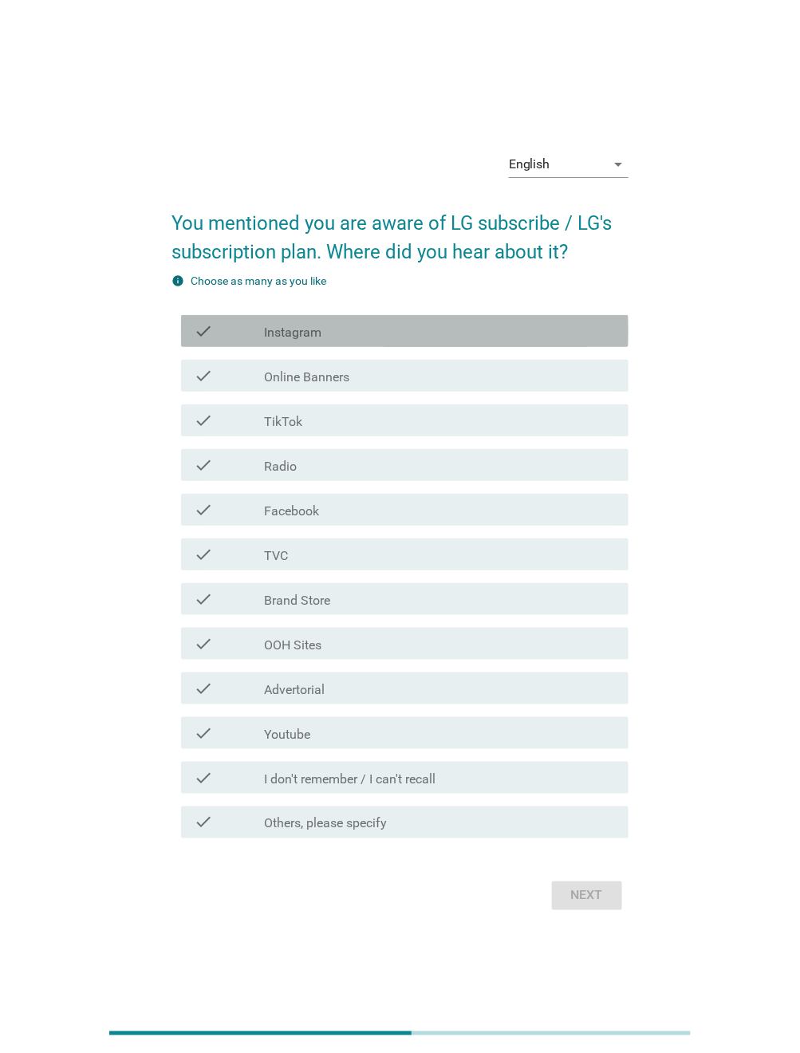
drag, startPoint x: 269, startPoint y: 341, endPoint x: 354, endPoint y: 503, distance: 182.8
click at [269, 341] on div "check check_box_outline_blank Instagram" at bounding box center [405, 331] width 448 height 32
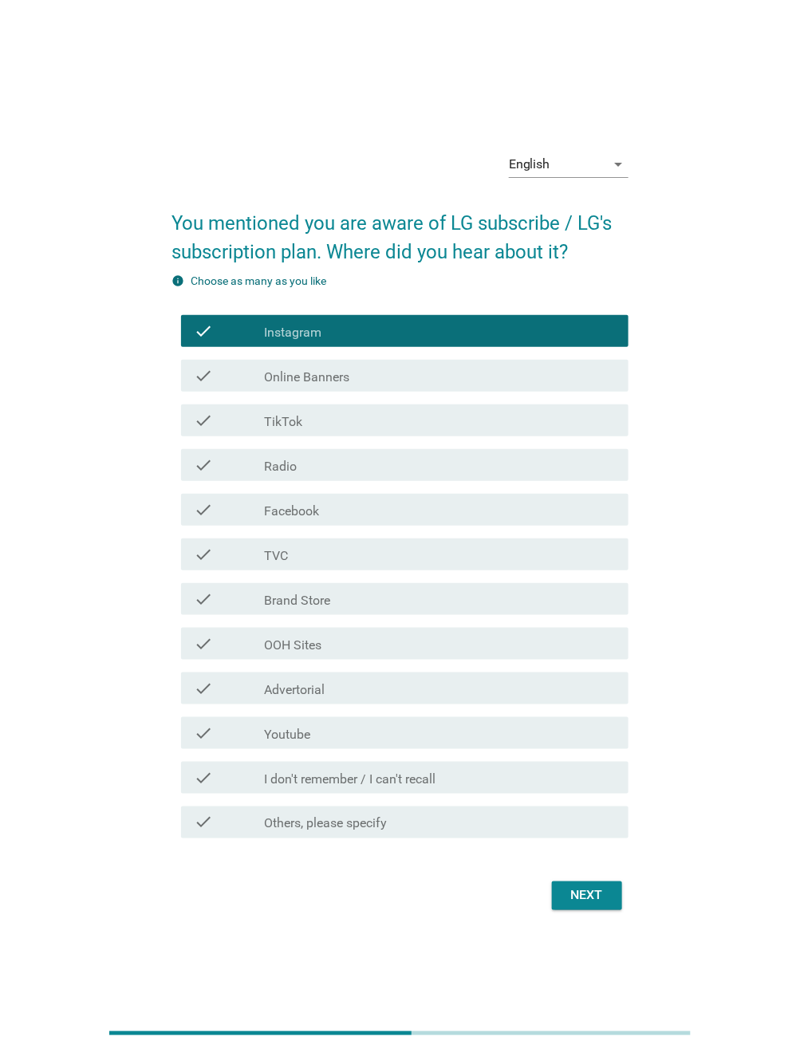
click at [578, 893] on div "Next" at bounding box center [587, 896] width 45 height 19
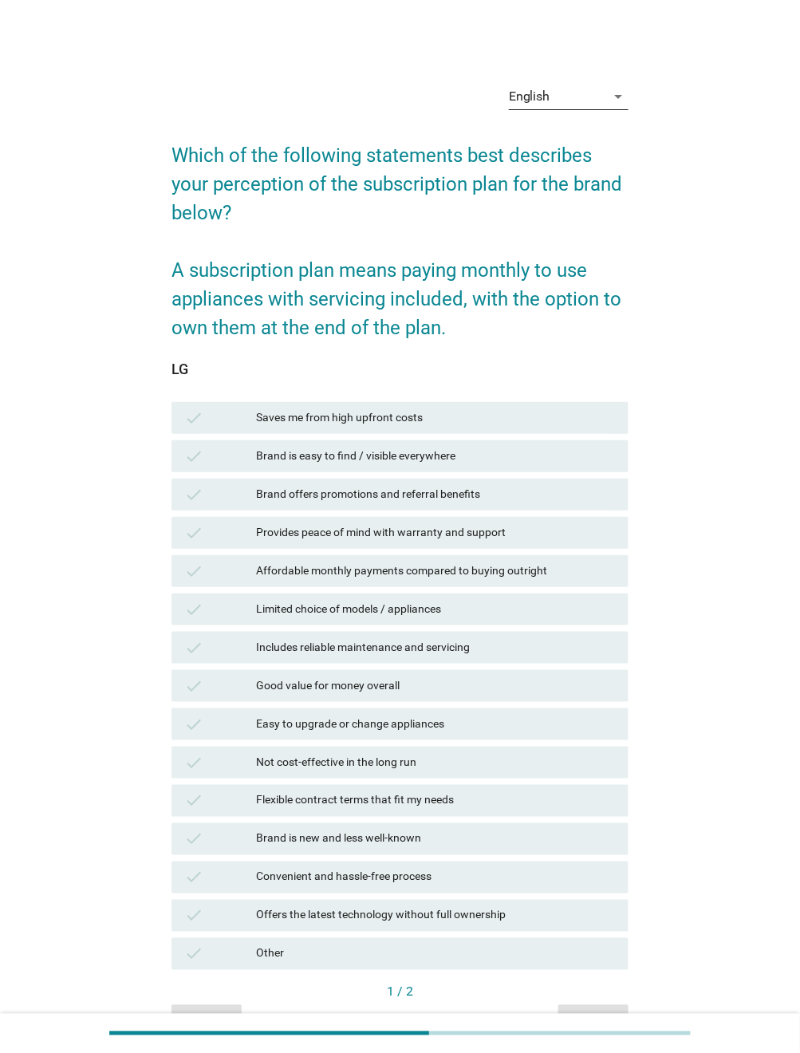
click at [547, 104] on div "English" at bounding box center [557, 97] width 97 height 26
click at [563, 134] on div "Bahasa Melayu" at bounding box center [569, 147] width 94 height 38
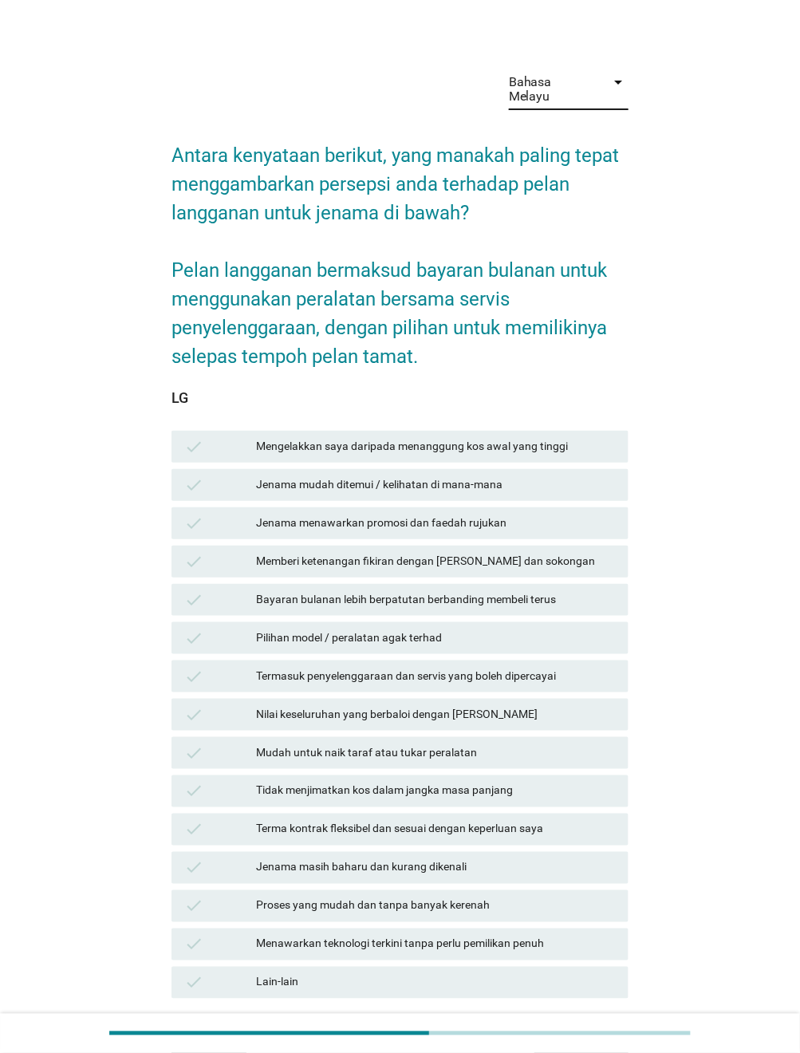
scroll to position [18, 0]
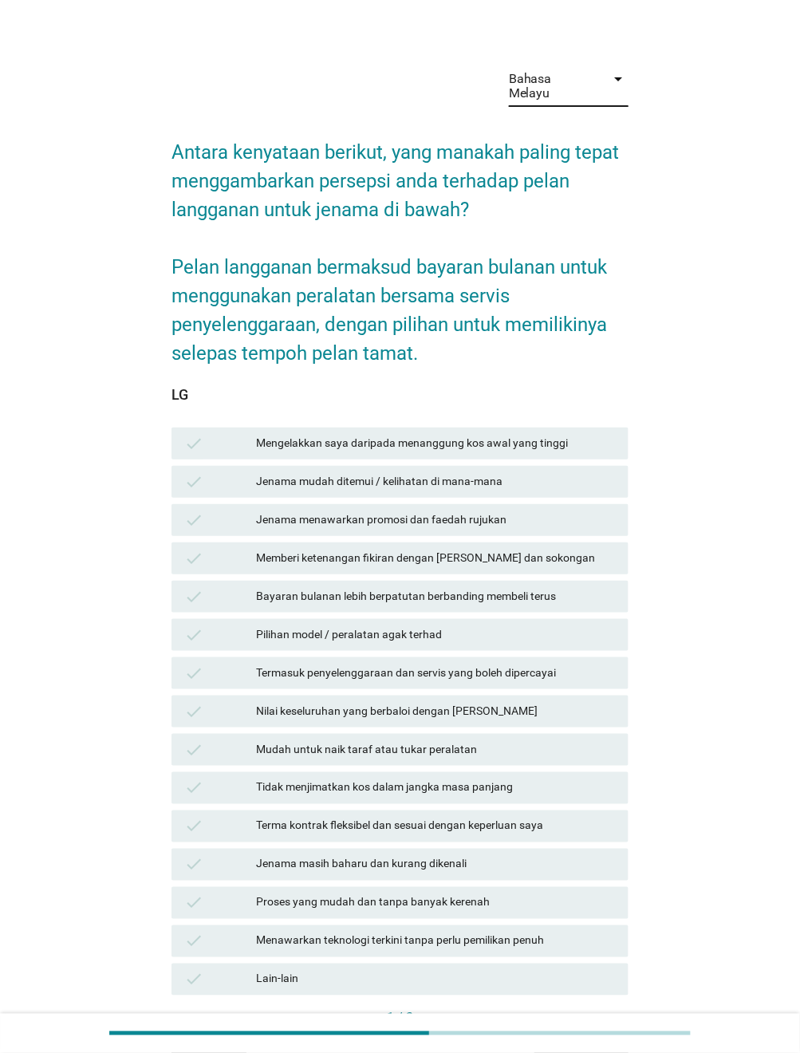
click at [460, 594] on div "check Bayaran bulanan lebih berpatutan berbanding membeli terus" at bounding box center [400, 597] width 457 height 32
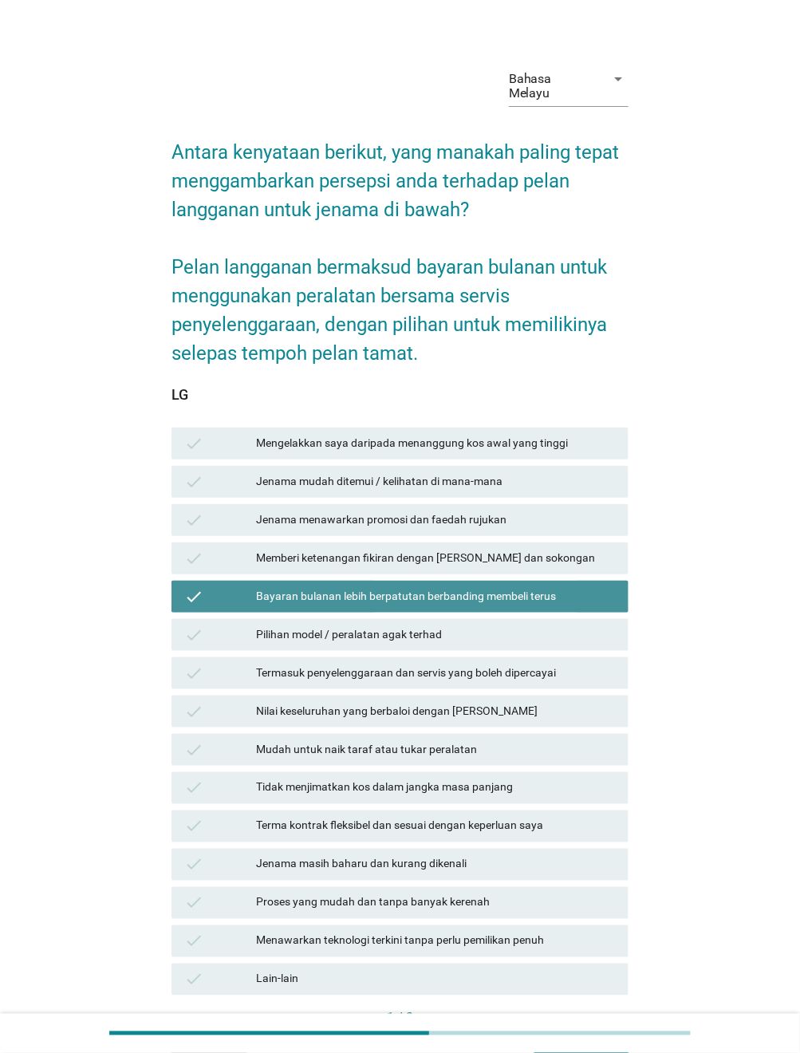
click at [429, 664] on div "Termasuk penyelenggaraan dan servis yang boleh dipercayai" at bounding box center [436, 673] width 360 height 19
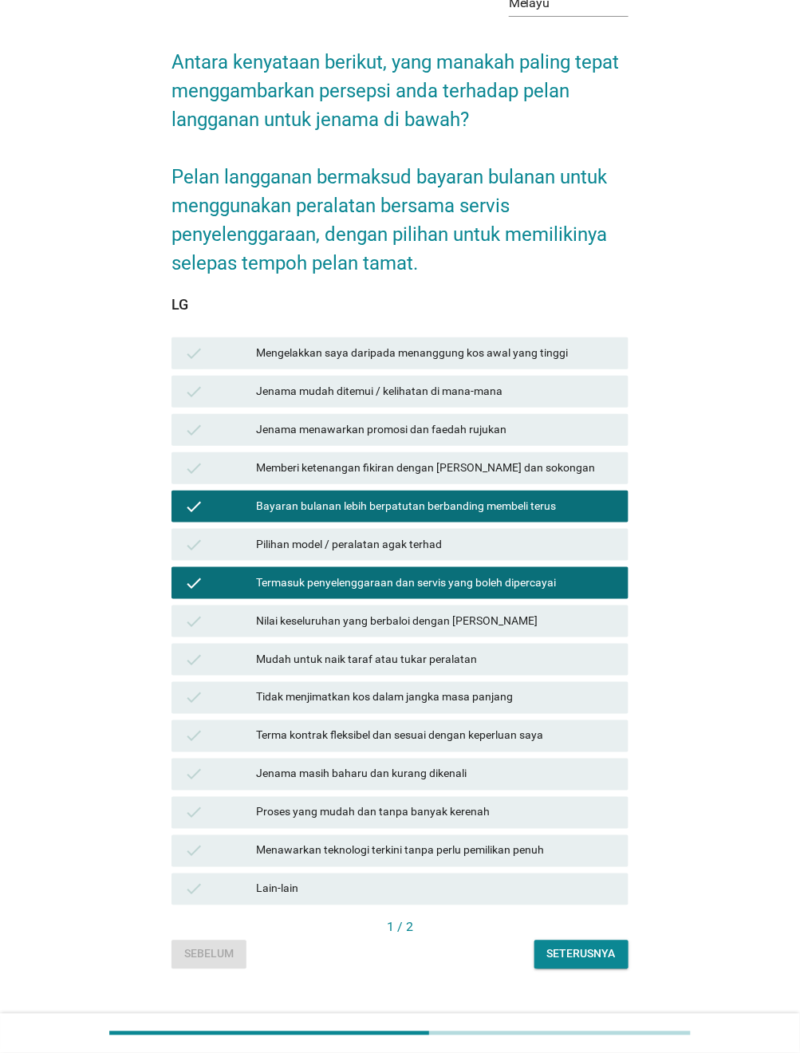
scroll to position [118, 0]
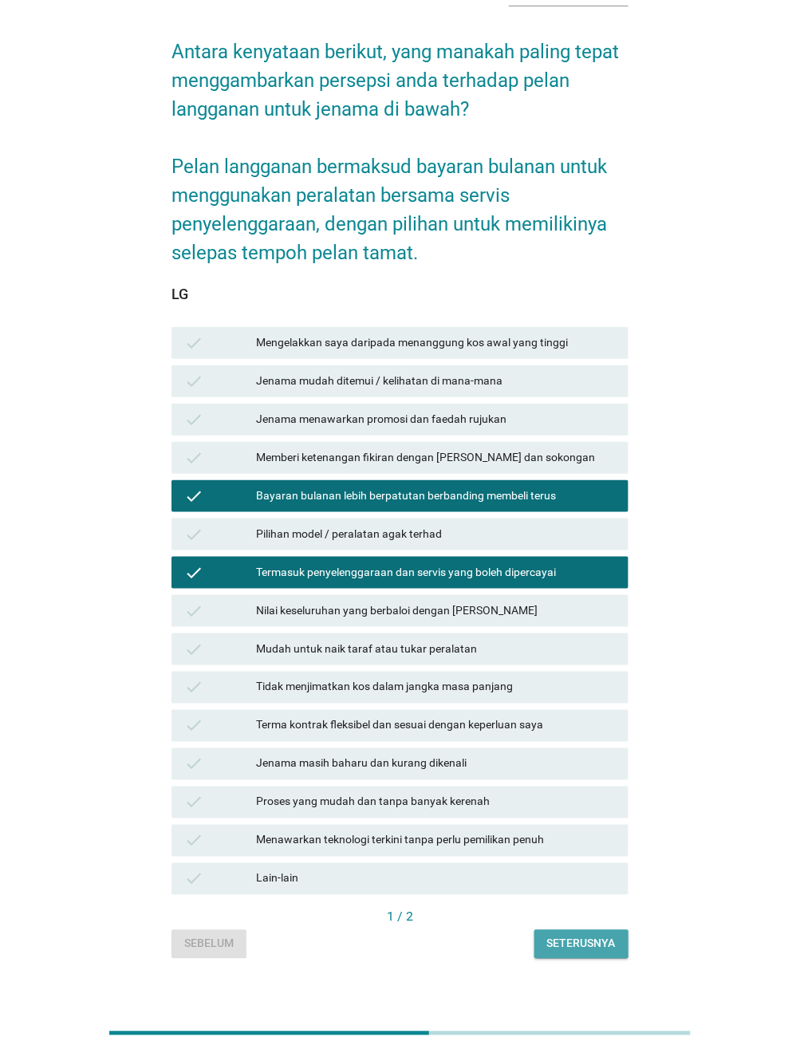
click at [571, 936] on div "Seterusnya" at bounding box center [581, 944] width 69 height 17
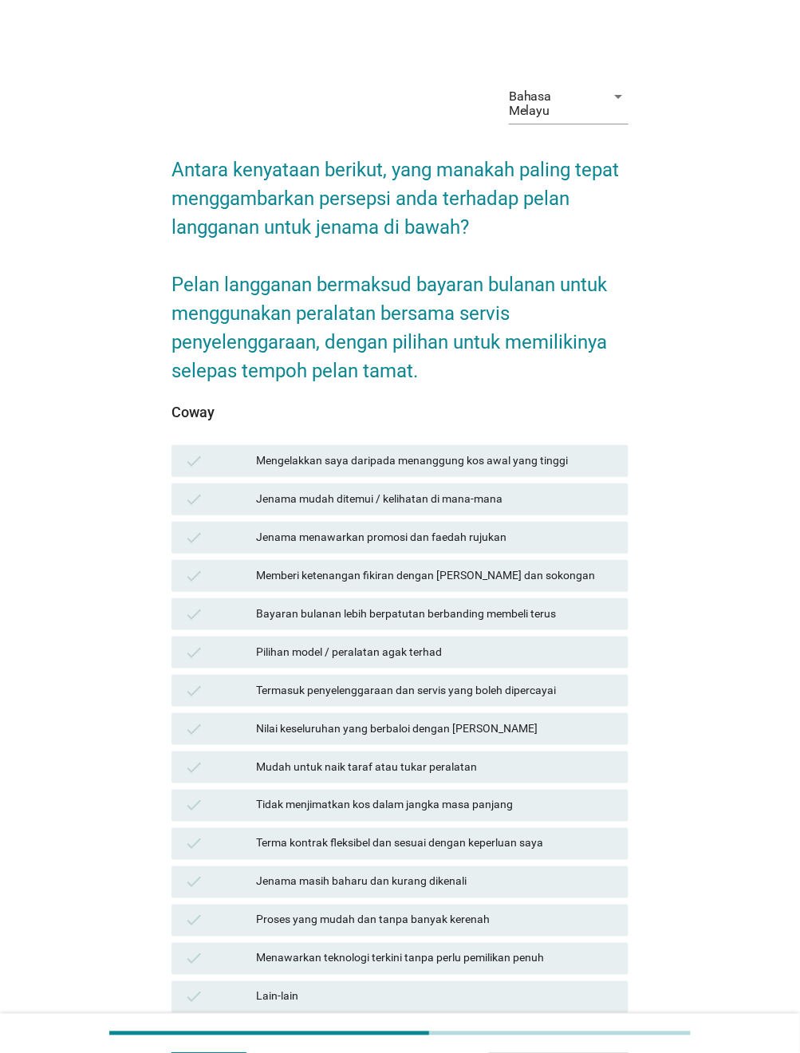
click at [358, 557] on div "check Memberi ketenangan fikiran dengan [PERSON_NAME] dan sokongan" at bounding box center [400, 576] width 464 height 38
click at [369, 685] on div "check Termasuk penyelenggaraan dan servis yang boleh dipercayai" at bounding box center [400, 691] width 457 height 32
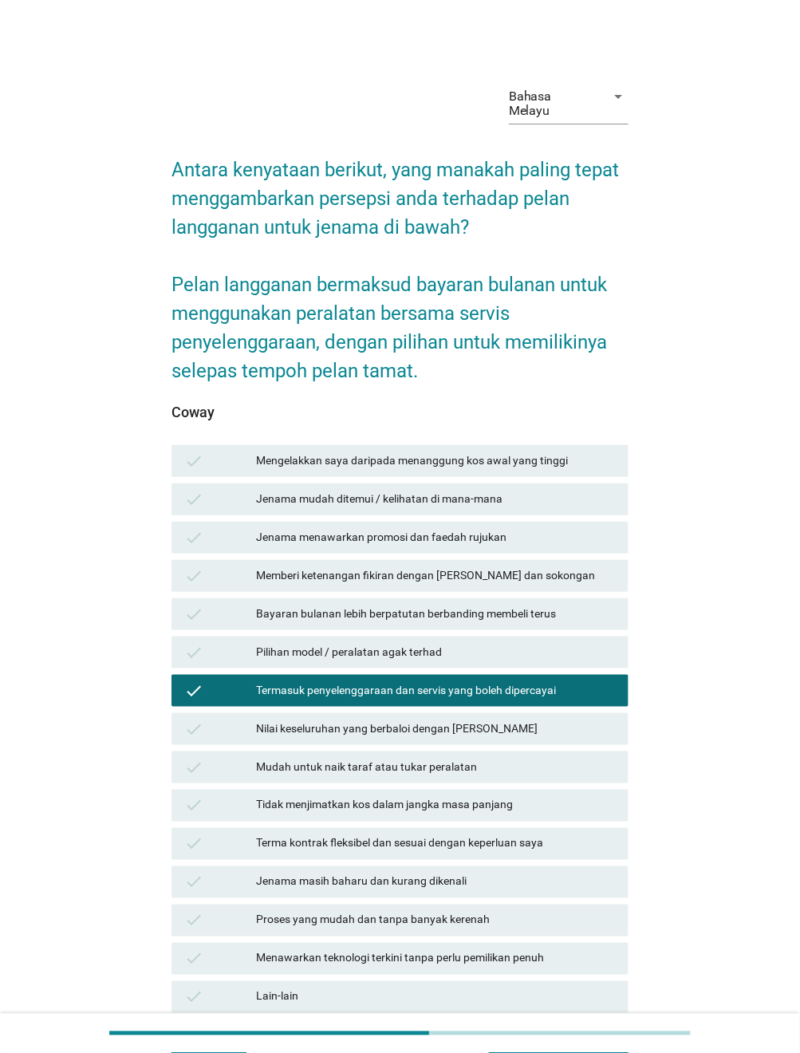
click at [393, 599] on div "check Bayaran bulanan lebih berpatutan berbanding membeli terus" at bounding box center [400, 615] width 457 height 32
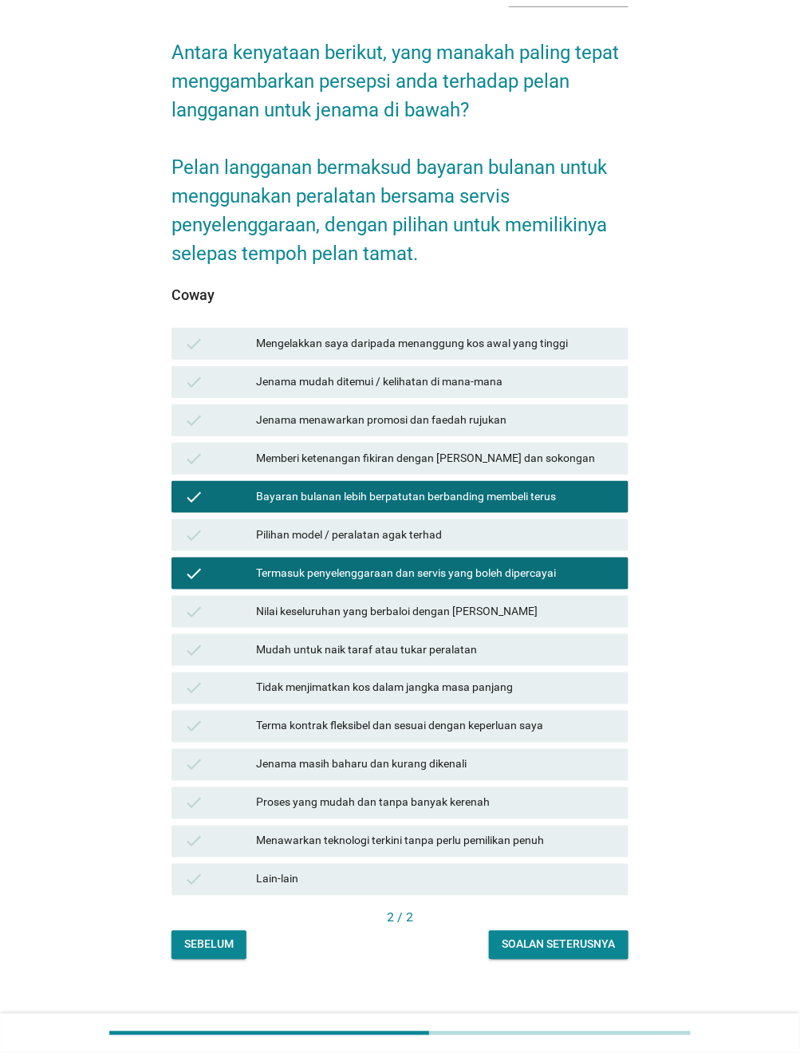
scroll to position [118, 0]
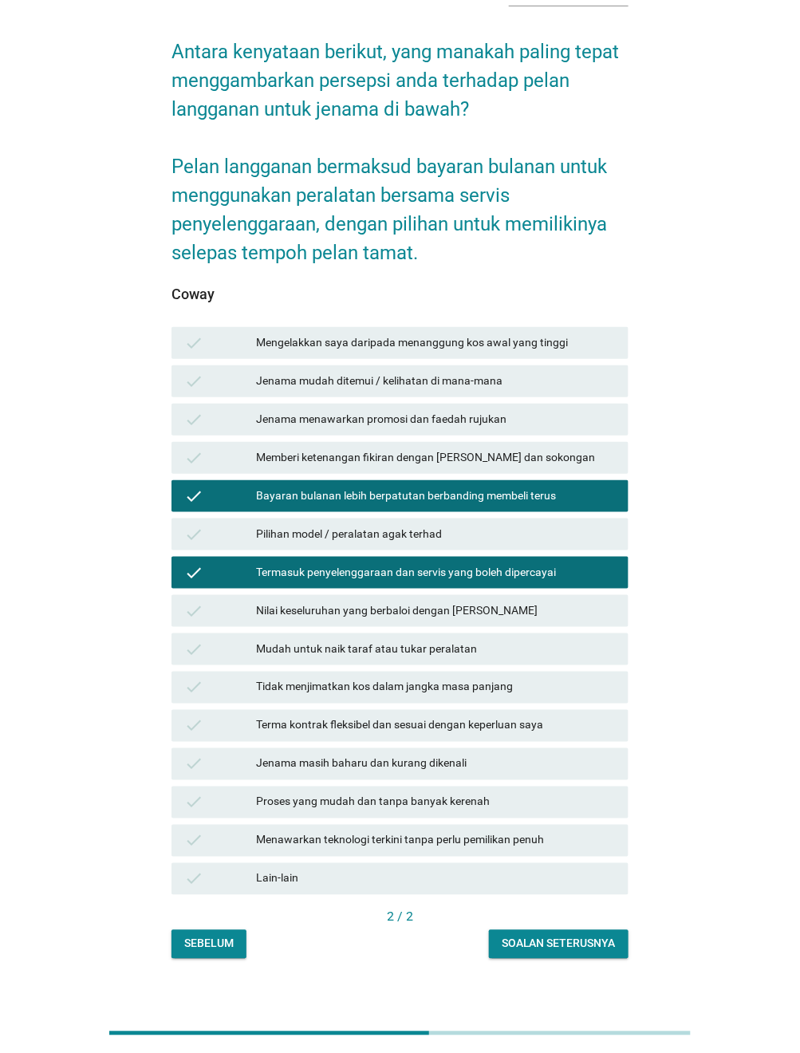
click at [574, 931] on button "Soalan seterusnya" at bounding box center [559, 945] width 140 height 29
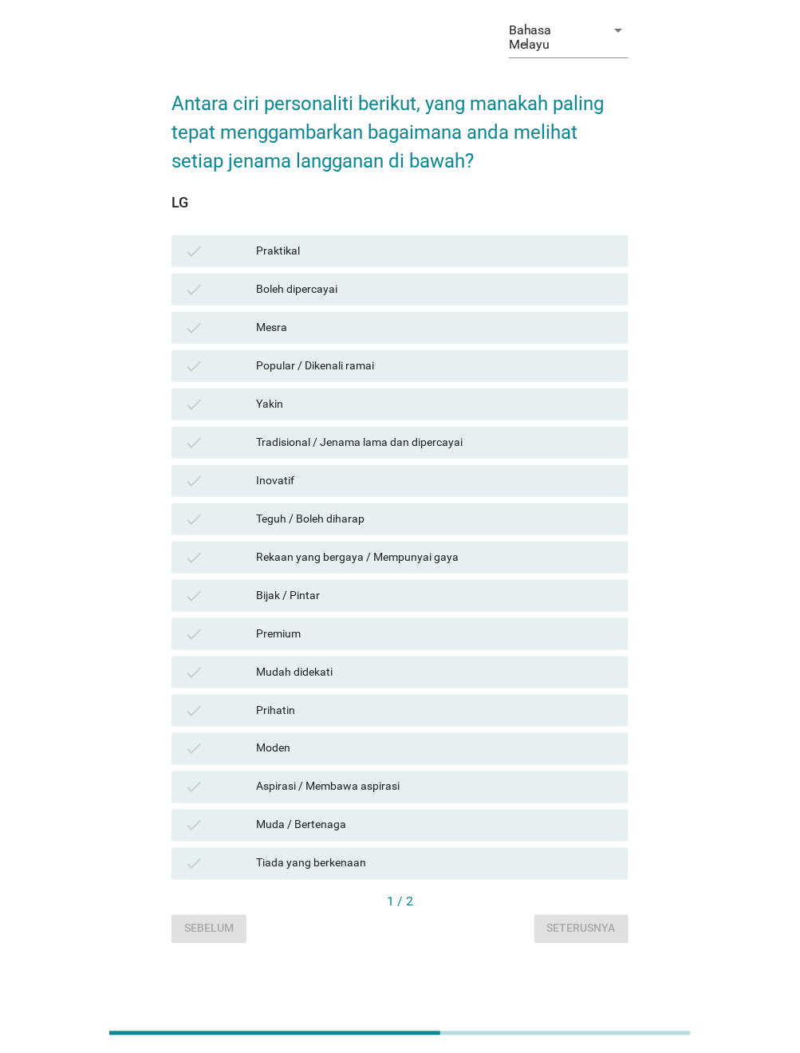
scroll to position [0, 0]
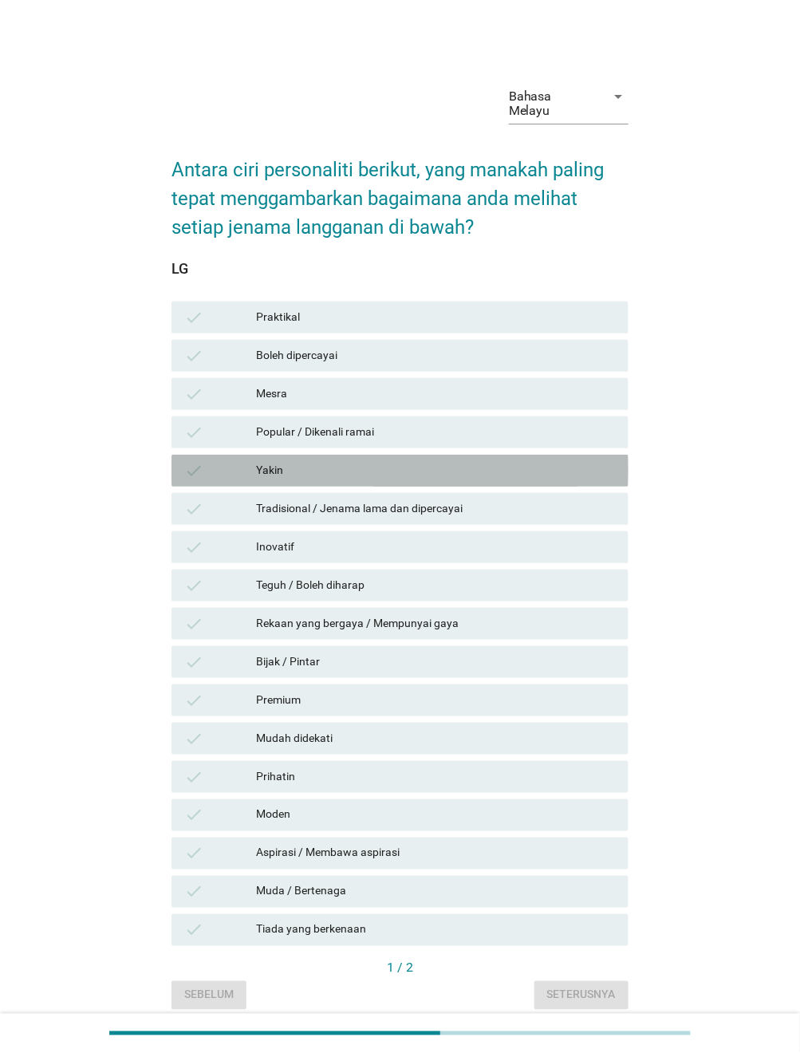
click at [331, 461] on div "Yakin" at bounding box center [436, 470] width 360 height 19
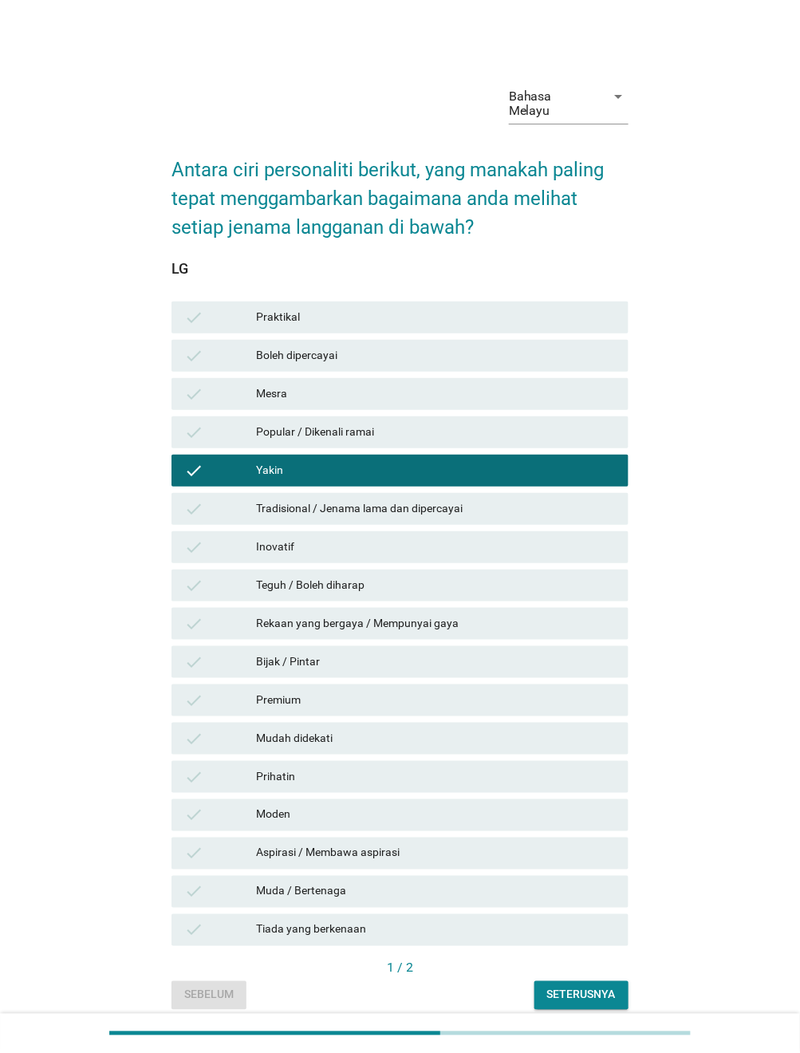
drag, startPoint x: 353, startPoint y: 670, endPoint x: 356, endPoint y: 678, distance: 8.6
click at [353, 685] on div "check Premium" at bounding box center [400, 701] width 457 height 32
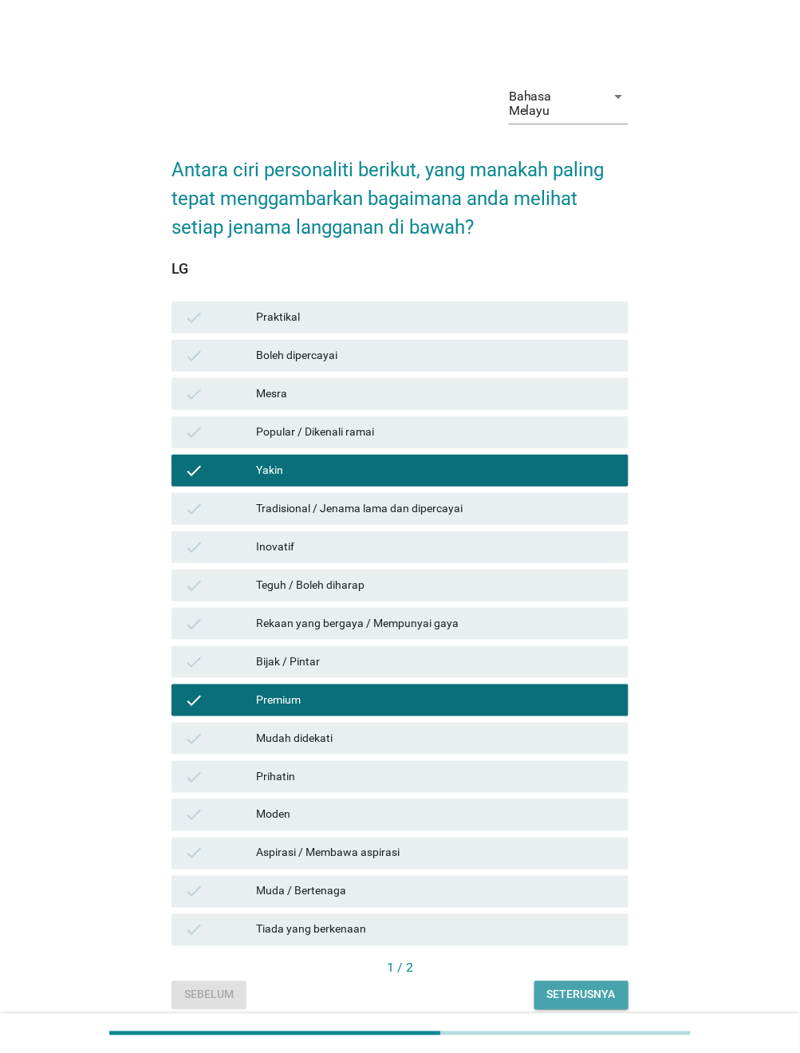
click at [561, 987] on div "Seterusnya" at bounding box center [581, 995] width 69 height 17
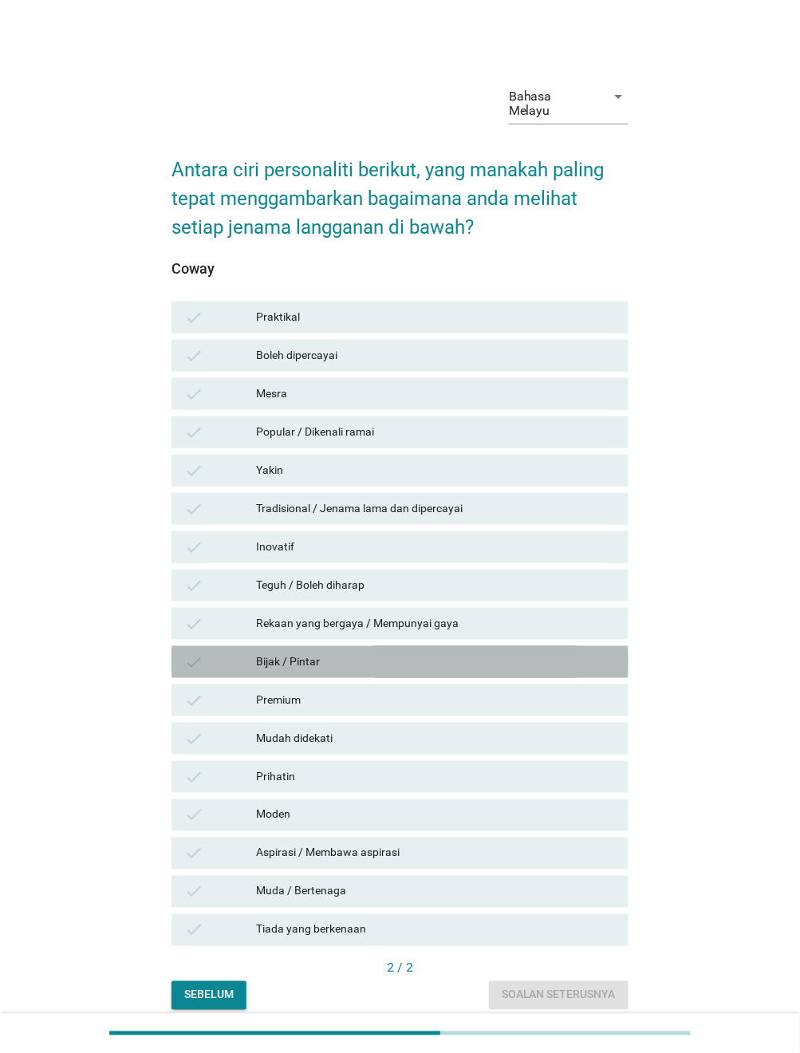
click at [368, 659] on div "check Bijak / Pintar" at bounding box center [400, 662] width 457 height 32
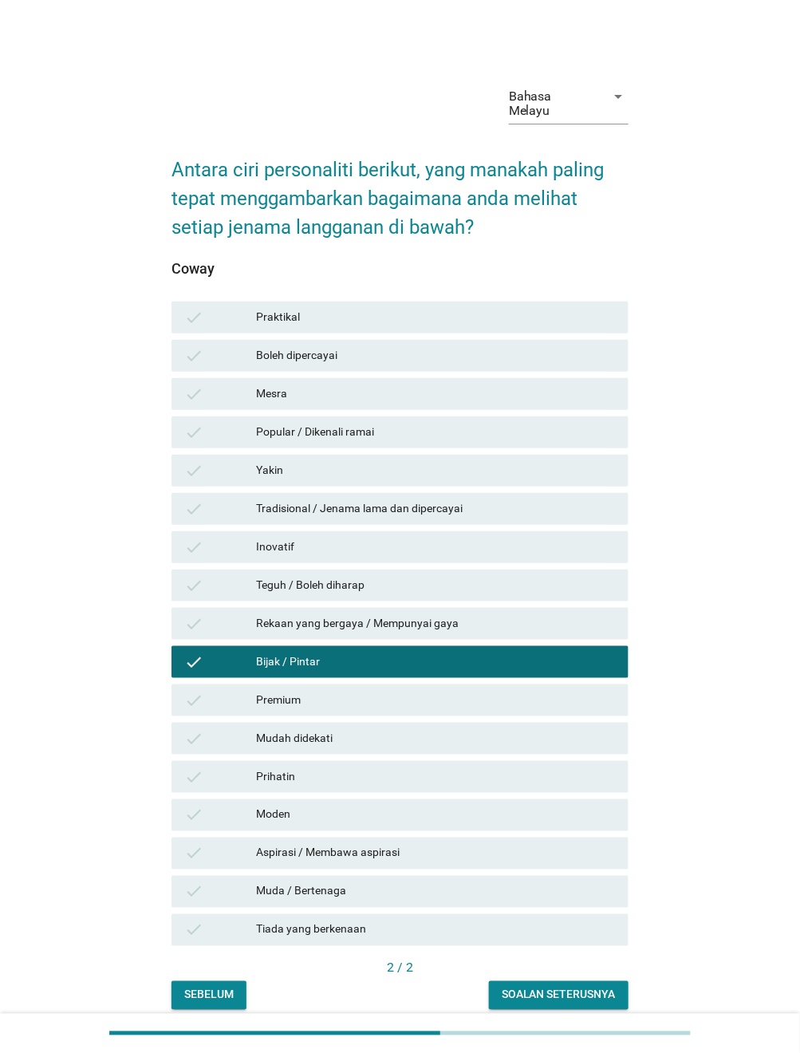
click at [382, 576] on div "Teguh / Boleh diharap" at bounding box center [436, 585] width 360 height 19
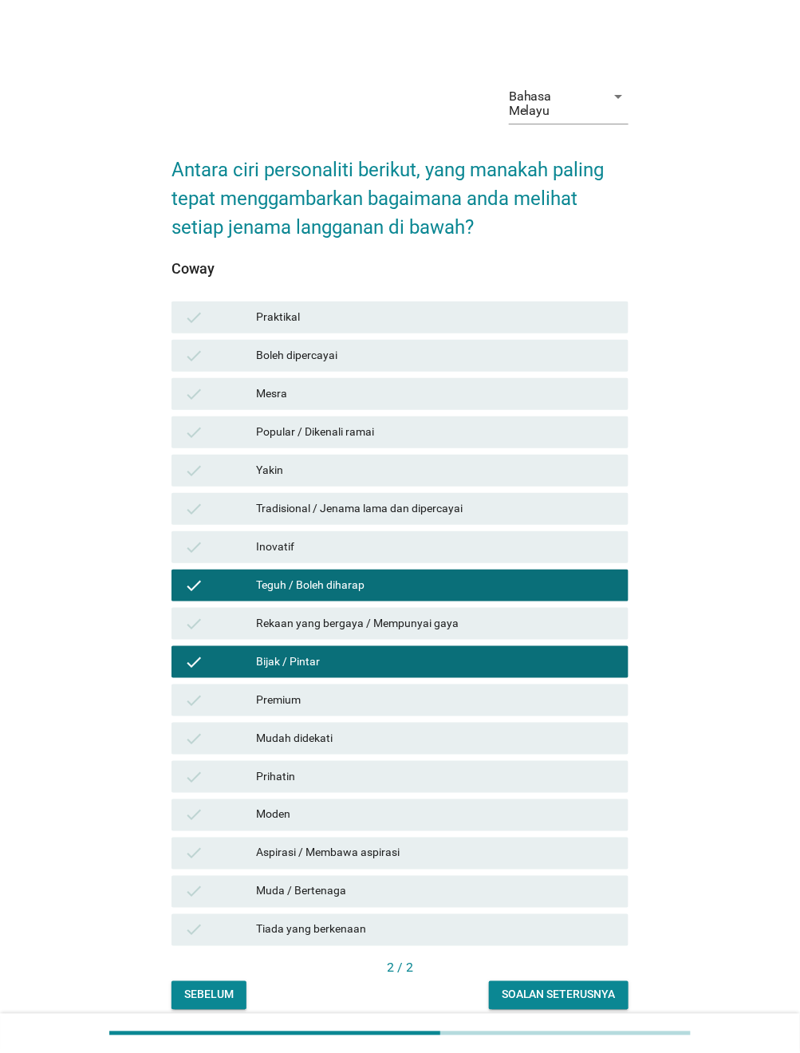
click at [554, 987] on div "Soalan seterusnya" at bounding box center [559, 995] width 114 height 17
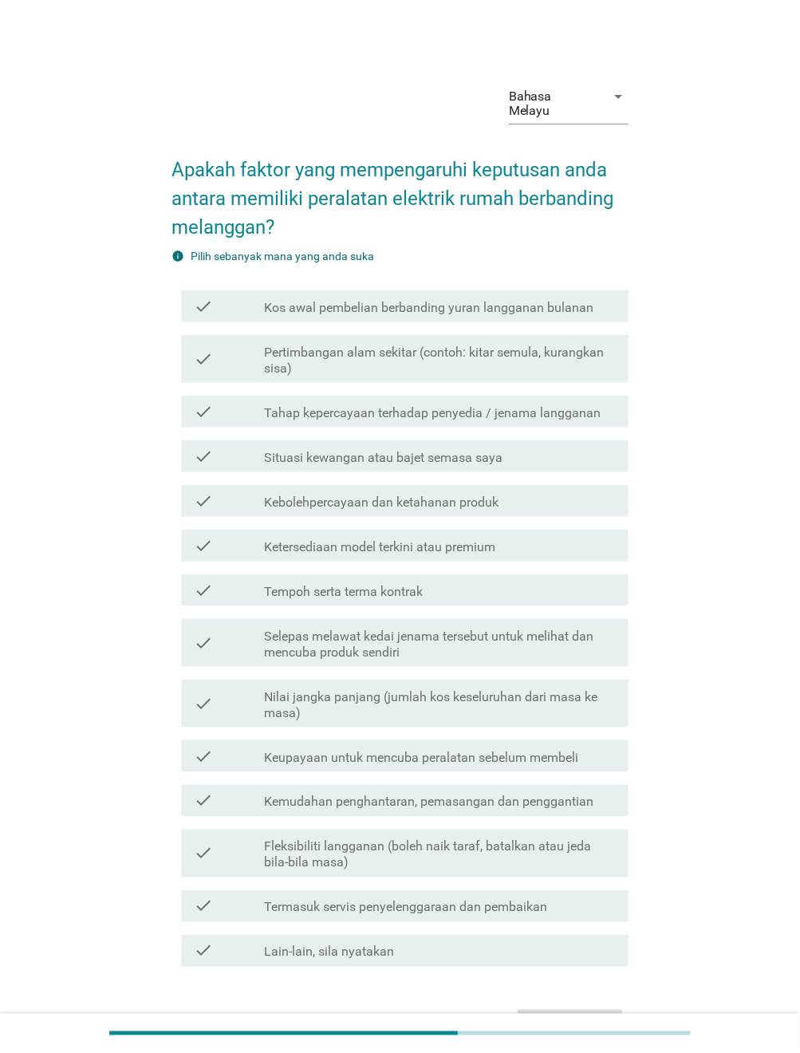
click at [425, 830] on div "check check_box_outline_blank Fleksibiliti langganan (boleh naik taraf, batalka…" at bounding box center [405, 854] width 448 height 48
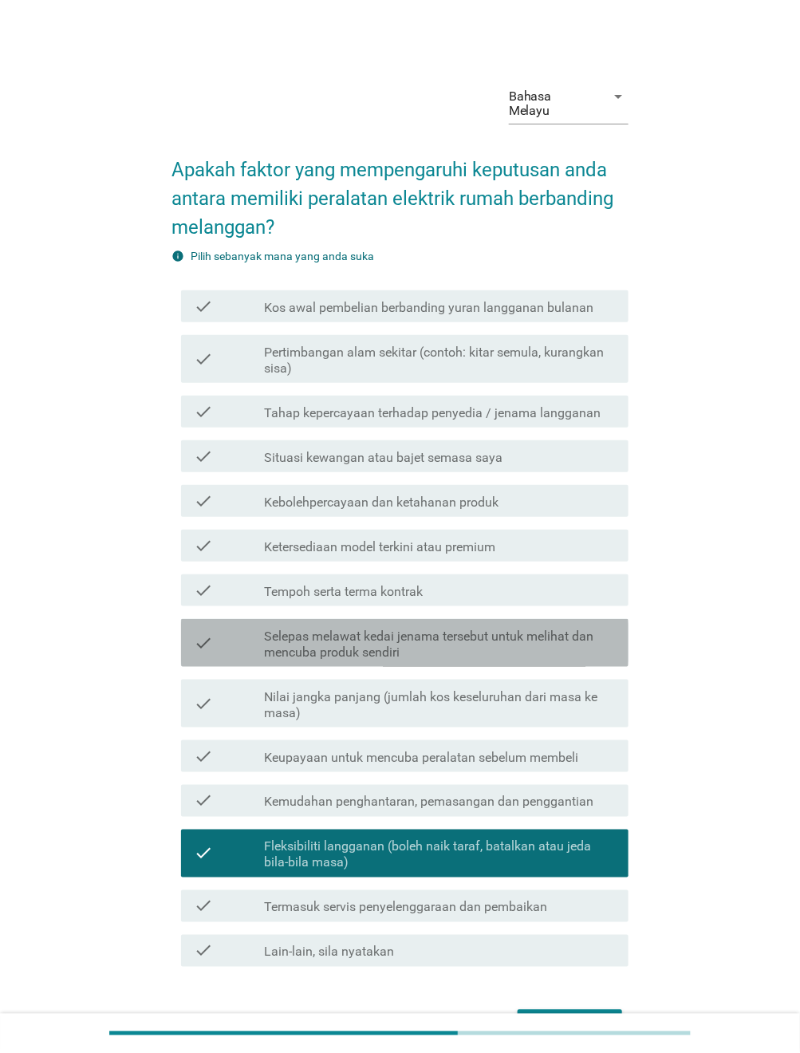
click at [347, 619] on div "check check_box_outline_blank Selepas melawat kedai jenama tersebut untuk melih…" at bounding box center [405, 643] width 448 height 48
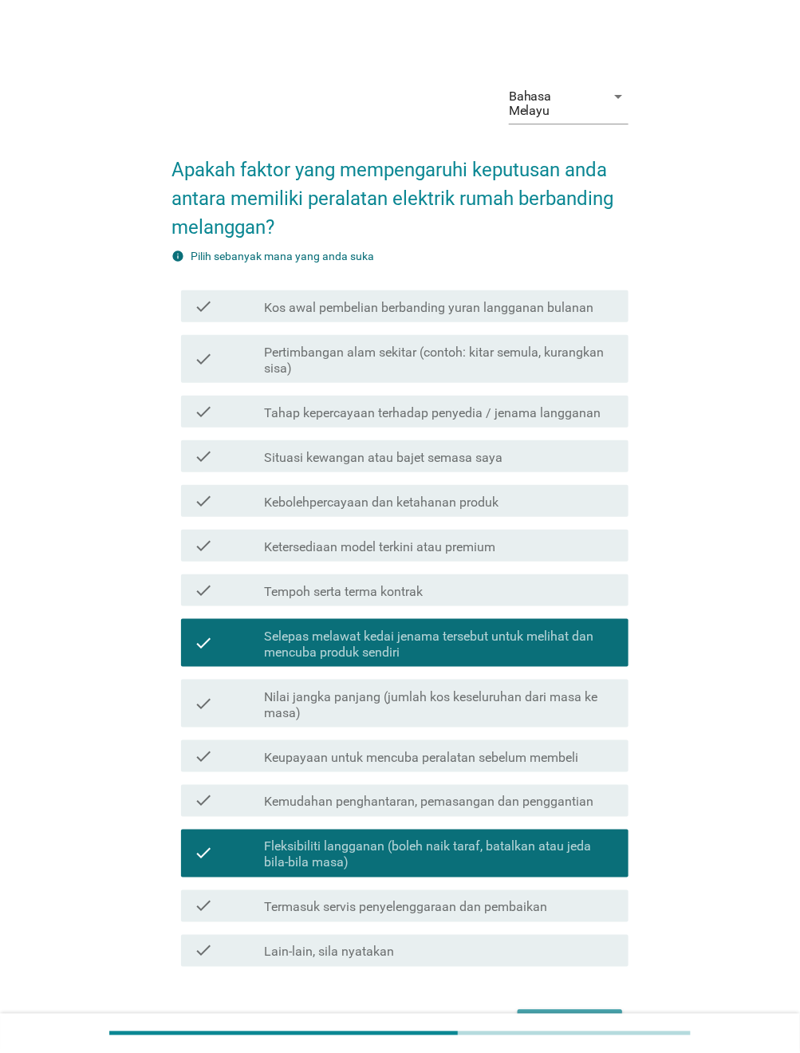
click at [586, 1015] on div "Seterusnya" at bounding box center [570, 1024] width 79 height 19
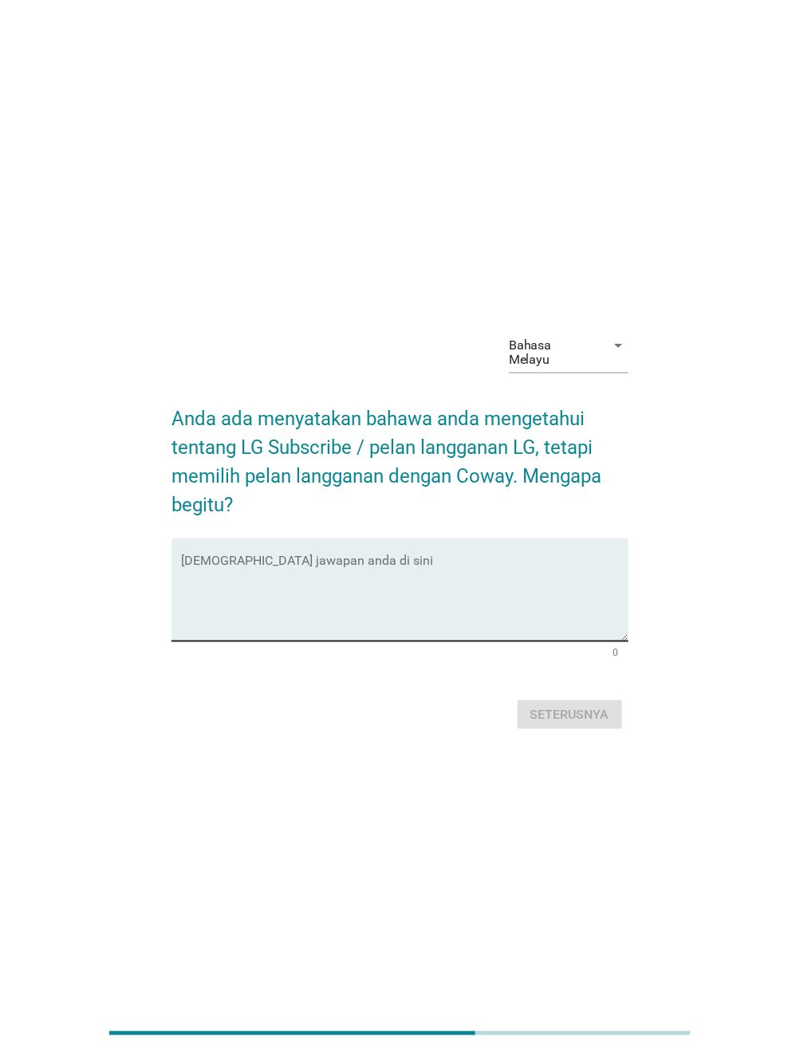
click at [344, 546] on div "[DEMOGRAPHIC_DATA] jawapan anda di sini" at bounding box center [405, 590] width 448 height 103
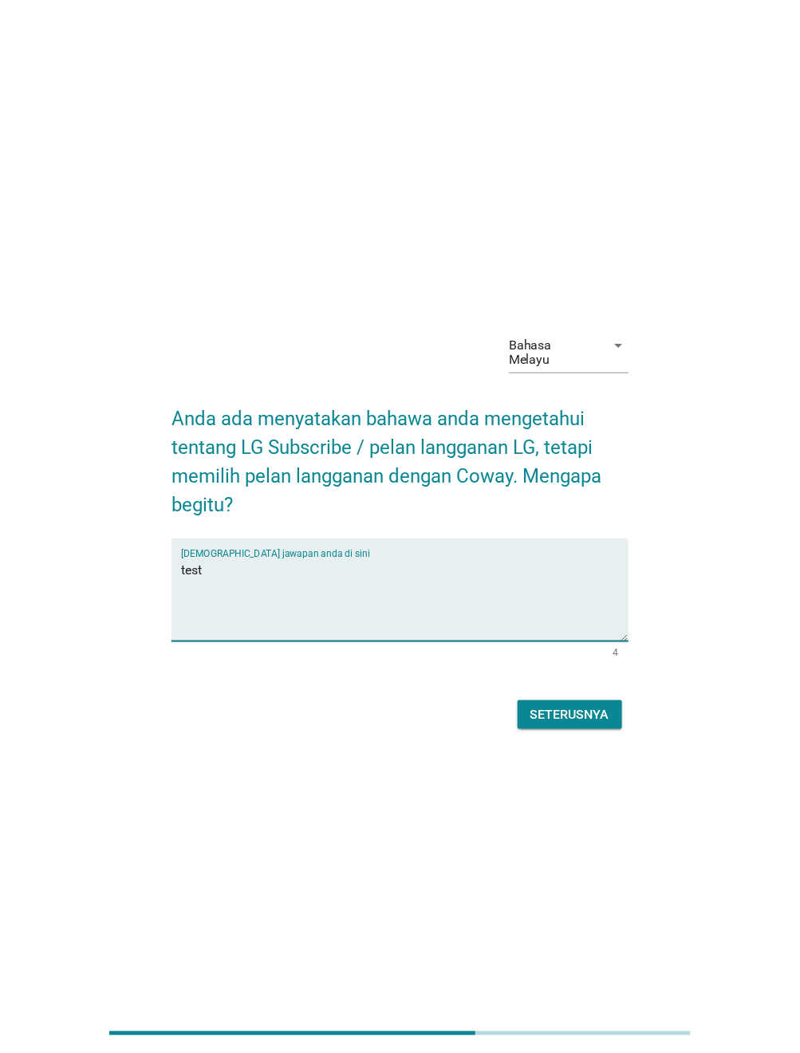
type textarea "test"
click at [567, 708] on div "Seterusnya" at bounding box center [570, 714] width 79 height 19
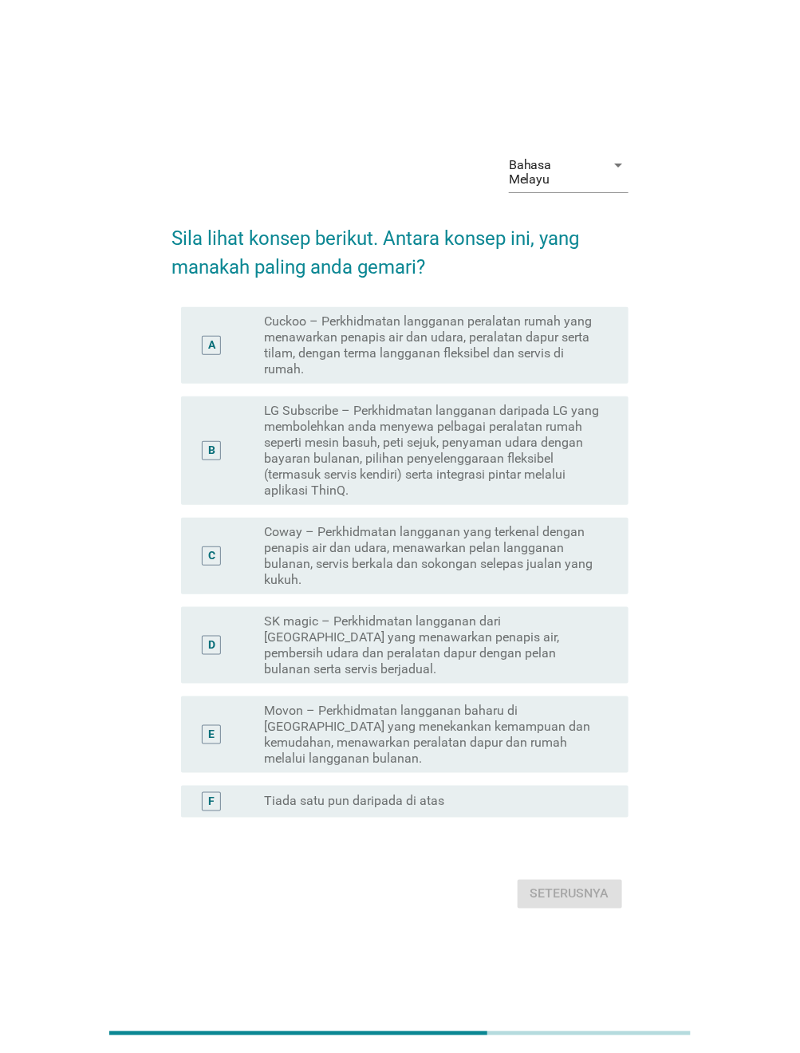
click at [350, 703] on label "Movon – Perkhidmatan langganan baharu di [GEOGRAPHIC_DATA] yang menekankan kema…" at bounding box center [433, 735] width 339 height 64
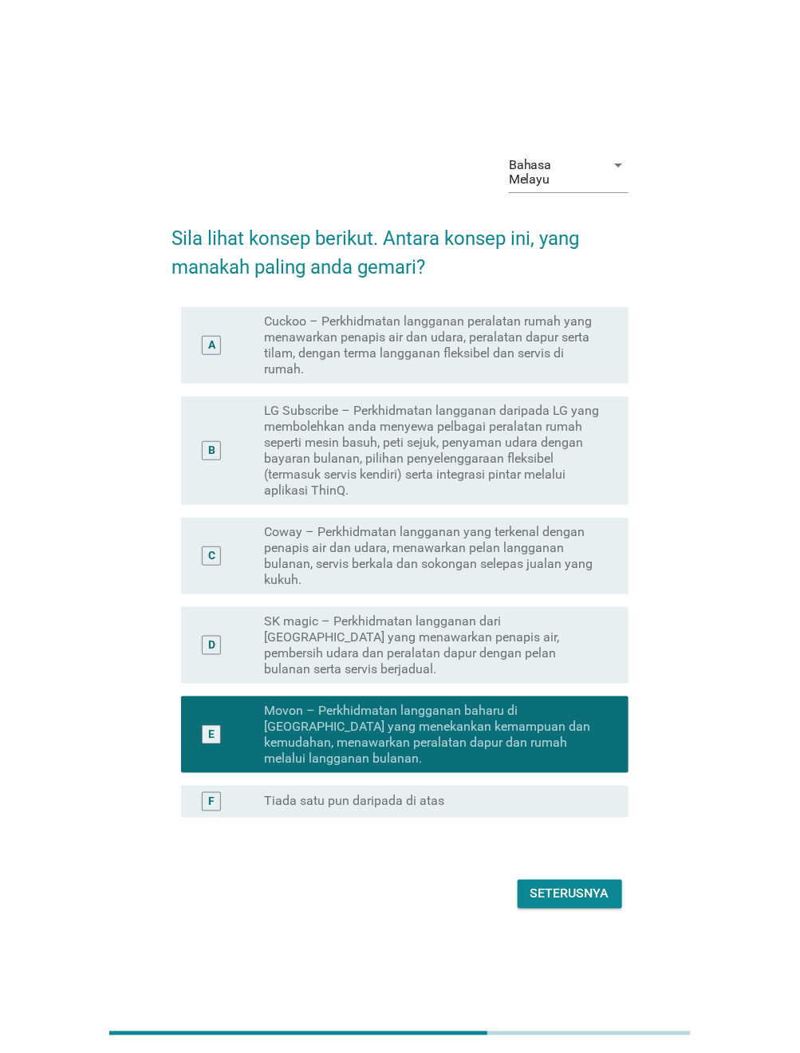
click at [577, 885] on div "Seterusnya" at bounding box center [570, 894] width 79 height 19
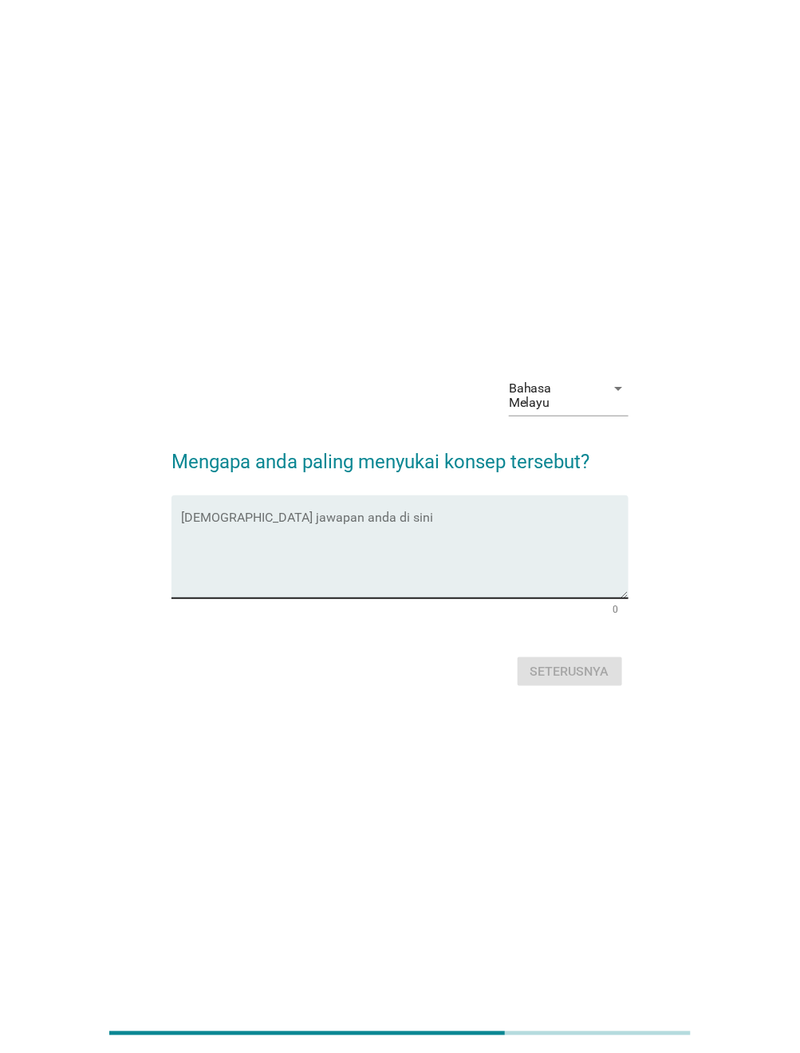
click at [334, 564] on textarea "Isikan jawapan anda di sini" at bounding box center [405, 557] width 448 height 84
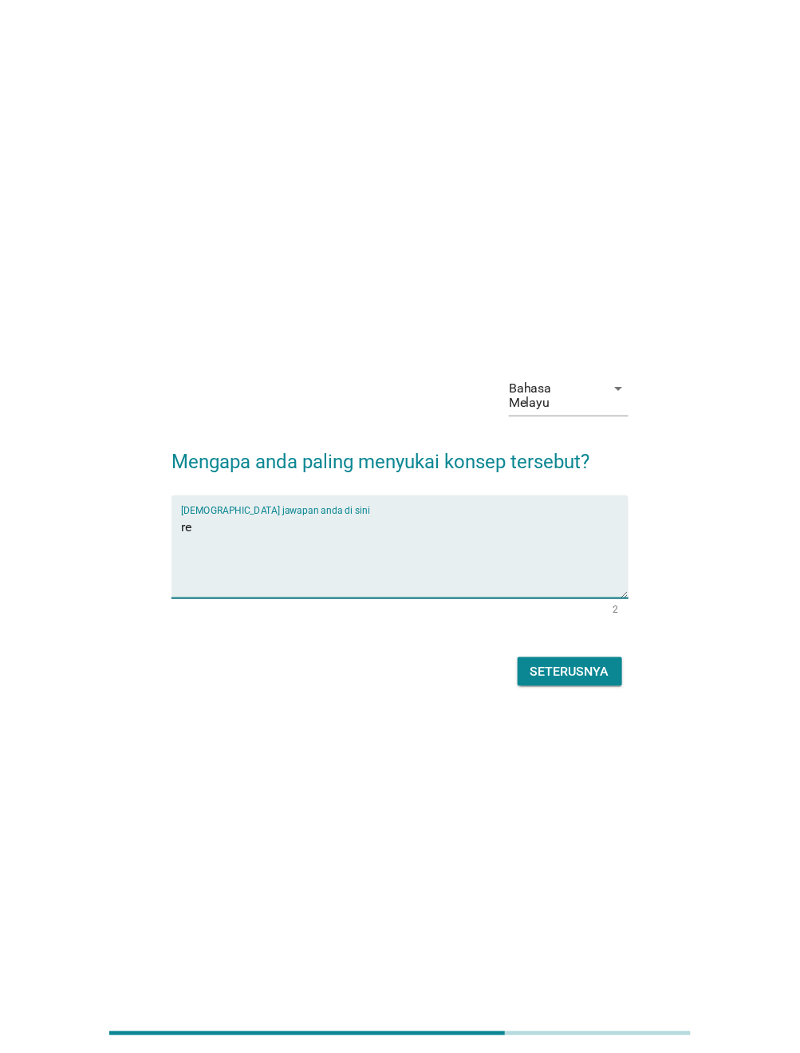
type textarea "re"
click at [560, 662] on div "Seterusnya" at bounding box center [570, 671] width 79 height 19
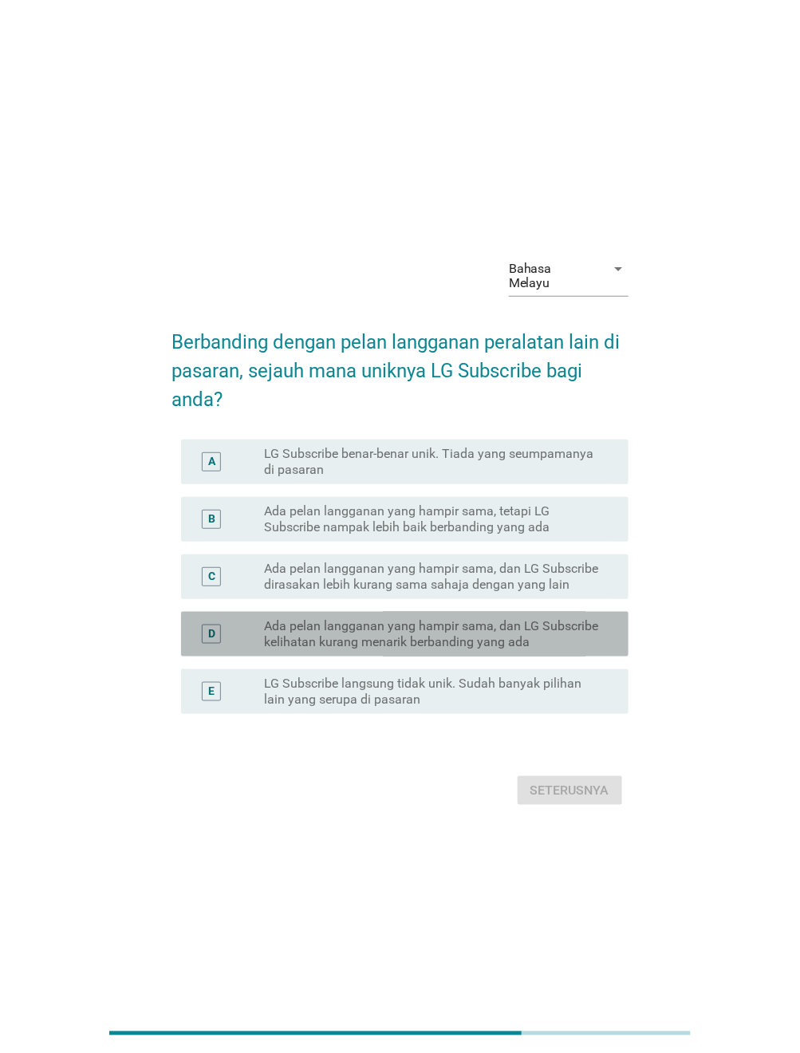
click at [428, 640] on label "Ada pelan langganan yang hampir sama, dan LG Subscribe kelihatan kurang menarik…" at bounding box center [433, 634] width 339 height 32
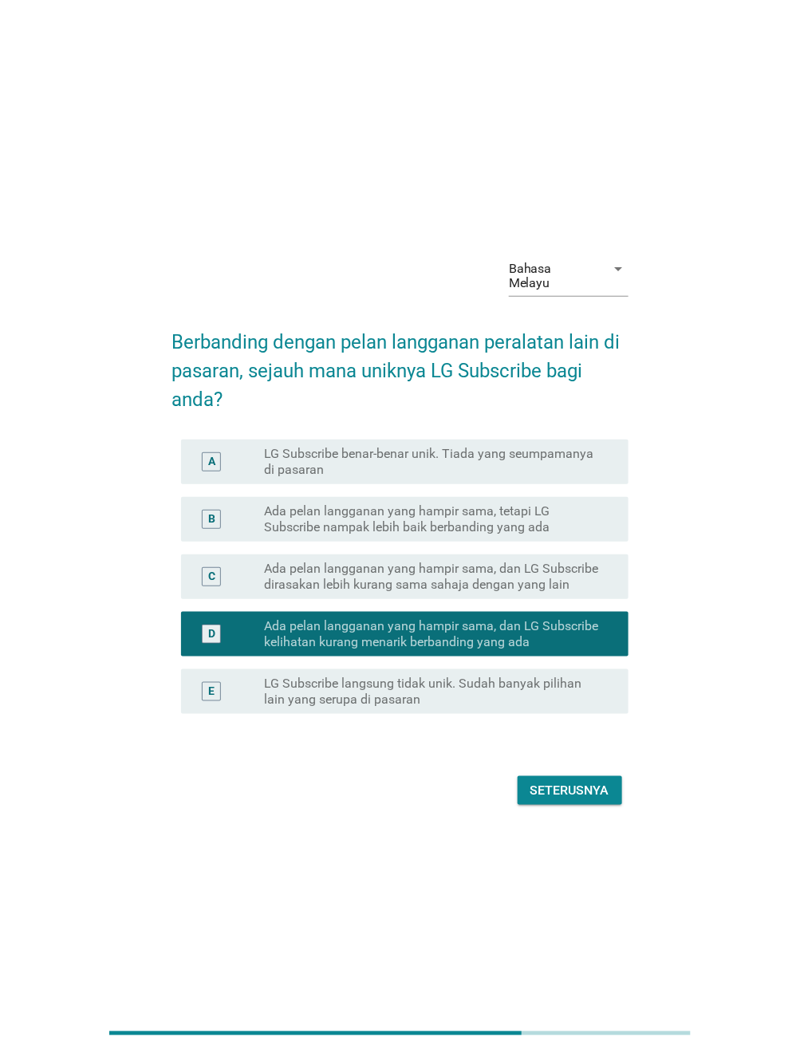
click at [572, 781] on div "Seterusnya" at bounding box center [570, 790] width 79 height 19
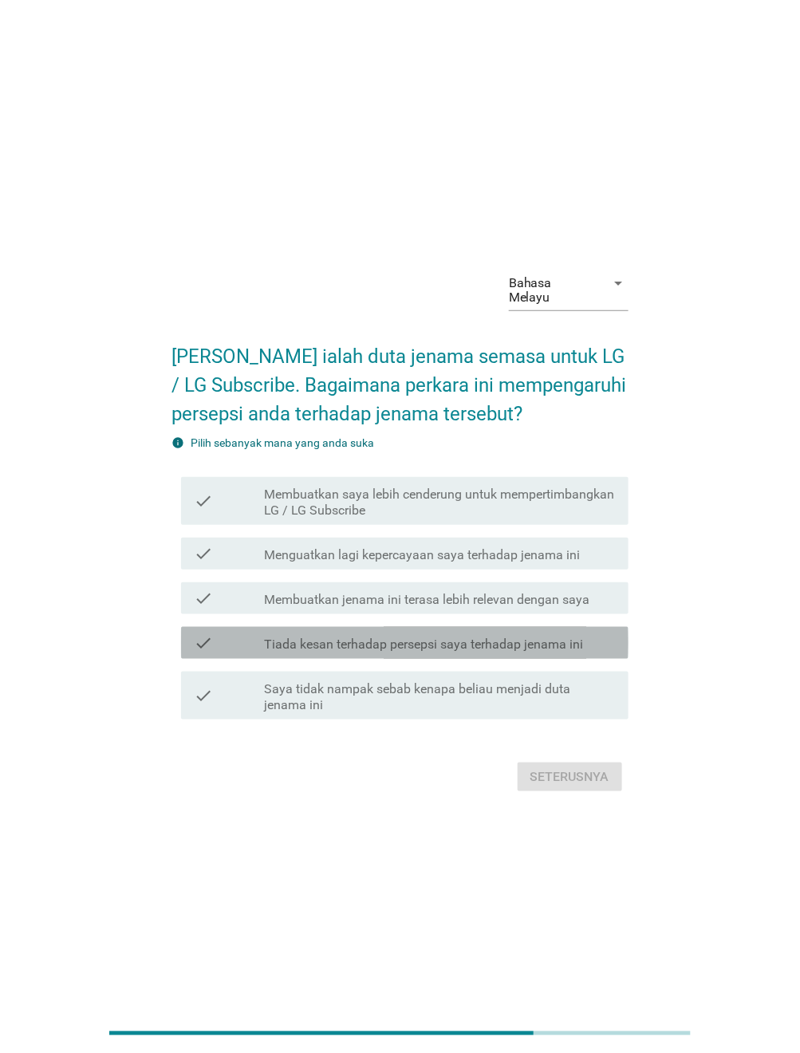
click at [405, 650] on div "check check_box_outline_blank Tiada kesan terhadap persepsi saya terhadap jenam…" at bounding box center [405, 643] width 448 height 32
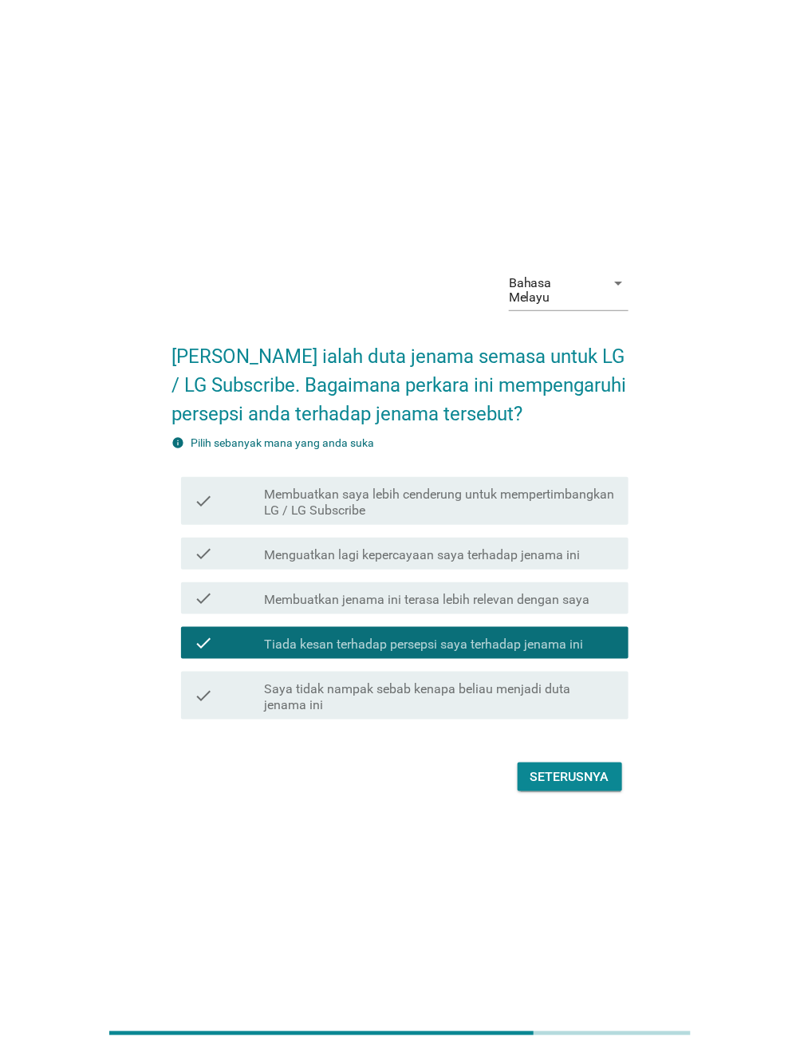
click at [551, 768] on div "Seterusnya" at bounding box center [570, 777] width 79 height 19
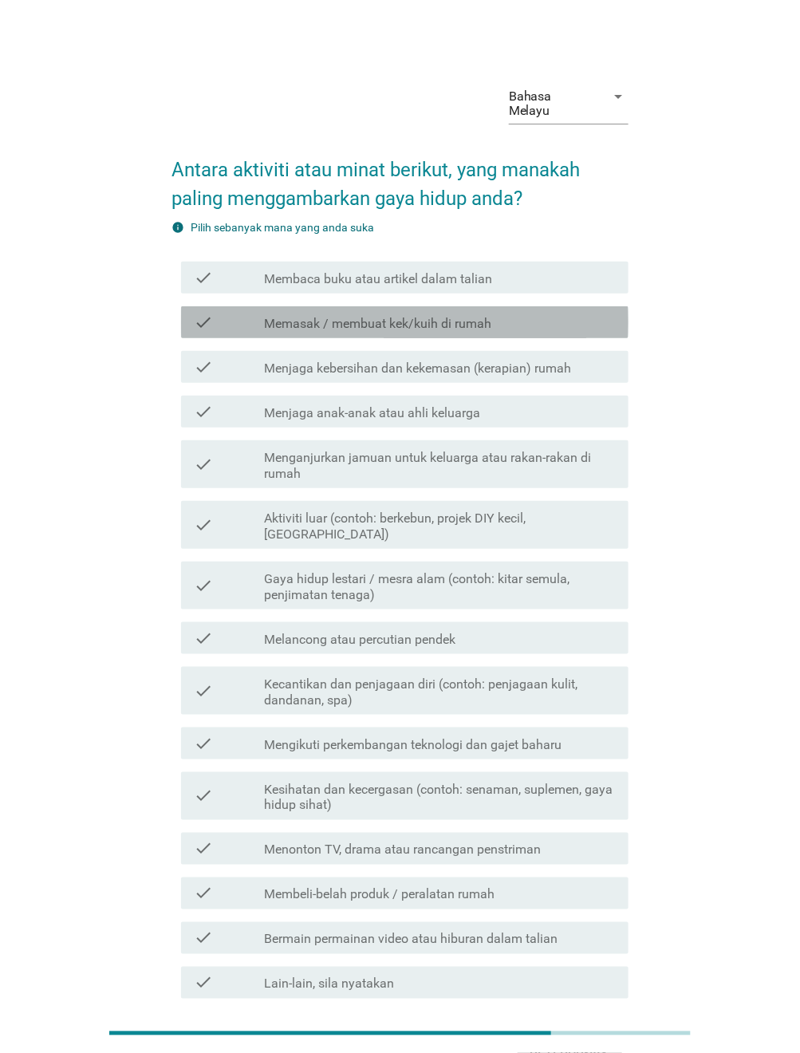
click at [362, 313] on div "check_box_outline_blank Memasak / membuat kek/kuih di rumah" at bounding box center [440, 322] width 352 height 19
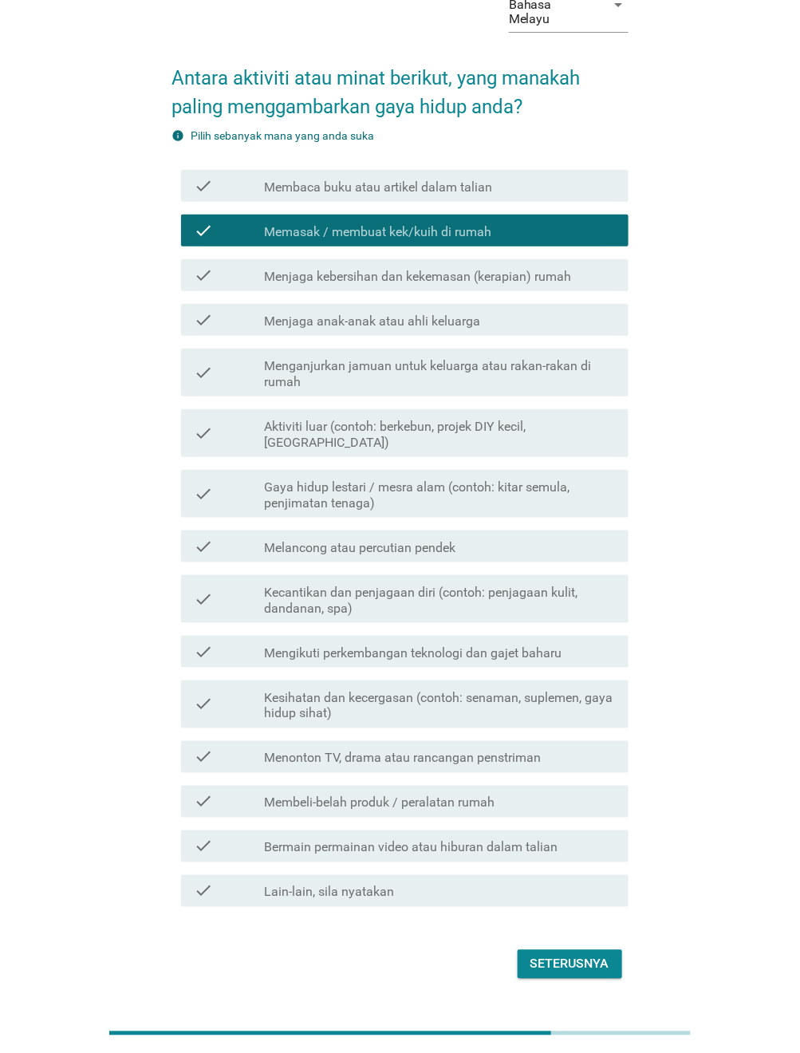
scroll to position [101, 0]
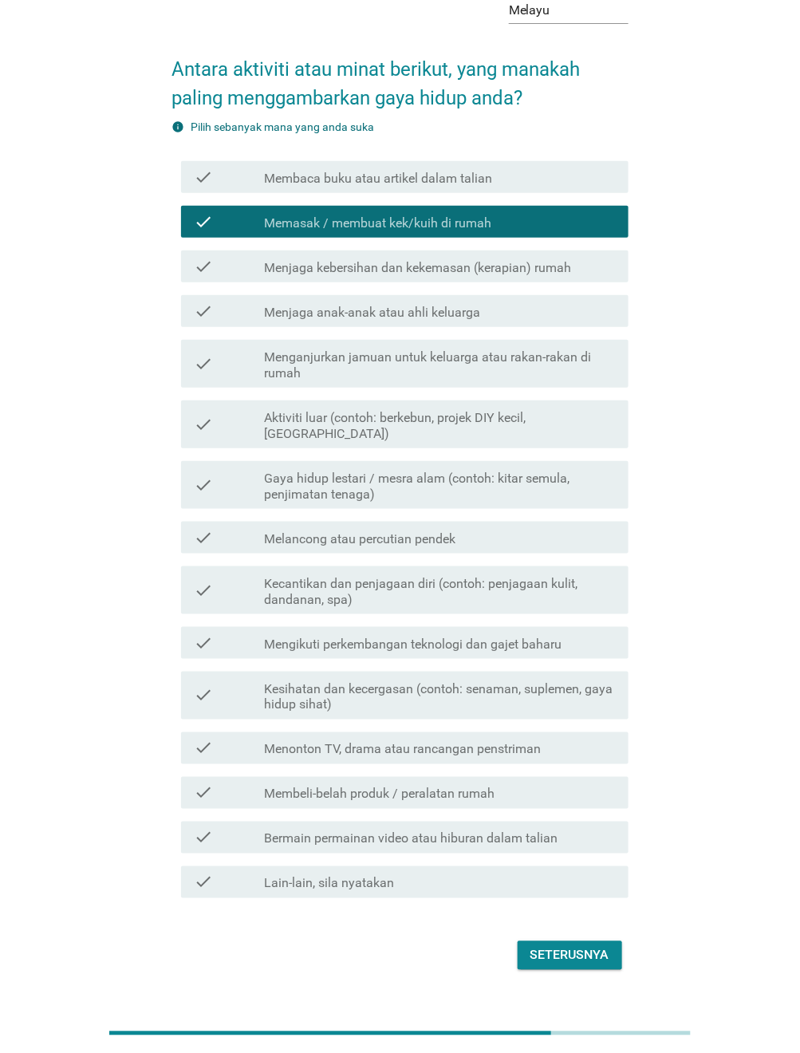
click at [546, 946] on div "Seterusnya" at bounding box center [570, 955] width 79 height 19
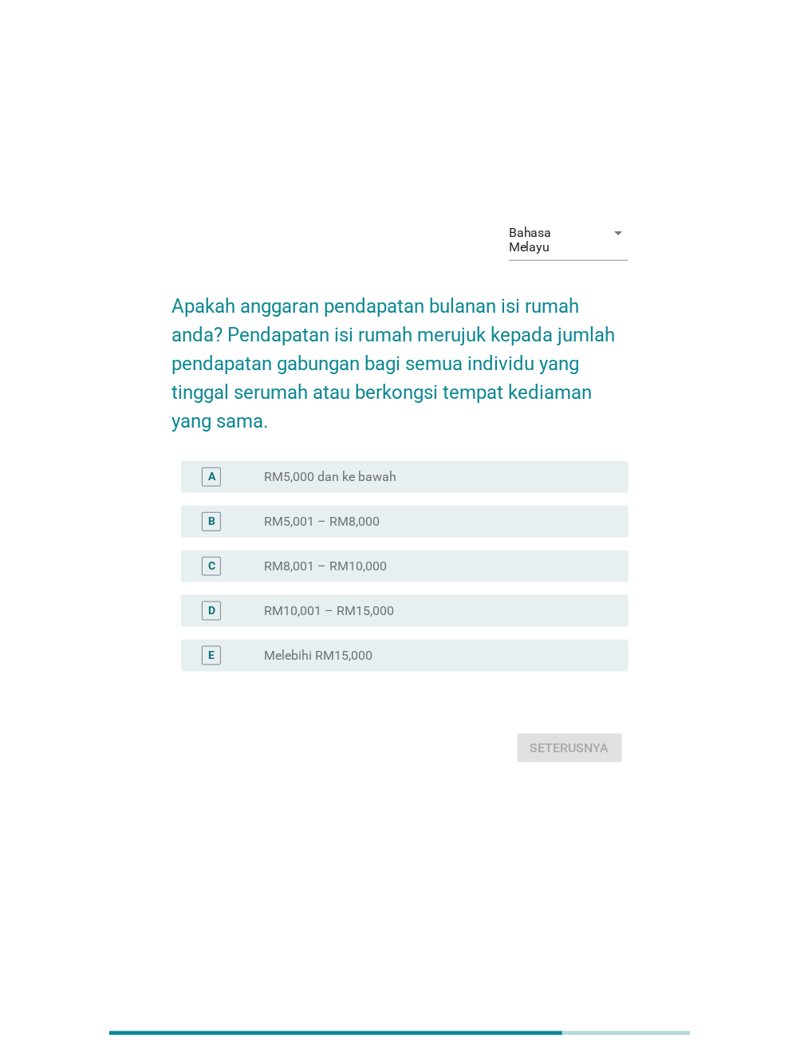
scroll to position [0, 0]
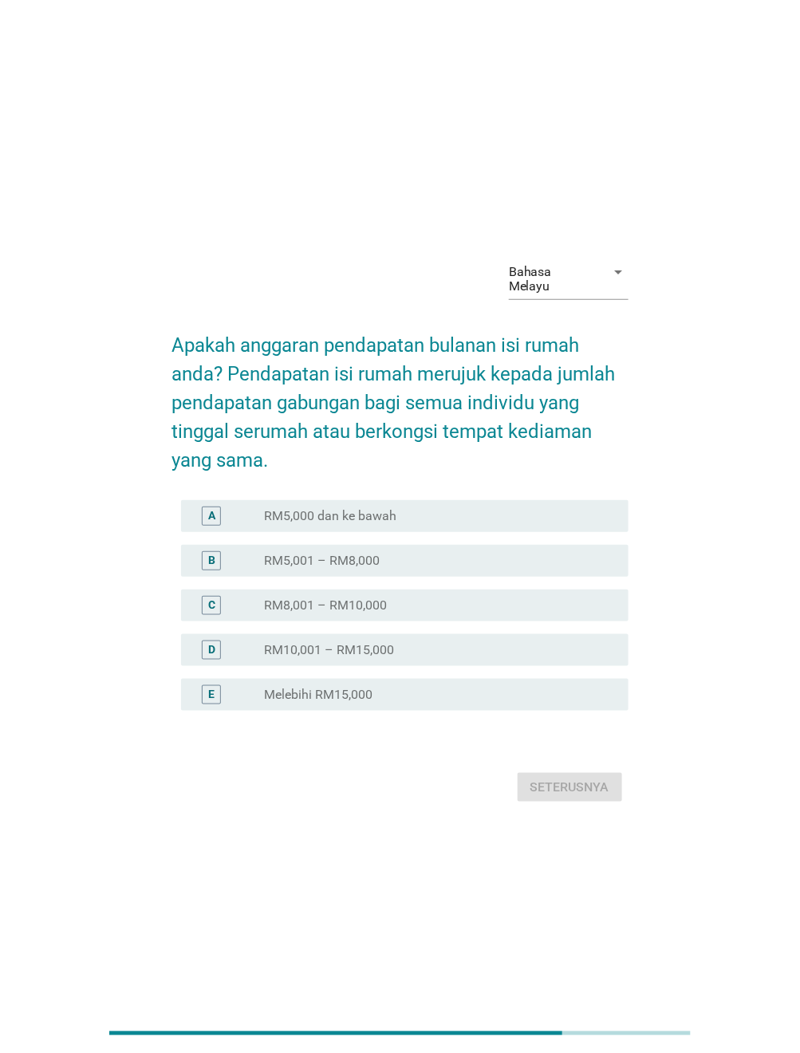
click at [142, 271] on div "Bahasa Melayu arrow_drop_down Apakah anggaran pendapatan bulanan isi rumah anda…" at bounding box center [400, 527] width 724 height 586
